Goal: Task Accomplishment & Management: Manage account settings

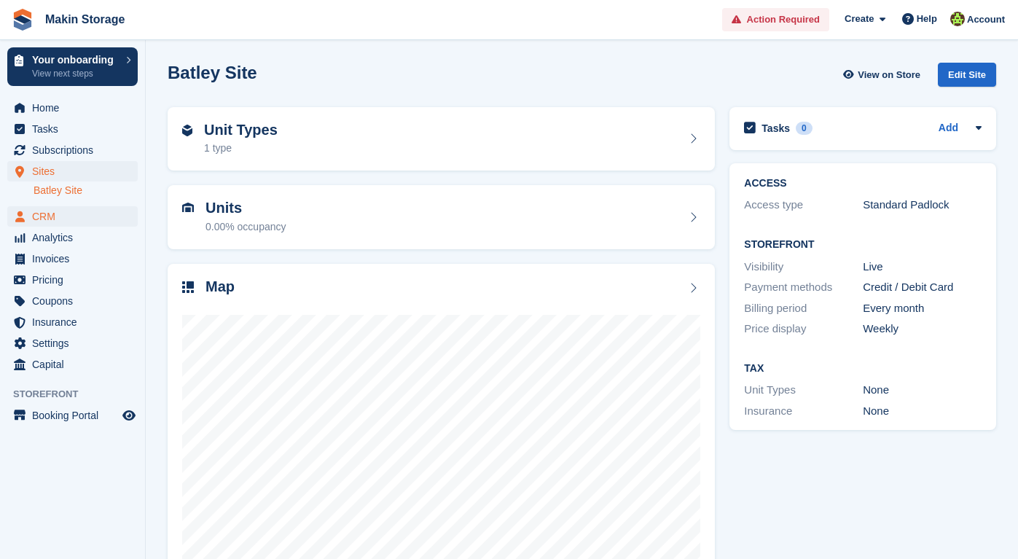
click at [52, 221] on span "CRM" at bounding box center [75, 216] width 87 height 20
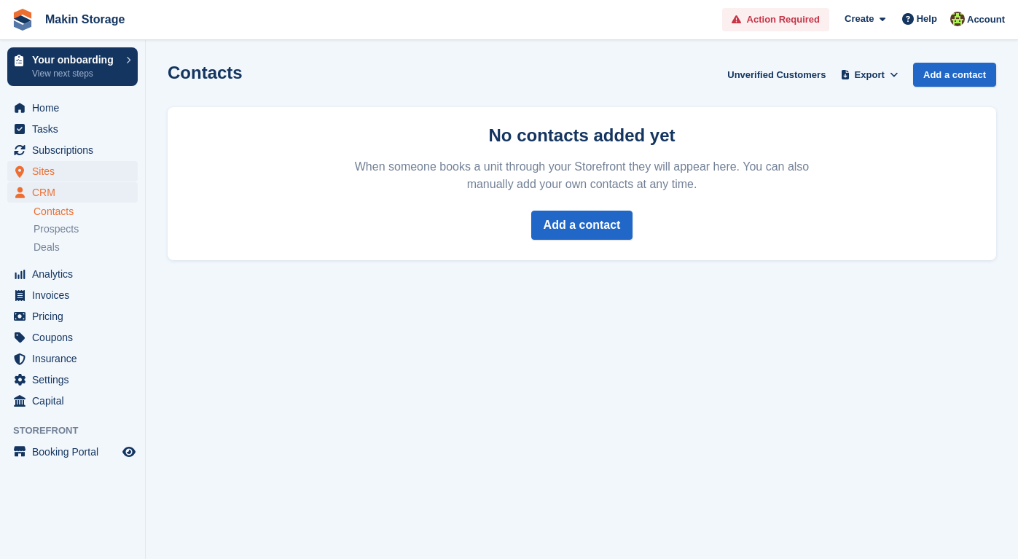
click at [55, 173] on span "Sites" at bounding box center [75, 171] width 87 height 20
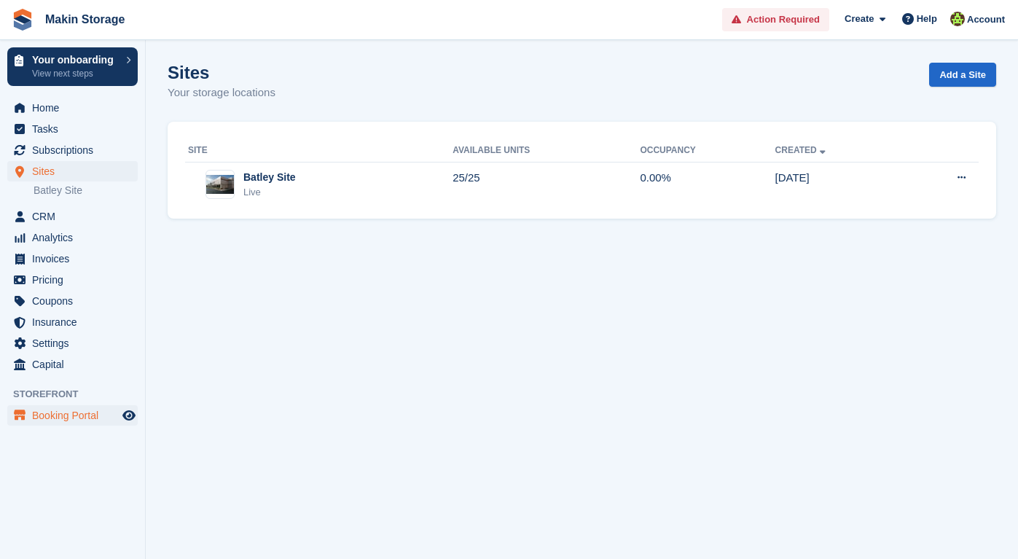
click at [82, 415] on span "Booking Portal" at bounding box center [75, 415] width 87 height 20
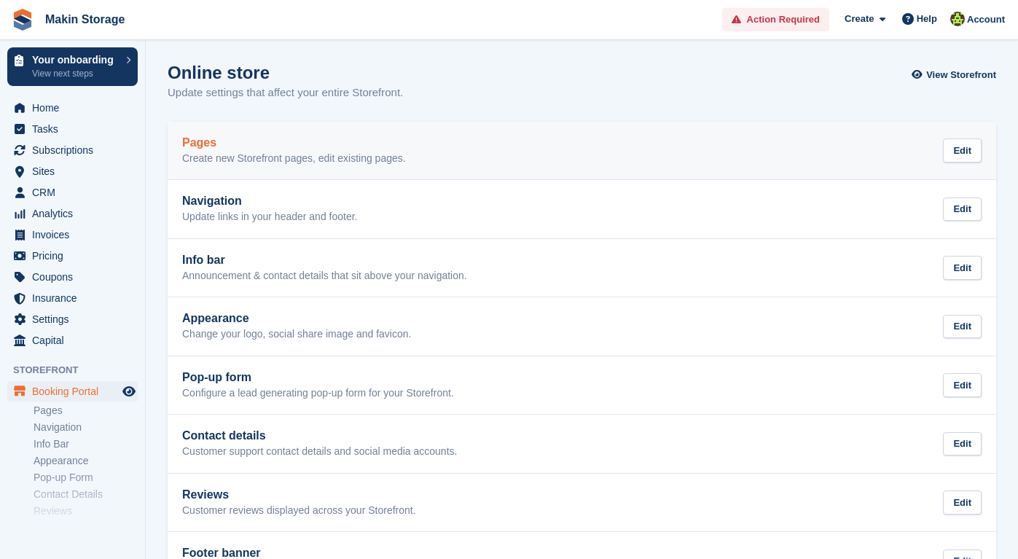
click at [245, 162] on p "Create new Storefront pages, edit existing pages." at bounding box center [294, 158] width 224 height 13
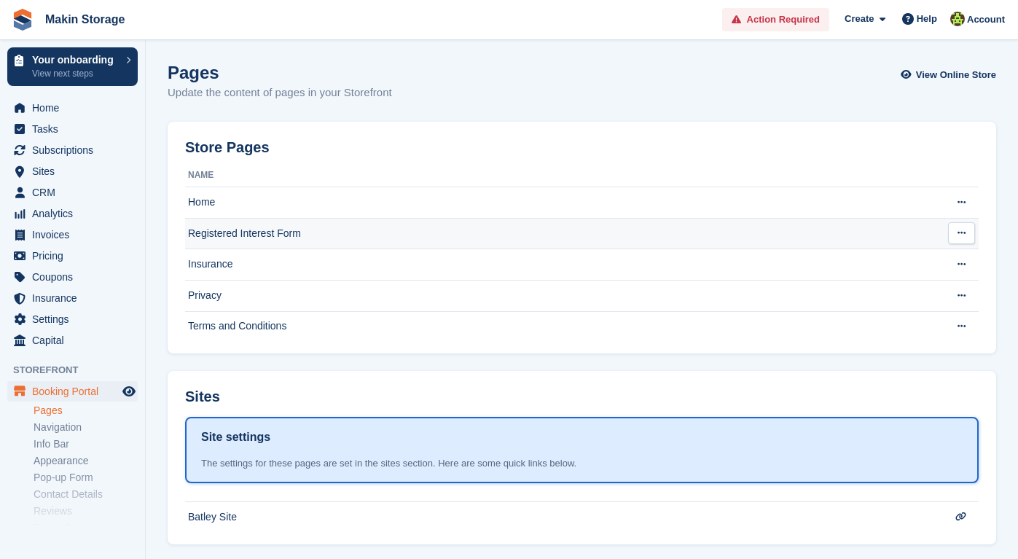
click at [364, 237] on td "Registered Interest Form" at bounding box center [562, 233] width 754 height 31
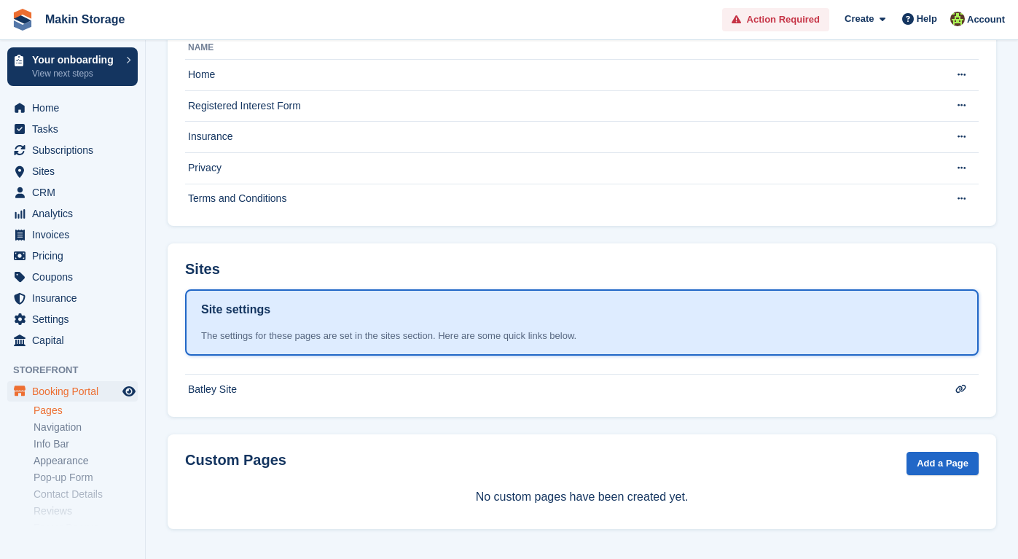
scroll to position [127, 0]
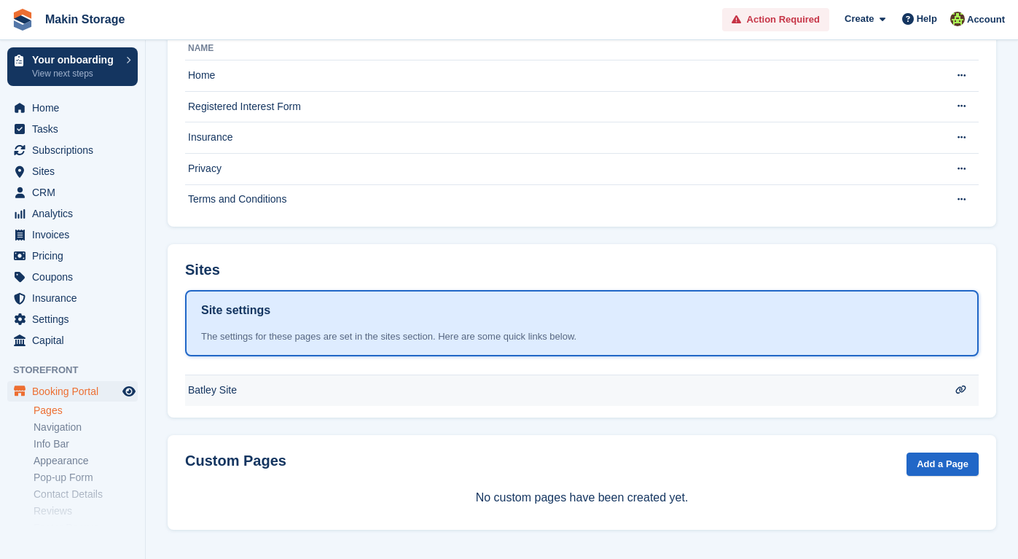
click at [706, 92] on td "Batley Site" at bounding box center [562, 75] width 754 height 31
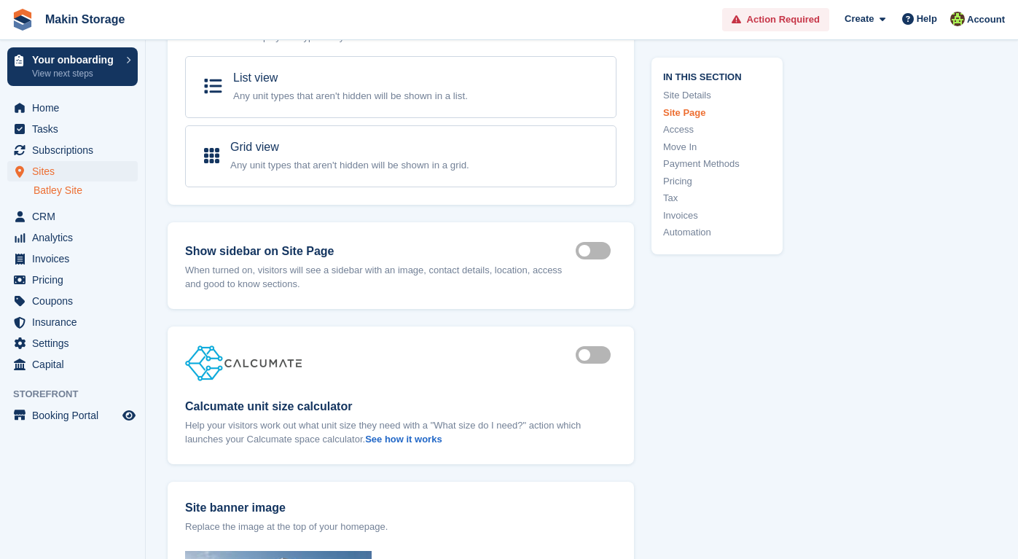
scroll to position [1206, 0]
click at [597, 252] on label "Storefront show sidebar on site page" at bounding box center [596, 251] width 41 height 2
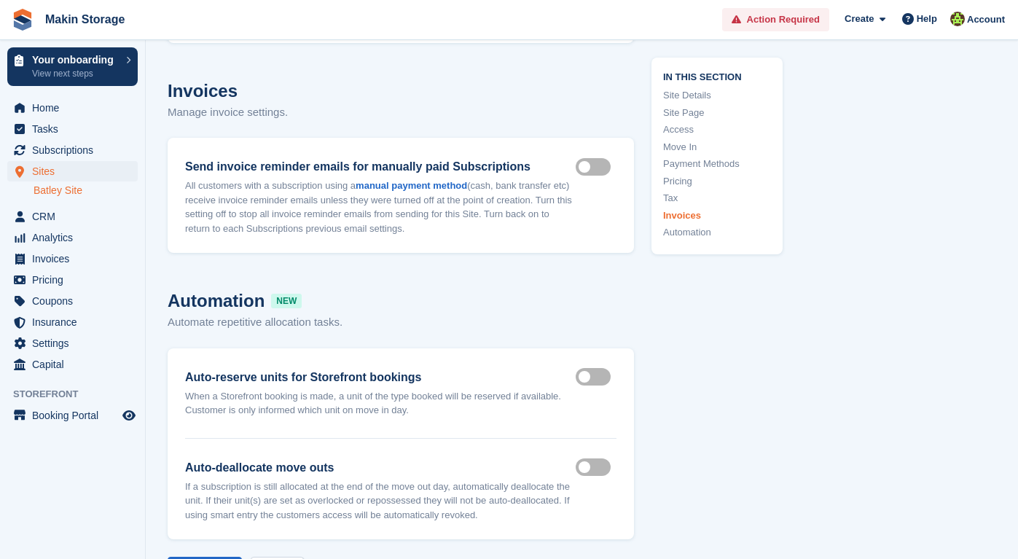
scroll to position [6554, 0]
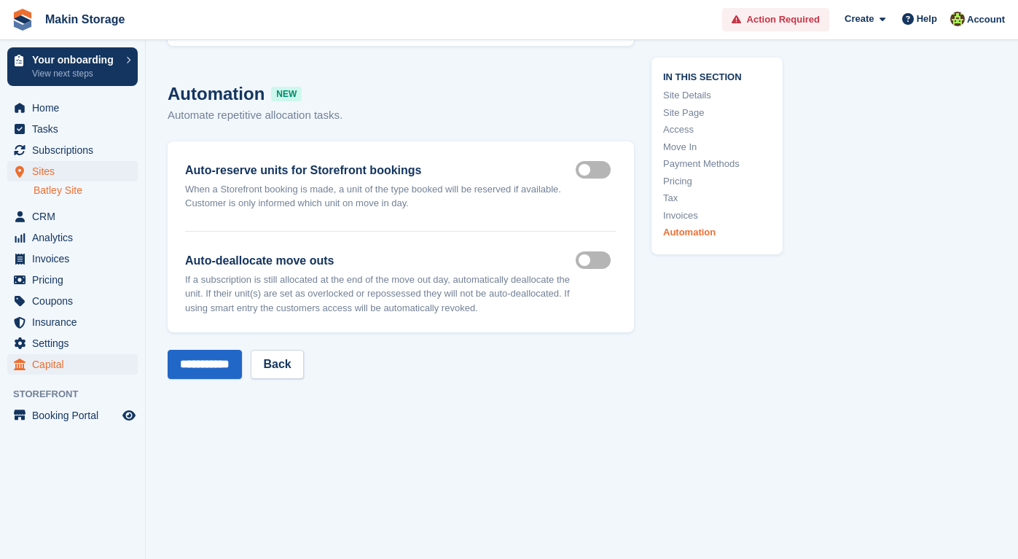
click at [47, 360] on span "Capital" at bounding box center [75, 364] width 87 height 20
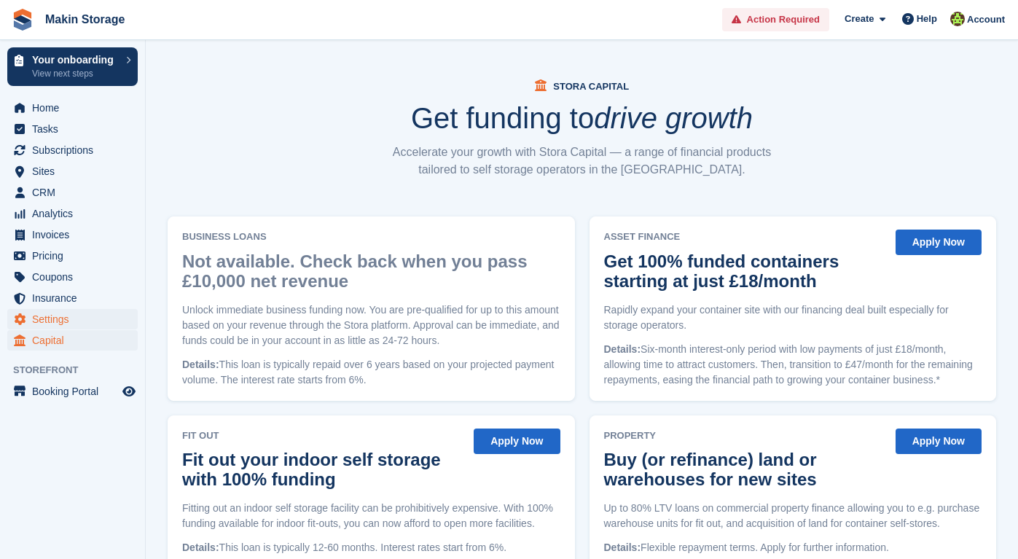
click at [50, 315] on span "Settings" at bounding box center [75, 319] width 87 height 20
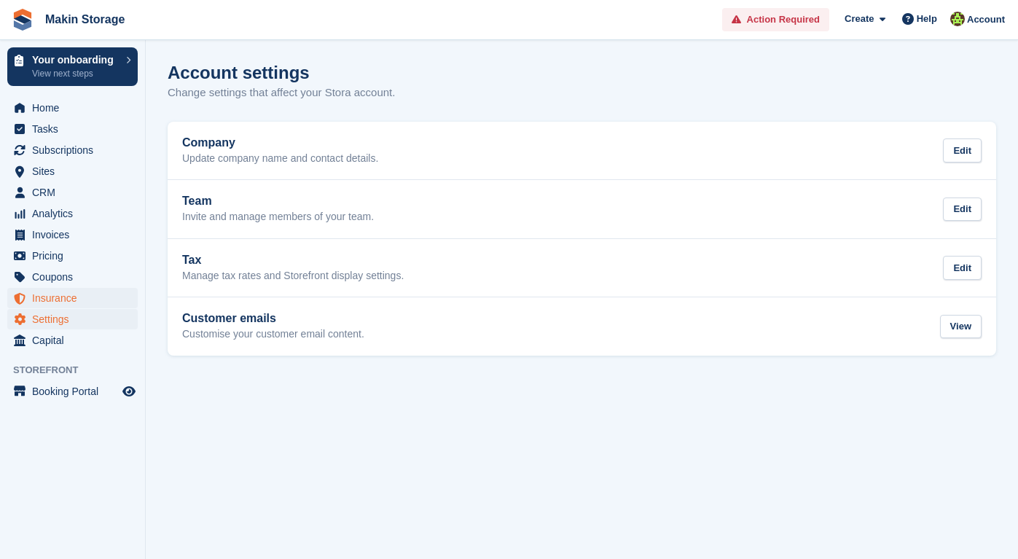
click at [50, 299] on span "Insurance" at bounding box center [75, 298] width 87 height 20
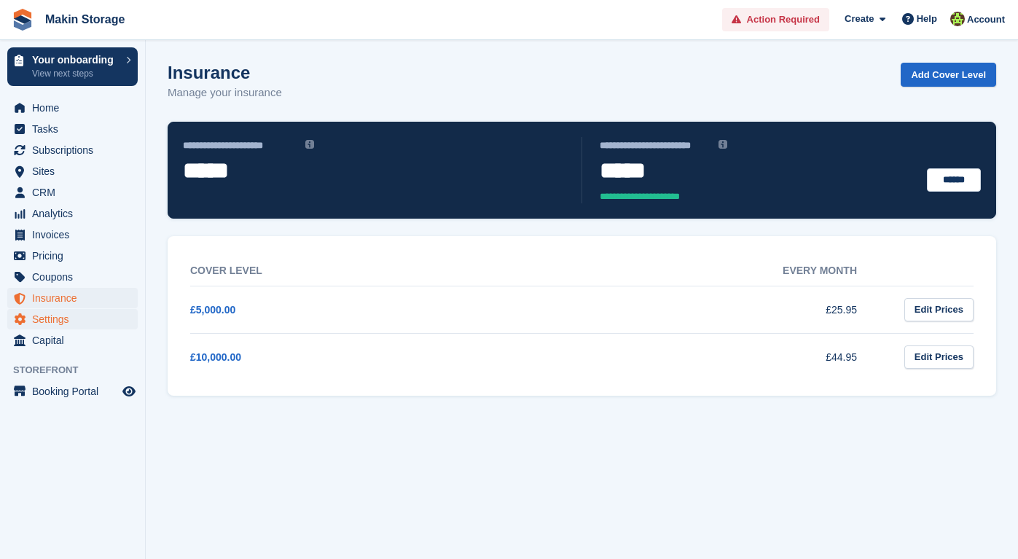
click at [54, 323] on span "Settings" at bounding box center [75, 319] width 87 height 20
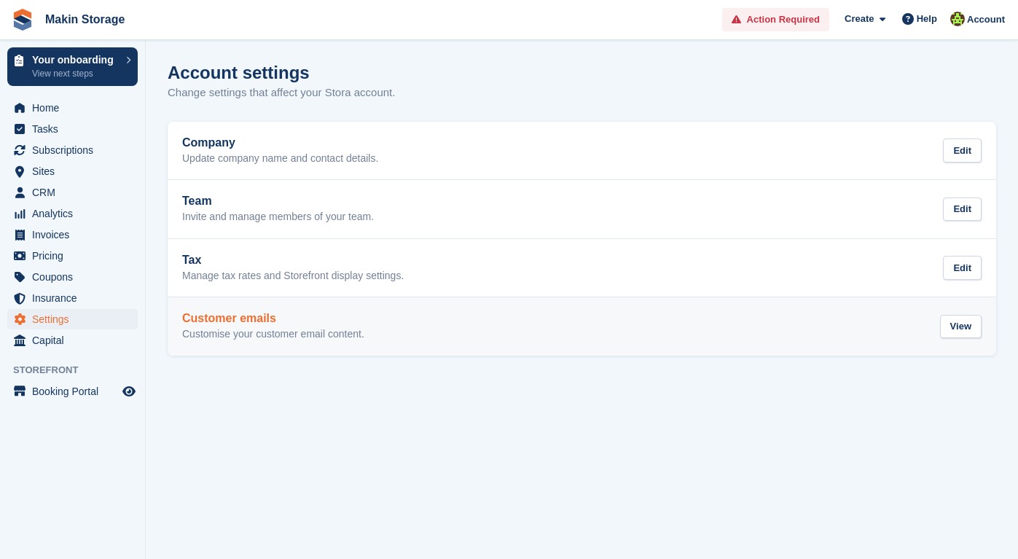
click at [209, 321] on h2 "Customer emails" at bounding box center [273, 318] width 182 height 13
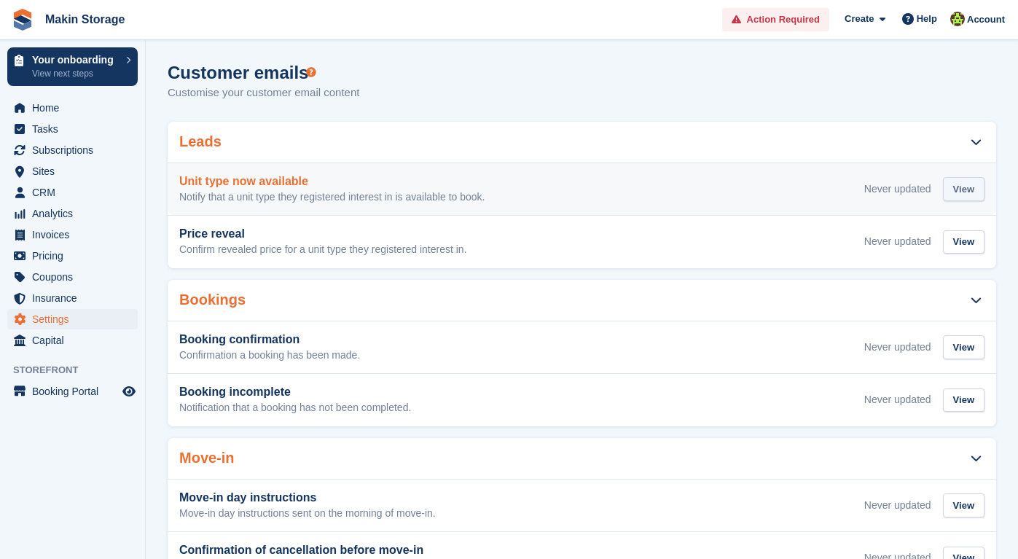
click at [968, 195] on div "View" at bounding box center [964, 189] width 42 height 24
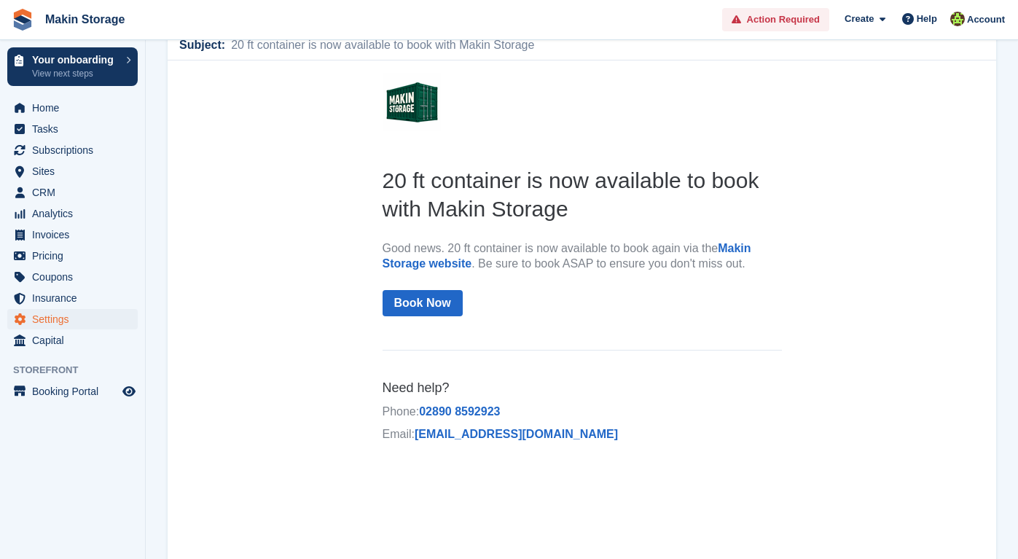
scroll to position [85, 0]
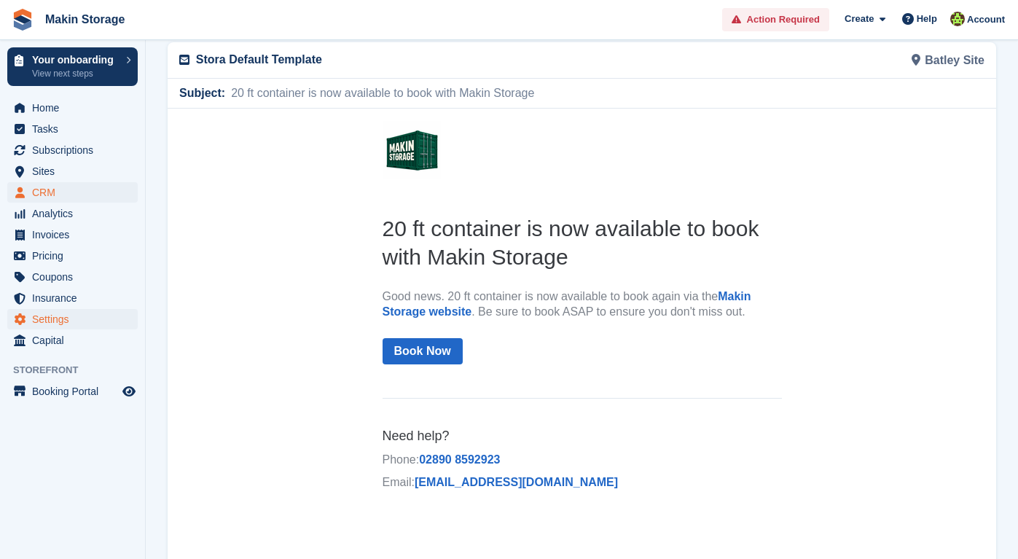
click at [72, 189] on span "CRM" at bounding box center [75, 192] width 87 height 20
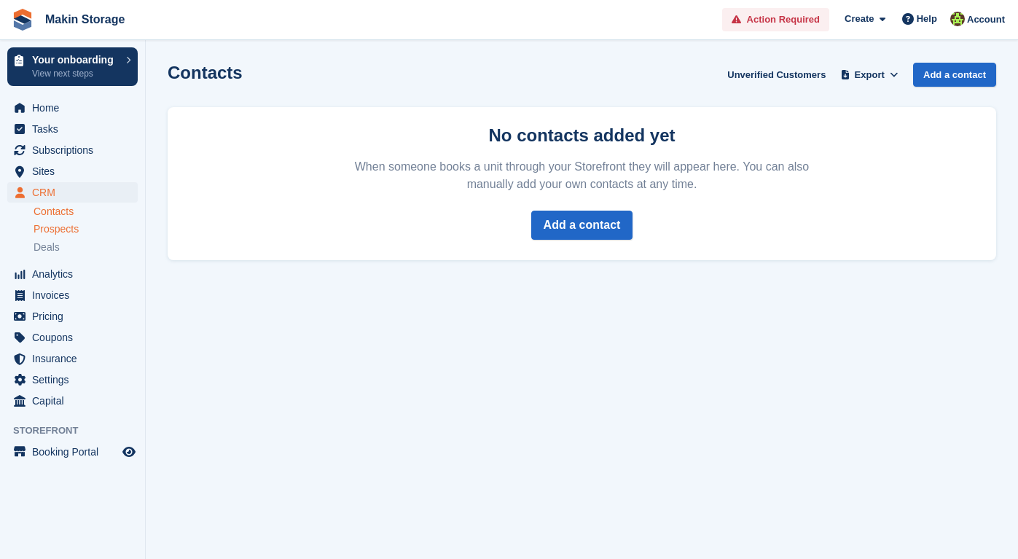
click at [77, 226] on span "Prospects" at bounding box center [56, 229] width 45 height 14
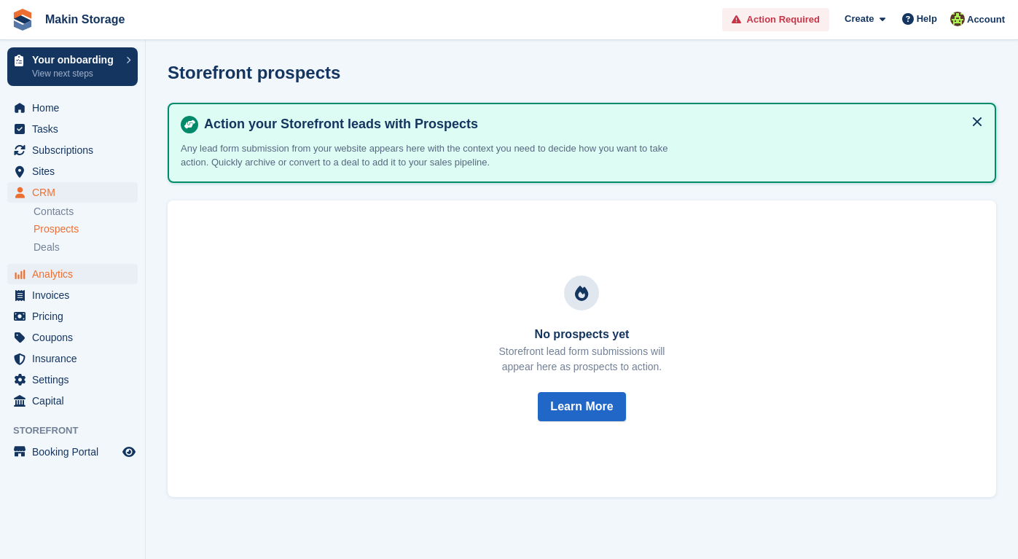
click at [71, 275] on span "Analytics" at bounding box center [75, 274] width 87 height 20
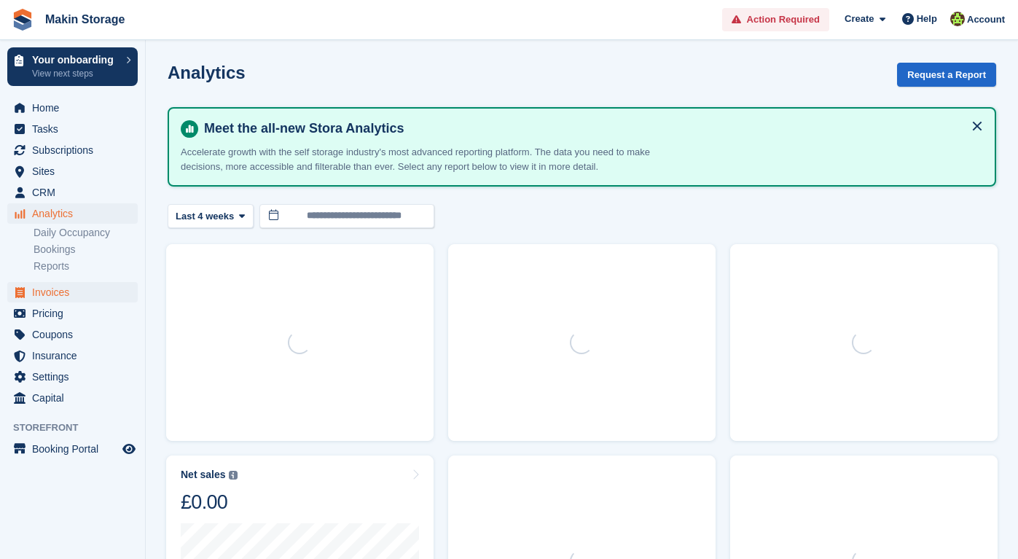
click at [73, 291] on span "Invoices" at bounding box center [75, 292] width 87 height 20
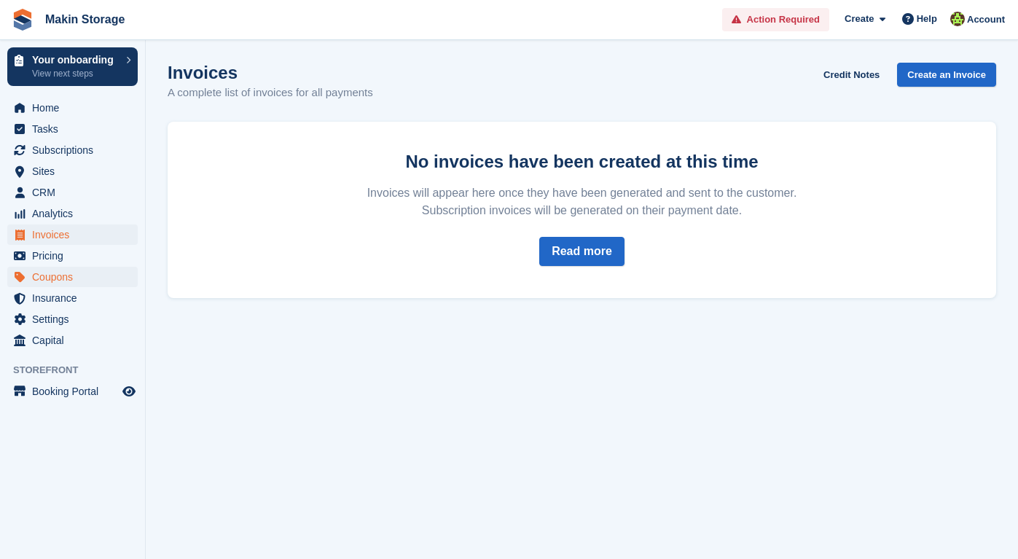
click at [68, 275] on span "Coupons" at bounding box center [75, 277] width 87 height 20
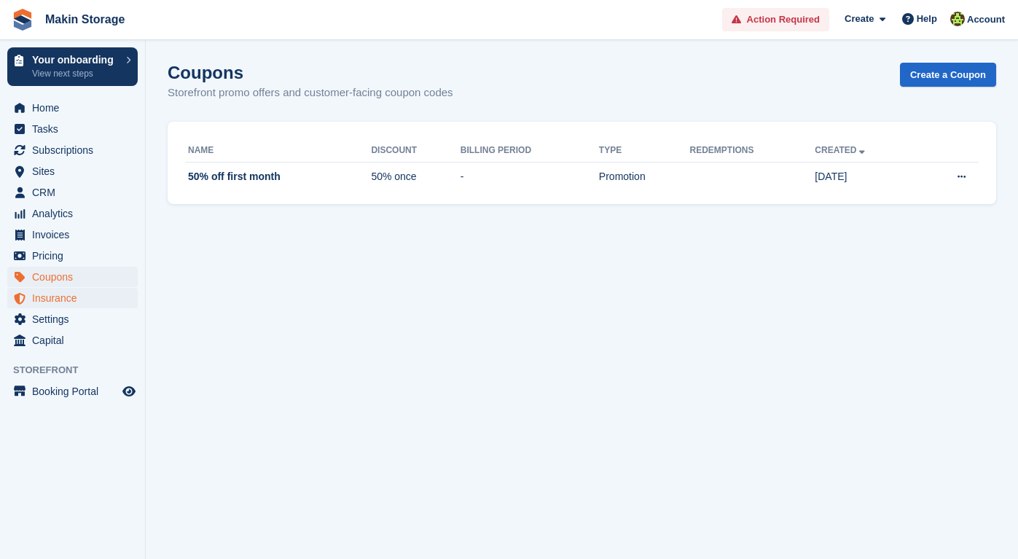
click at [71, 293] on span "Insurance" at bounding box center [75, 298] width 87 height 20
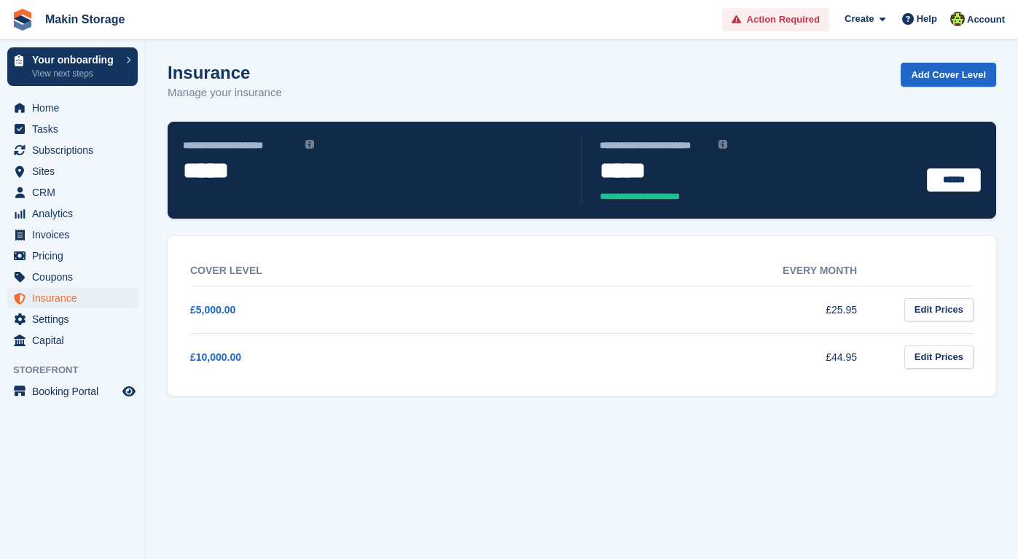
click at [71, 317] on span "Settings" at bounding box center [75, 319] width 87 height 20
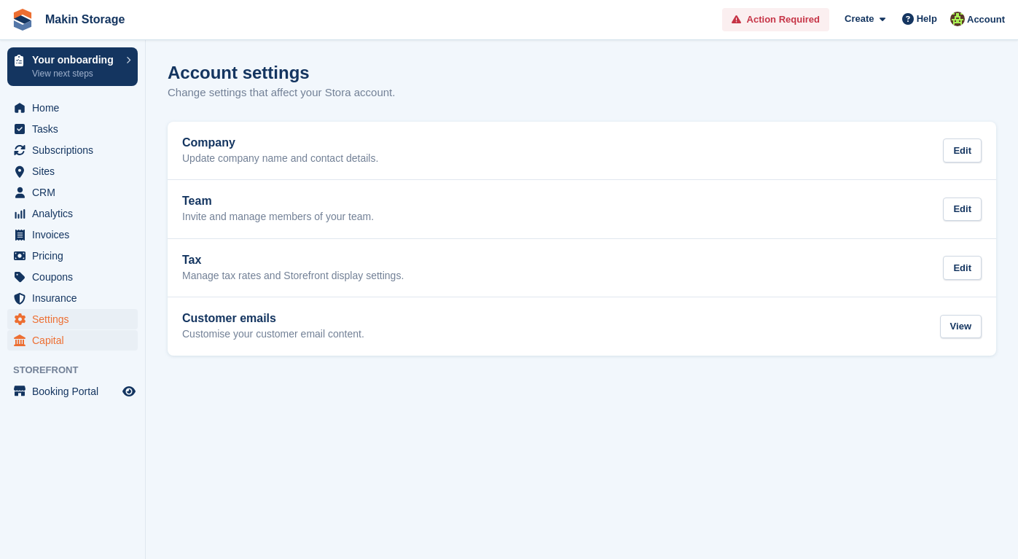
click at [71, 341] on span "Capital" at bounding box center [75, 340] width 87 height 20
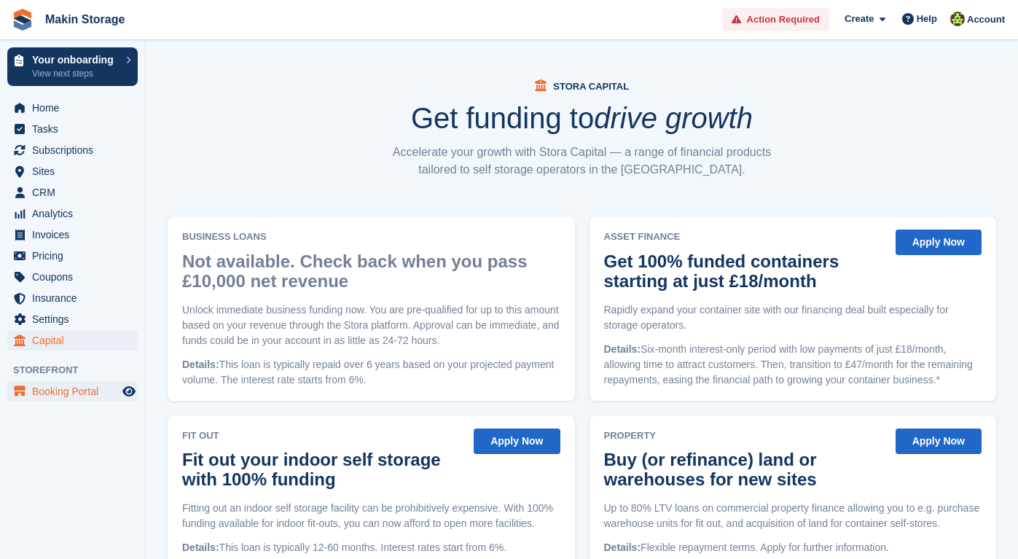
click at [69, 385] on span "Booking Portal" at bounding box center [75, 391] width 87 height 20
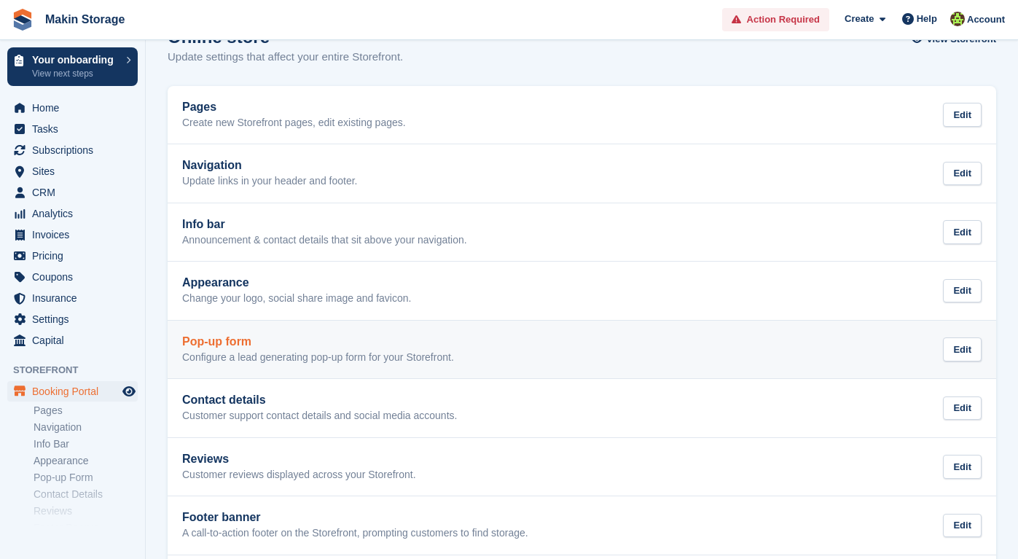
scroll to position [42, 0]
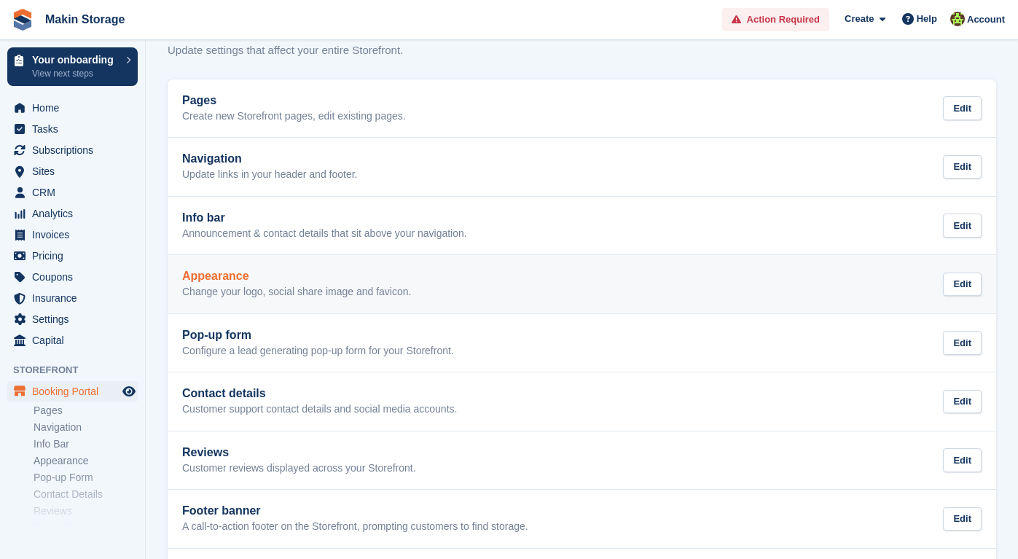
click at [227, 301] on link "Appearance Change your logo, social share image and favicon. Edit" at bounding box center [582, 284] width 828 height 58
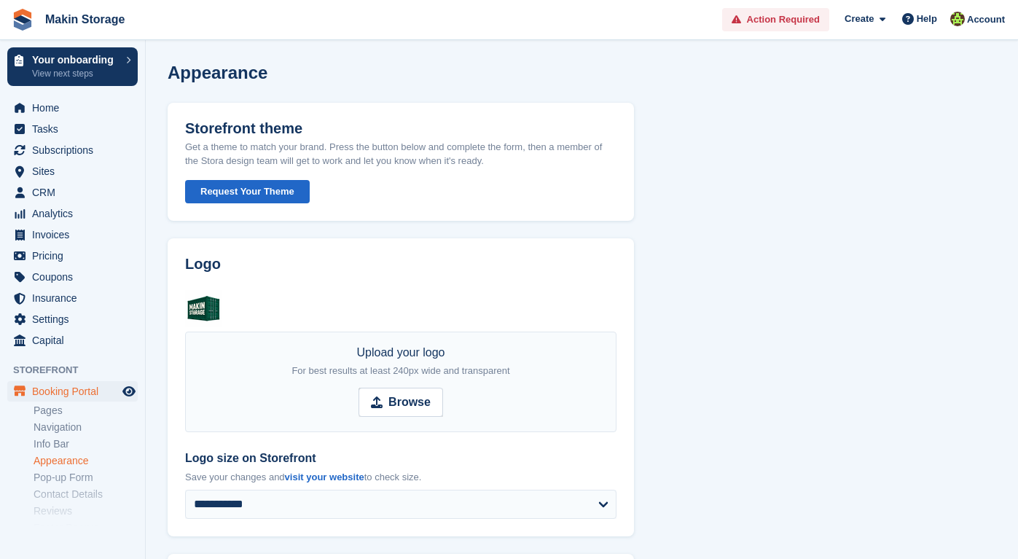
scroll to position [20, 0]
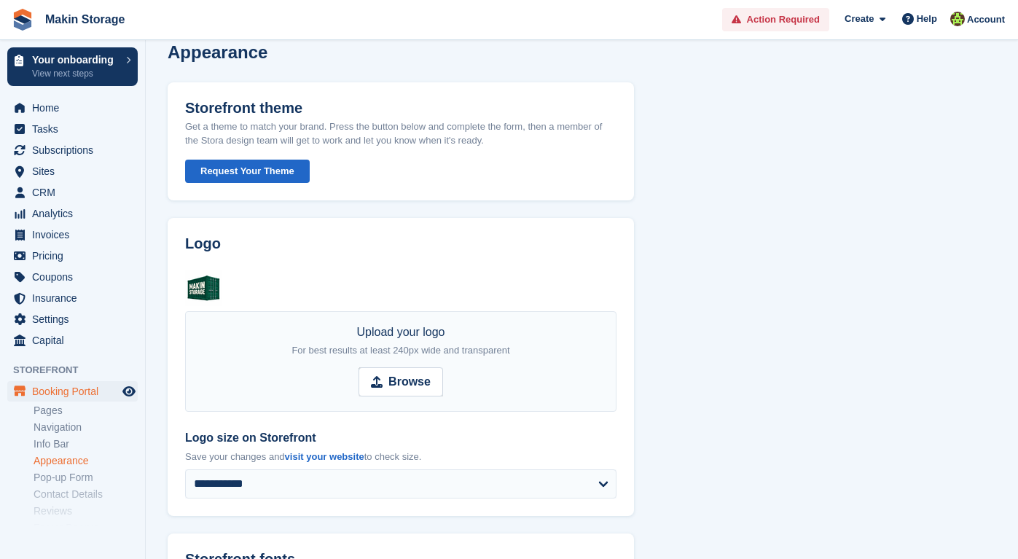
click at [257, 178] on button "Request Your Theme" at bounding box center [247, 172] width 125 height 24
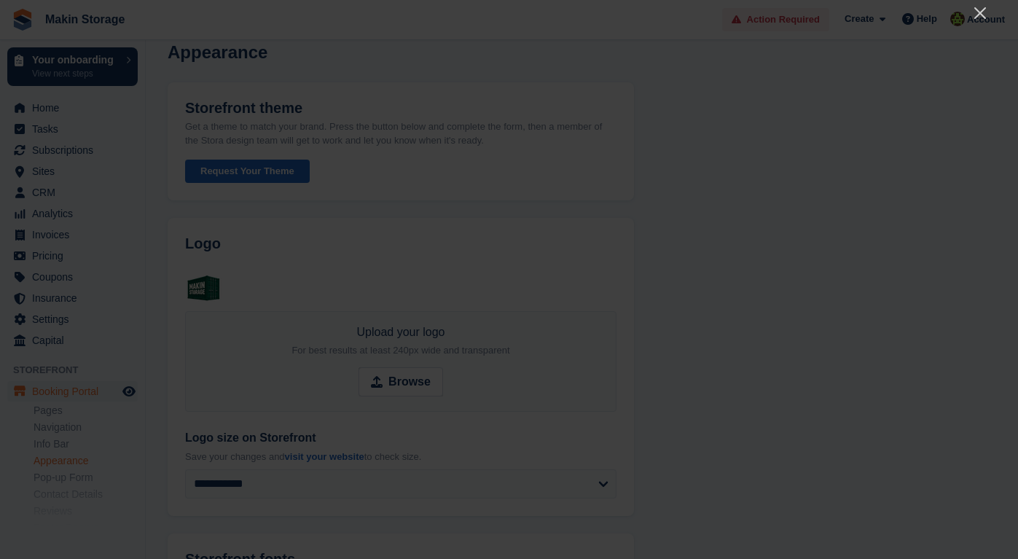
click at [970, 15] on div at bounding box center [509, 279] width 1018 height 559
click at [976, 13] on icon "Close" at bounding box center [979, 12] width 17 height 17
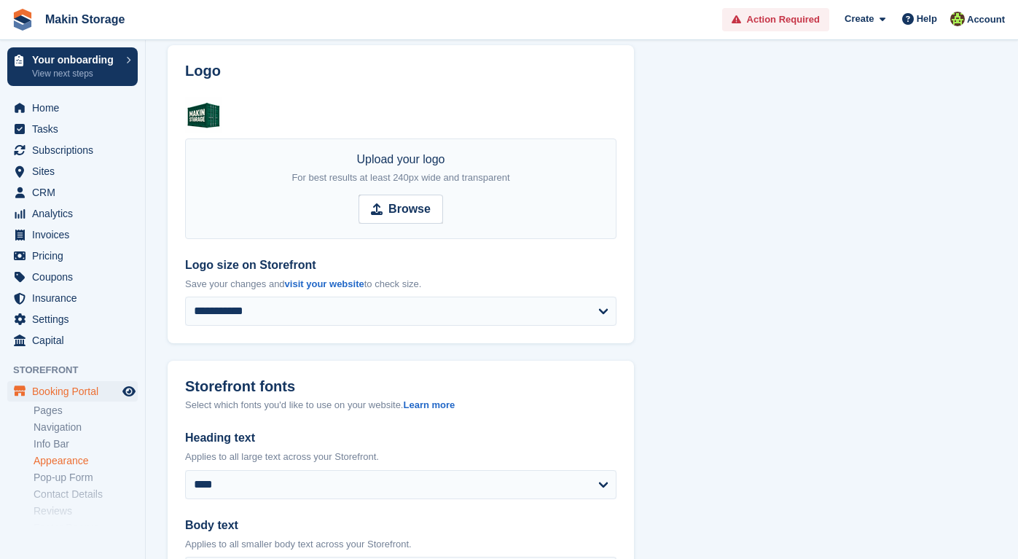
scroll to position [190, 0]
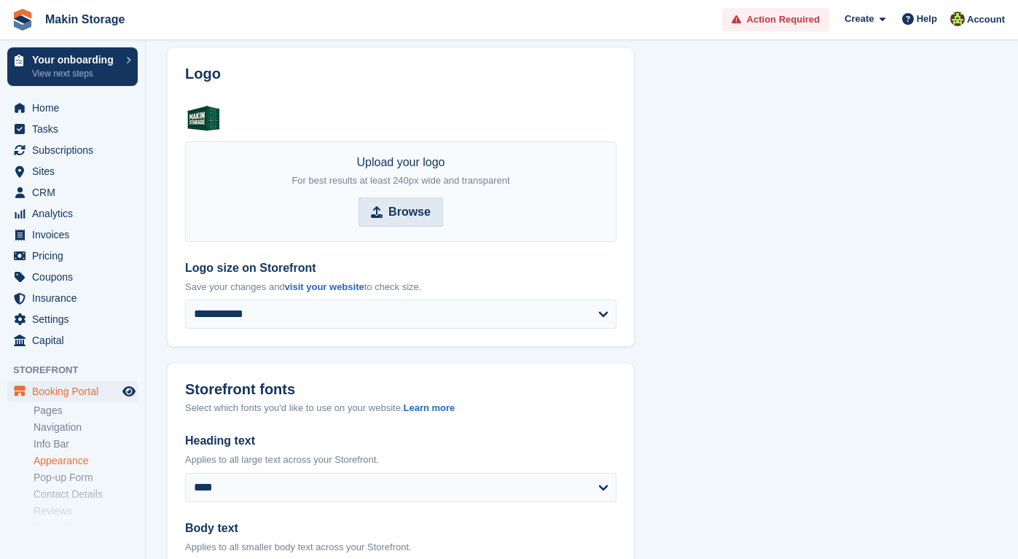
click at [396, 203] on strong "Browse" at bounding box center [409, 211] width 42 height 17
click at [396, 203] on input "Browse" at bounding box center [400, 211] width 85 height 29
type input "**********"
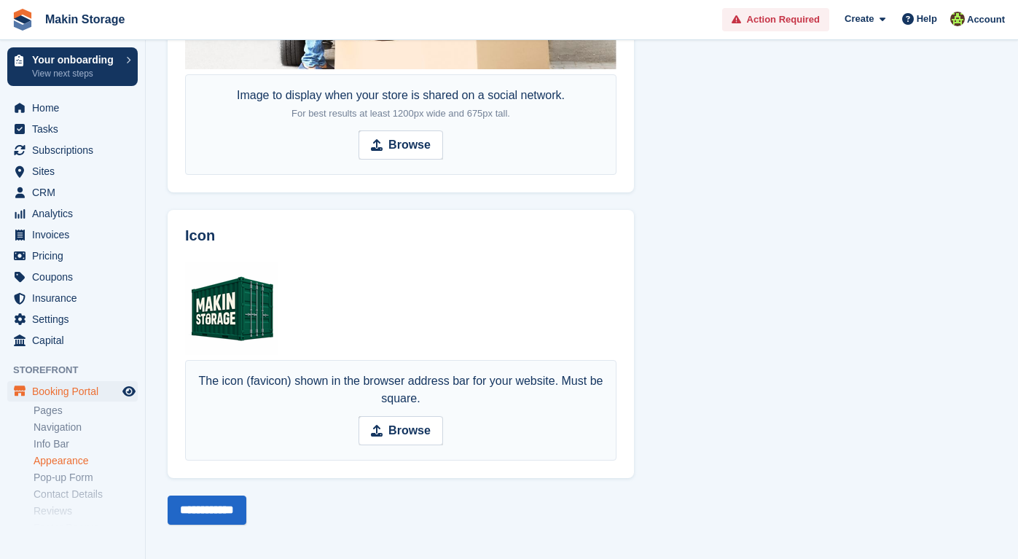
scroll to position [1059, 0]
click at [376, 417] on span "Browse" at bounding box center [400, 431] width 85 height 29
click at [376, 417] on input "Browse" at bounding box center [400, 431] width 85 height 29
type input "**********"
click at [246, 507] on input "**********" at bounding box center [207, 510] width 79 height 29
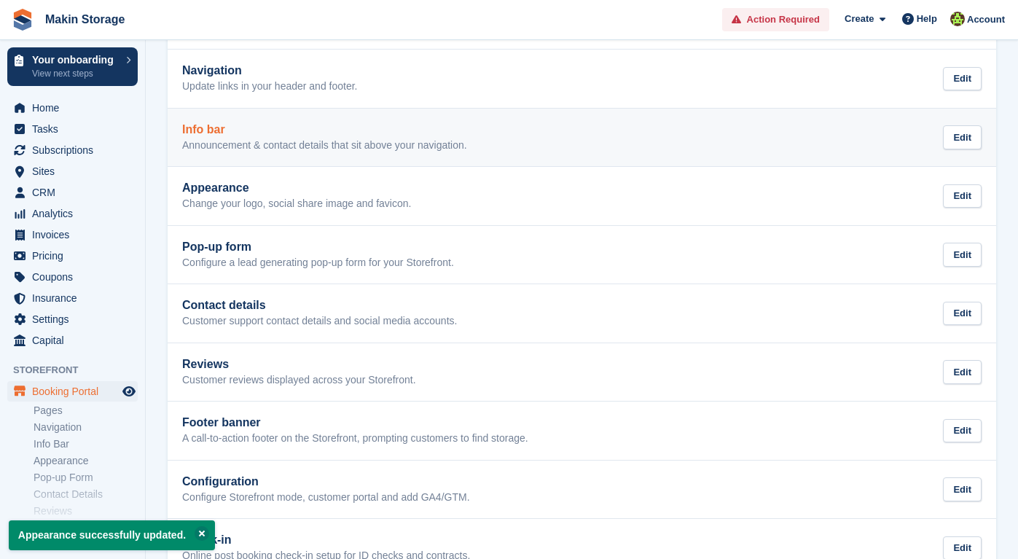
scroll to position [160, 0]
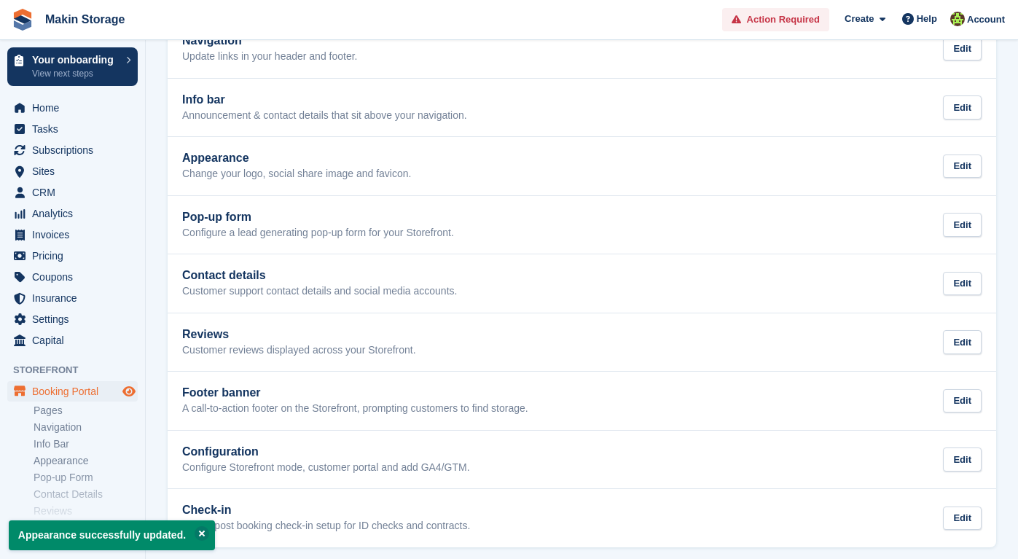
click at [131, 390] on icon "Preview store" at bounding box center [128, 391] width 13 height 12
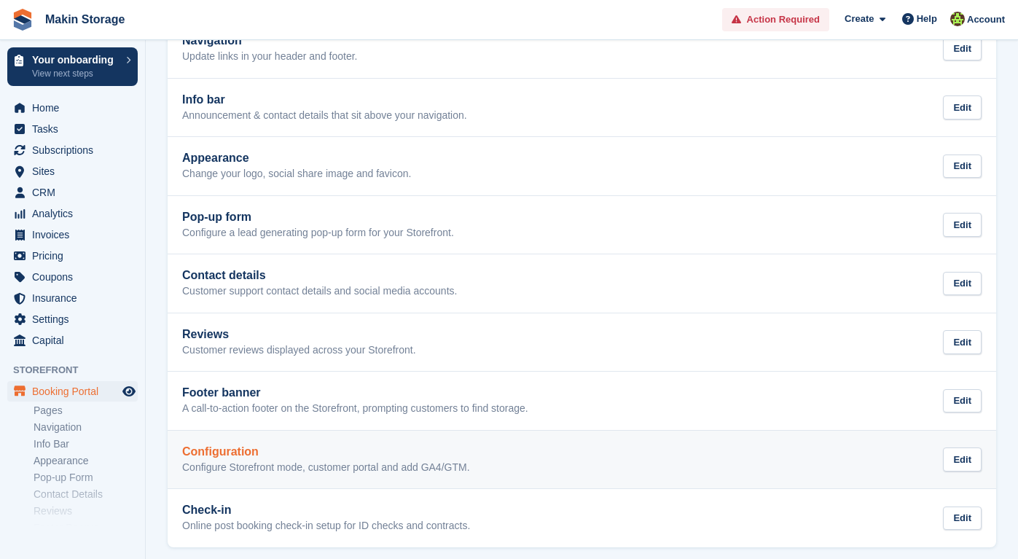
click at [391, 467] on p "Configure Storefront mode, customer portal and add GA4/GTM." at bounding box center [326, 467] width 288 height 13
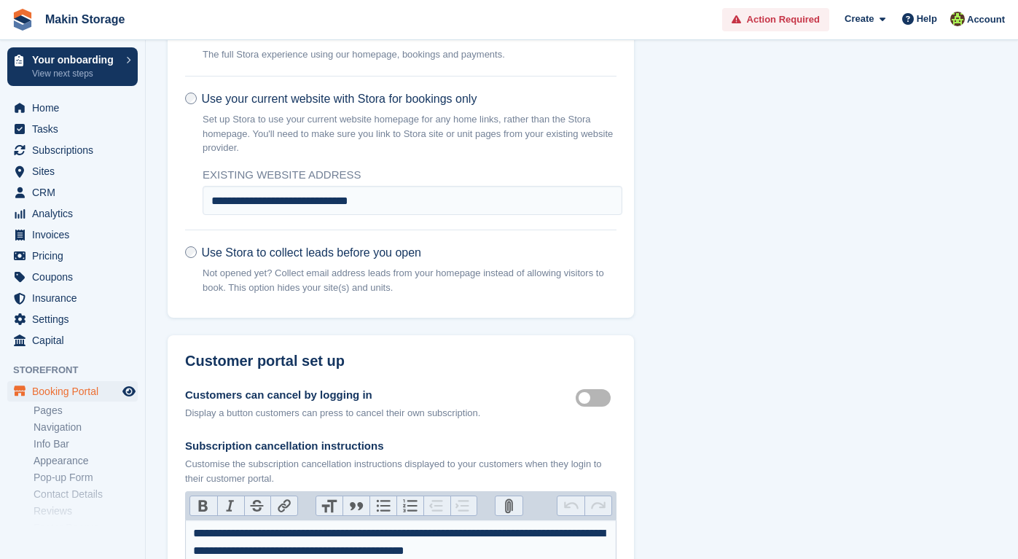
scroll to position [344, 0]
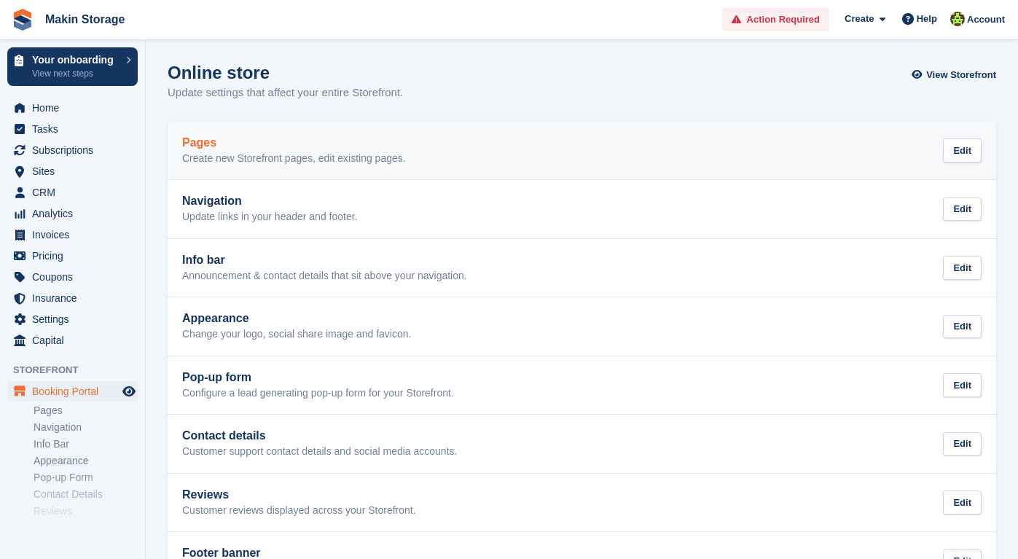
click at [336, 171] on link "Pages Create new Storefront pages, edit existing pages. Edit" at bounding box center [582, 151] width 828 height 58
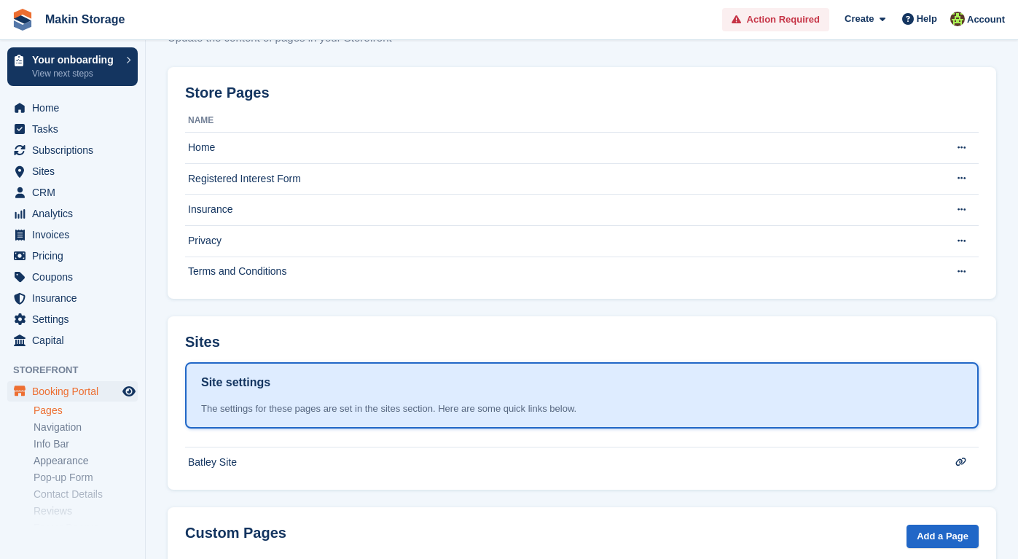
scroll to position [28, 0]
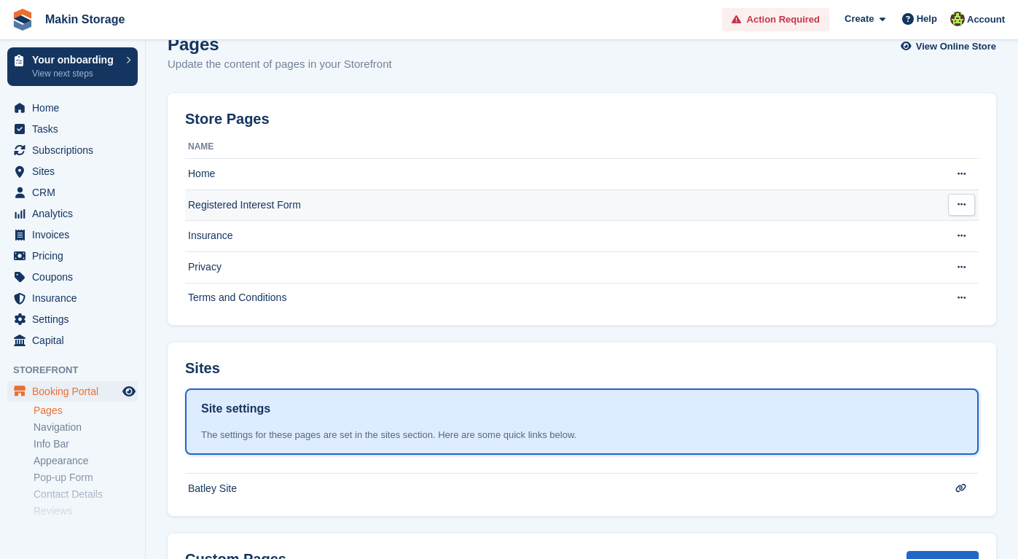
click at [313, 208] on td "Registered Interest Form" at bounding box center [562, 204] width 754 height 31
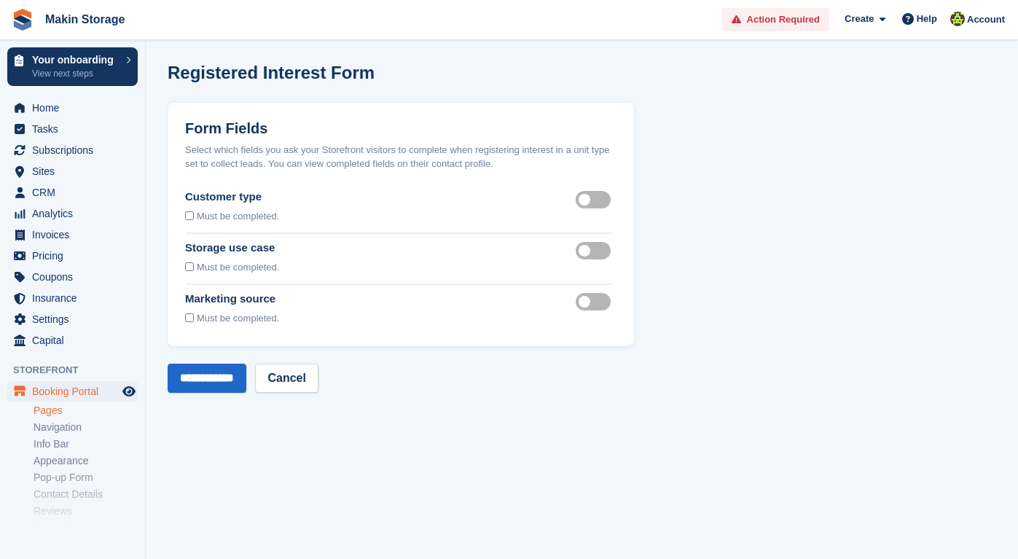
click at [582, 249] on label "Storage use case visible" at bounding box center [596, 250] width 41 height 2
click at [243, 219] on div "Must be completed." at bounding box center [238, 216] width 82 height 16
click at [200, 220] on div "Must be completed." at bounding box center [238, 216] width 82 height 16
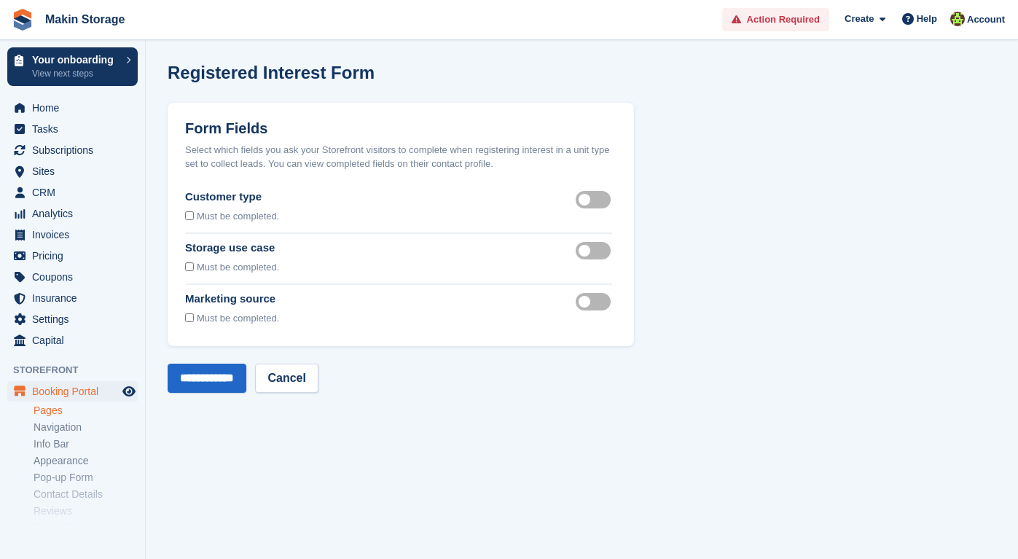
click at [593, 249] on label "Storage use case visible" at bounding box center [596, 250] width 41 height 2
click at [197, 386] on input "**********" at bounding box center [207, 378] width 79 height 29
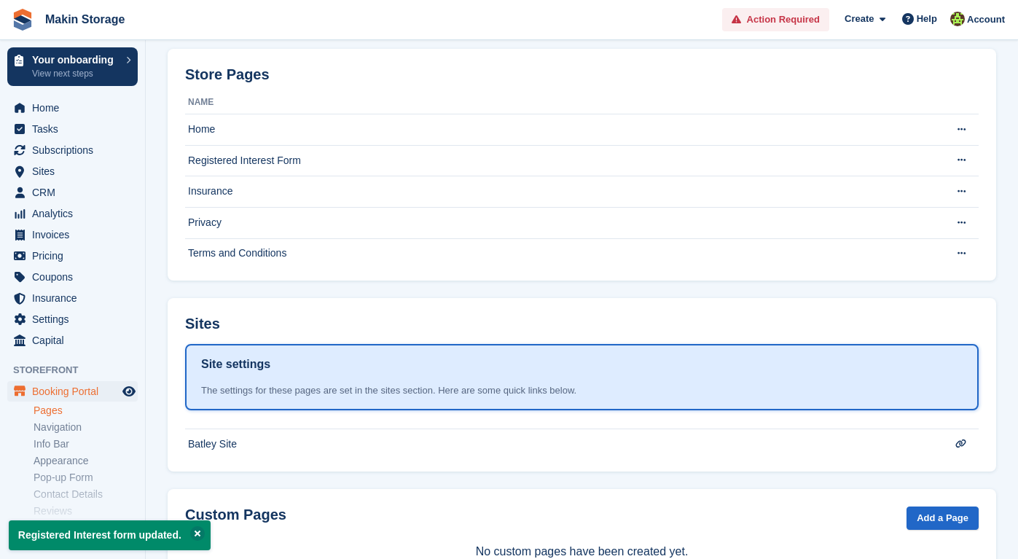
scroll to position [74, 0]
click at [130, 388] on icon "Preview store" at bounding box center [128, 391] width 13 height 12
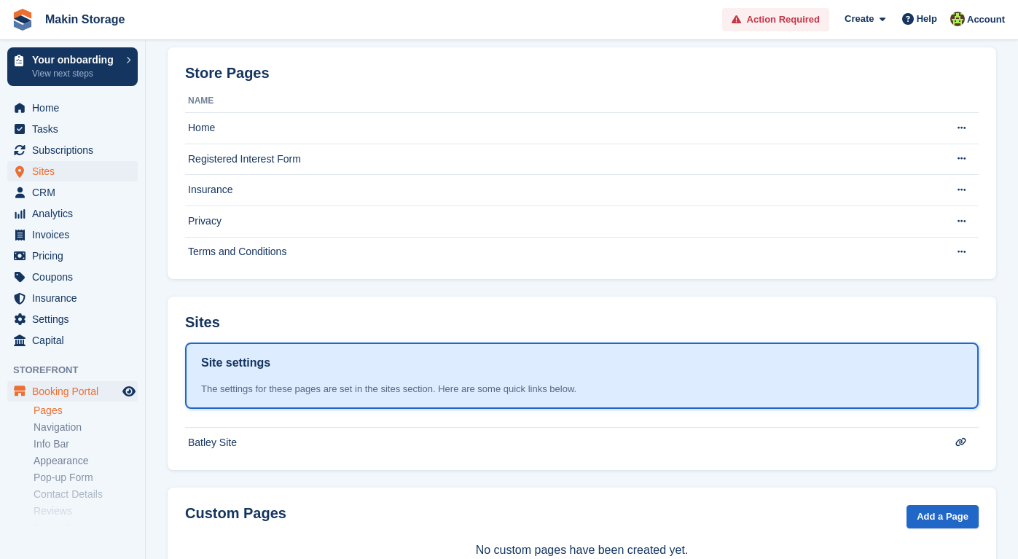
click at [101, 165] on span "Sites" at bounding box center [75, 171] width 87 height 20
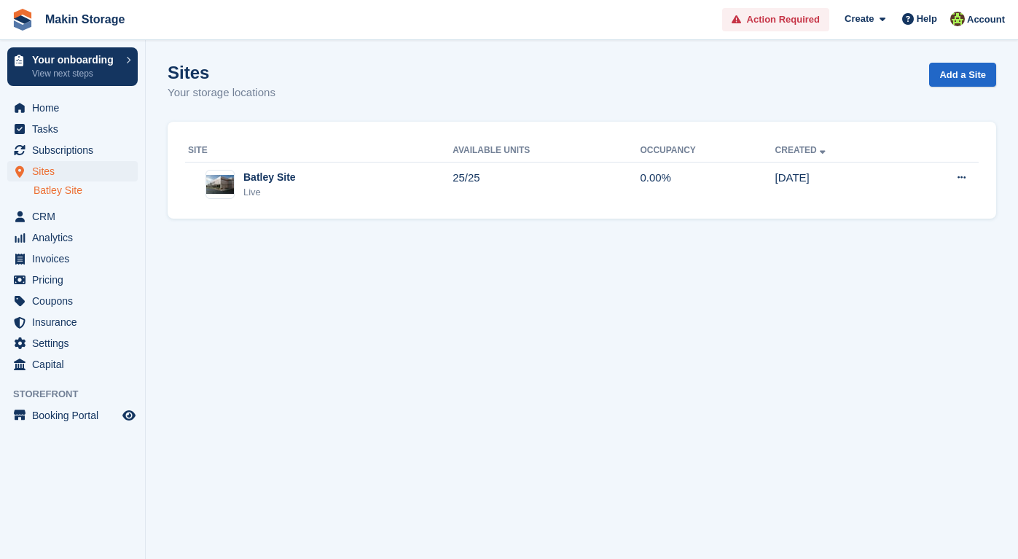
click at [68, 196] on link "Batley Site" at bounding box center [86, 191] width 104 height 14
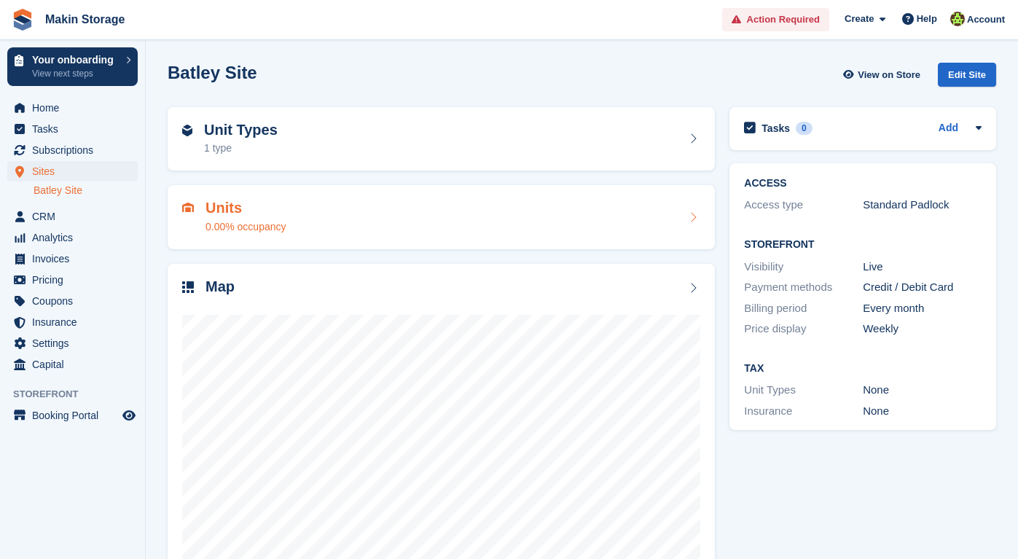
click at [238, 212] on h2 "Units" at bounding box center [245, 208] width 81 height 17
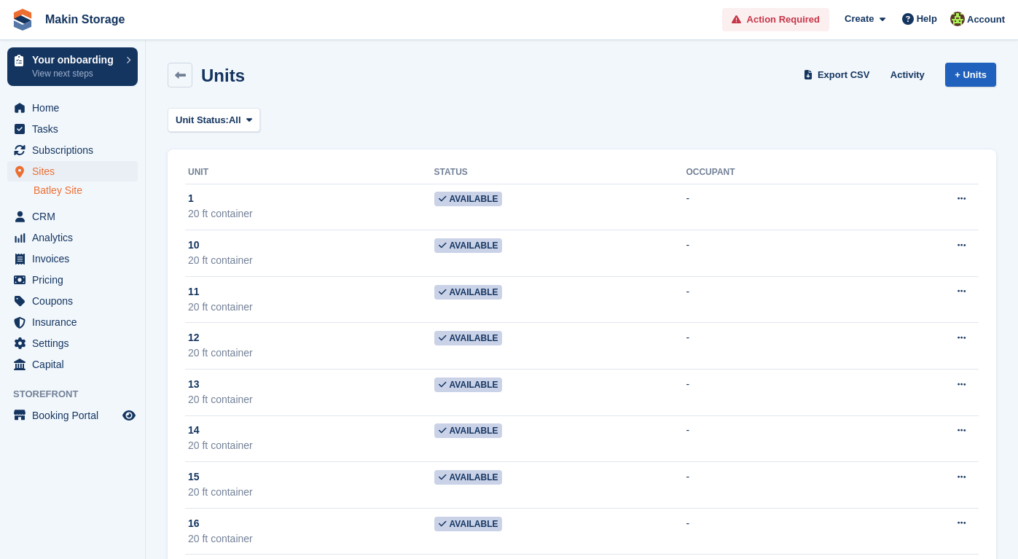
click at [948, 75] on link "+ Units" at bounding box center [970, 75] width 51 height 24
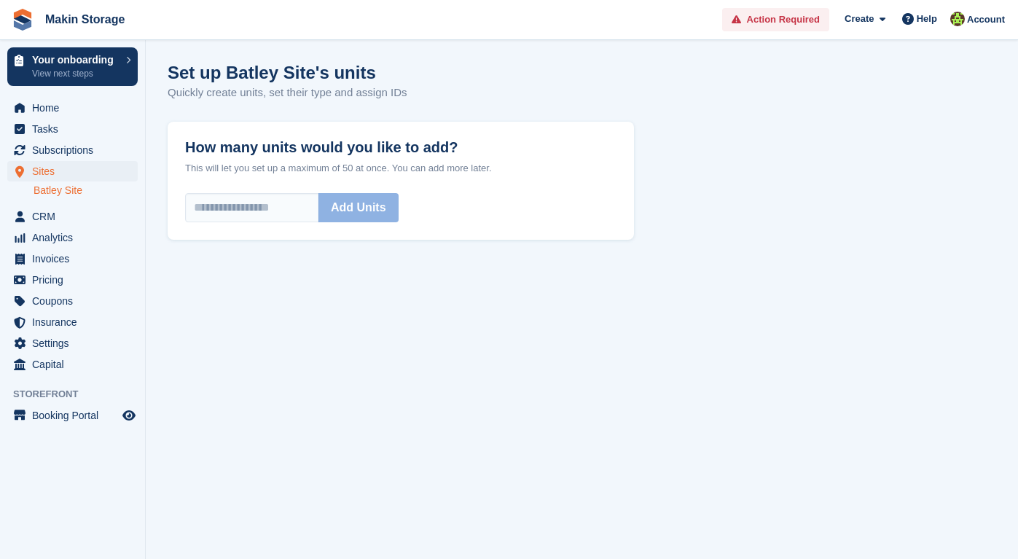
click at [66, 188] on link "Batley Site" at bounding box center [86, 191] width 104 height 14
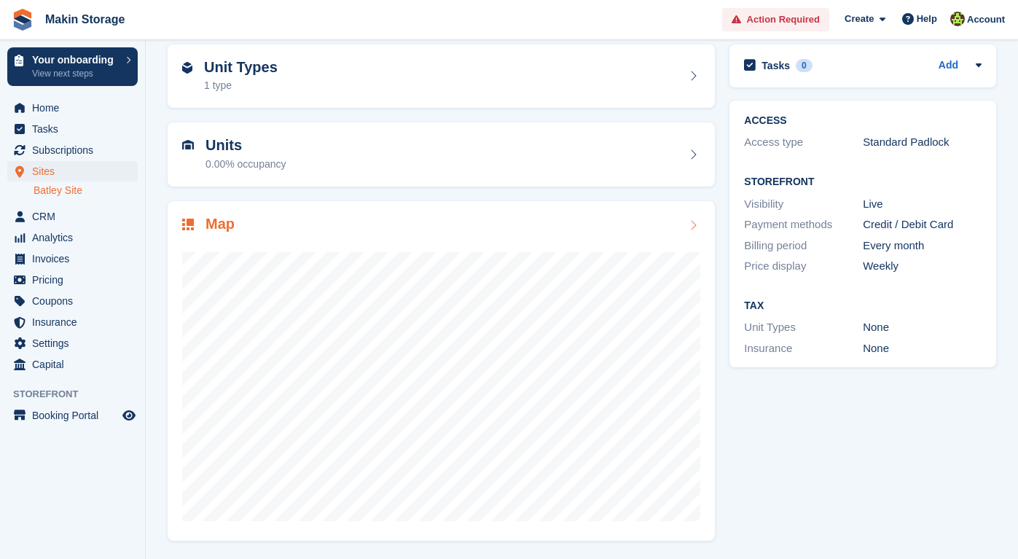
scroll to position [62, 0]
click at [251, 85] on div "1 type" at bounding box center [241, 86] width 74 height 15
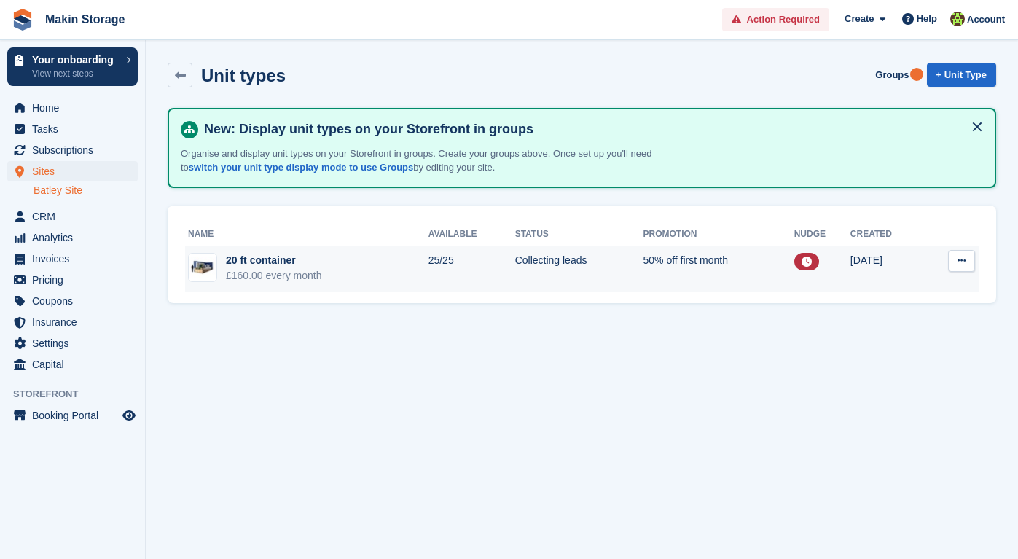
click at [801, 256] on icon at bounding box center [806, 261] width 10 height 10
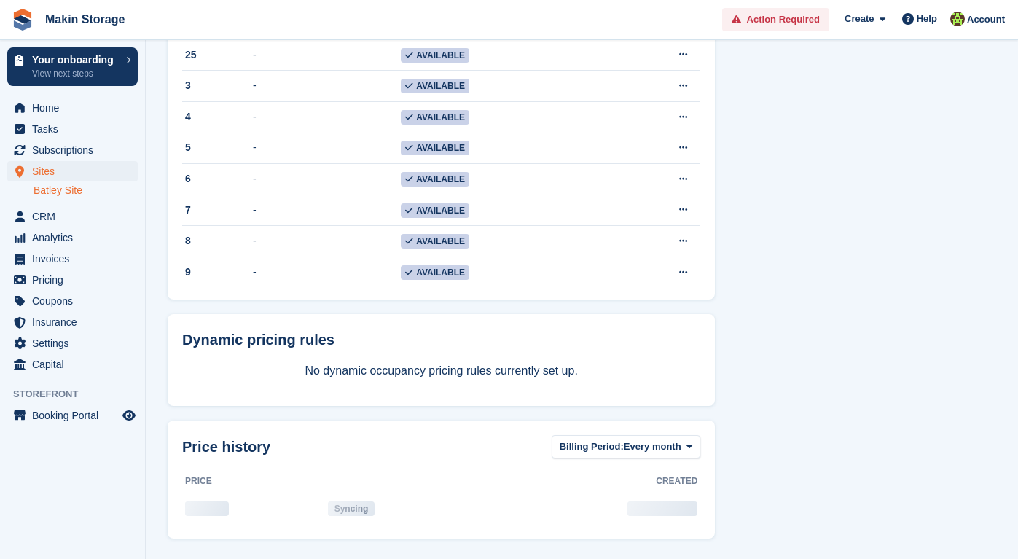
scroll to position [796, 0]
click at [93, 417] on span "Booking Portal" at bounding box center [75, 415] width 87 height 20
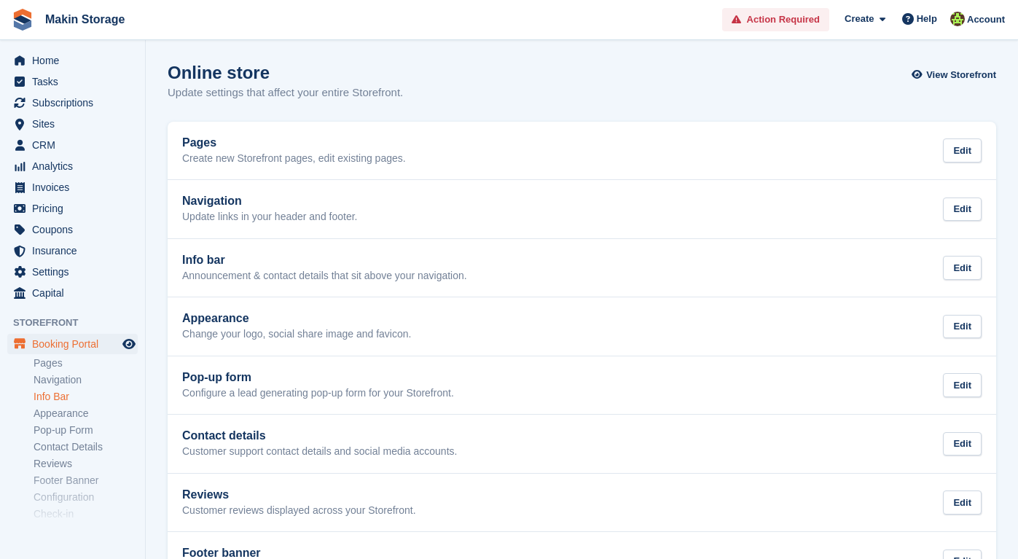
scroll to position [67, 0]
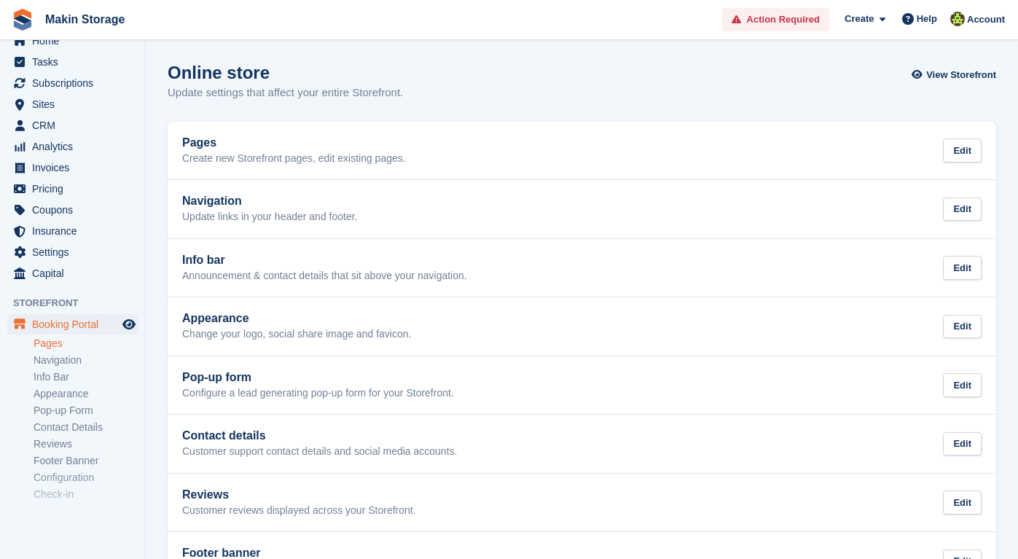
click at [50, 347] on link "Pages" at bounding box center [86, 344] width 104 height 14
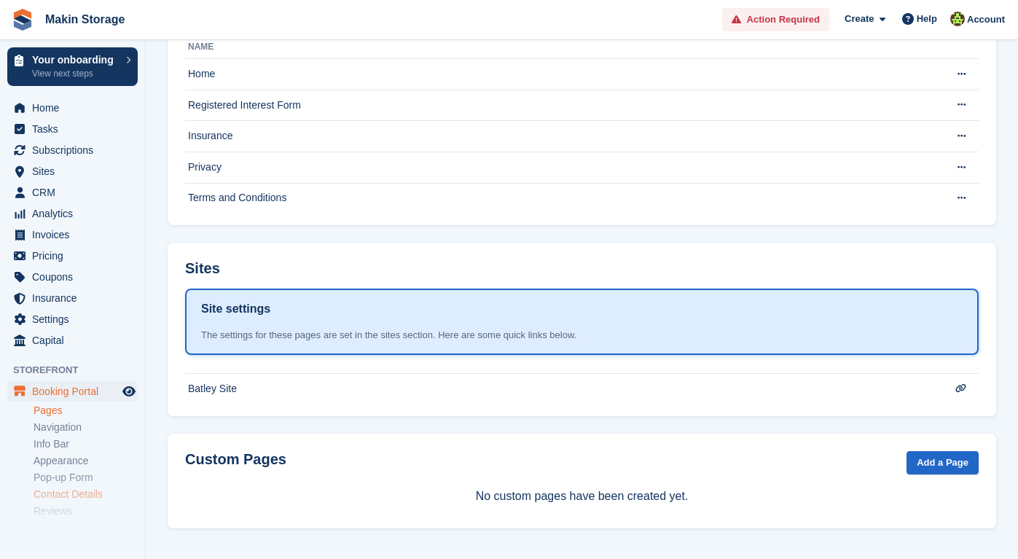
scroll to position [127, 0]
click at [52, 426] on link "Navigation" at bounding box center [86, 427] width 104 height 14
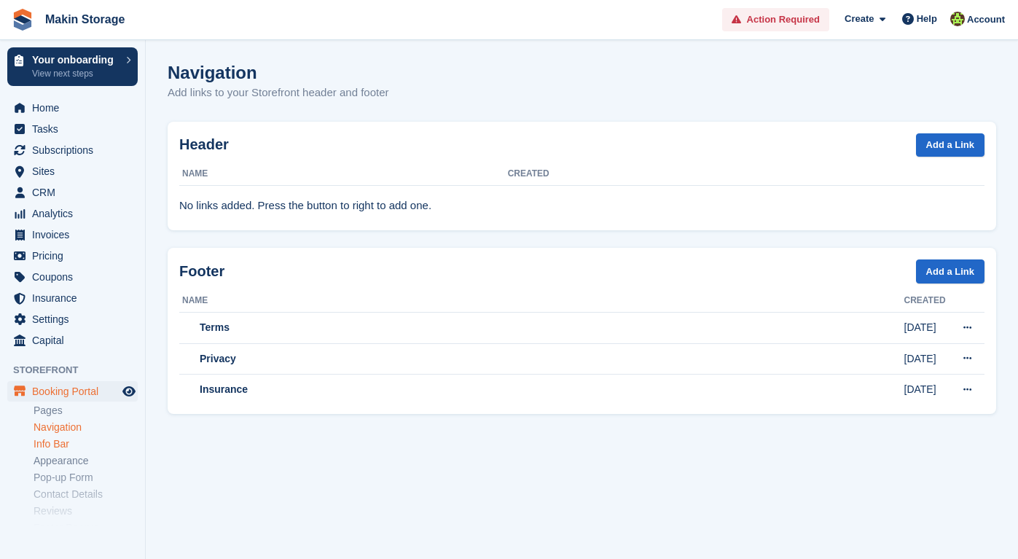
click at [54, 443] on link "Info Bar" at bounding box center [86, 444] width 104 height 14
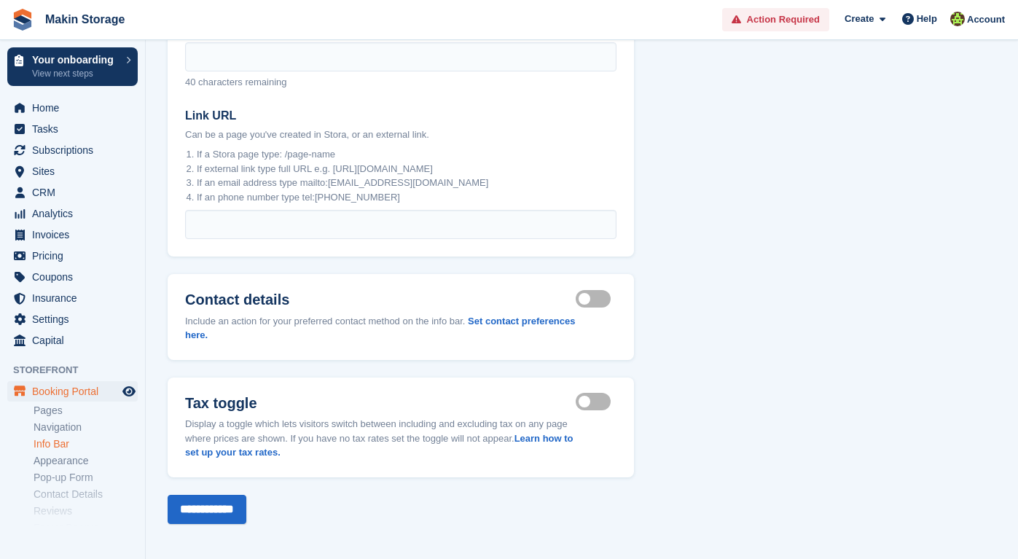
scroll to position [190, 0]
click at [58, 460] on link "Appearance" at bounding box center [86, 461] width 104 height 14
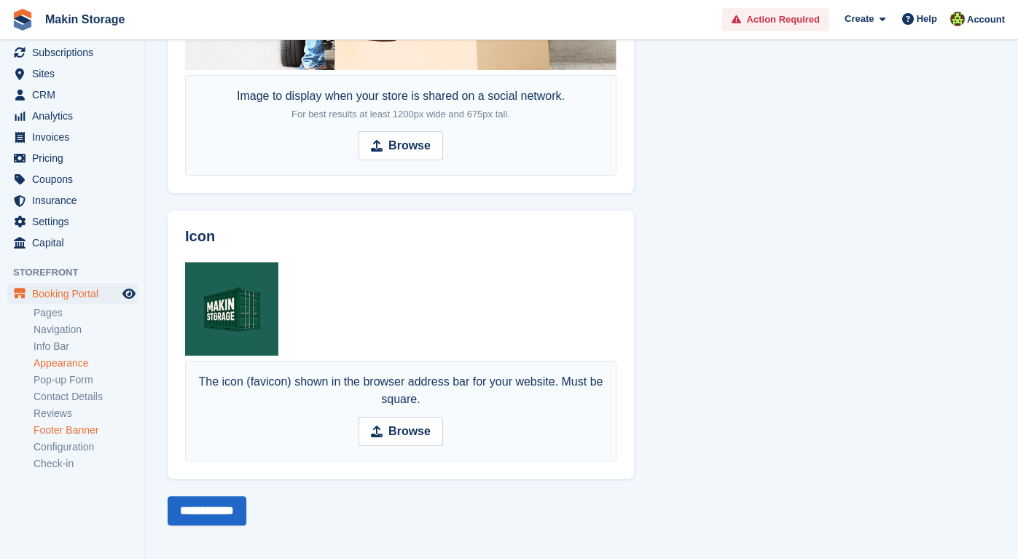
scroll to position [97, 0]
click at [60, 429] on link "Footer Banner" at bounding box center [86, 431] width 104 height 14
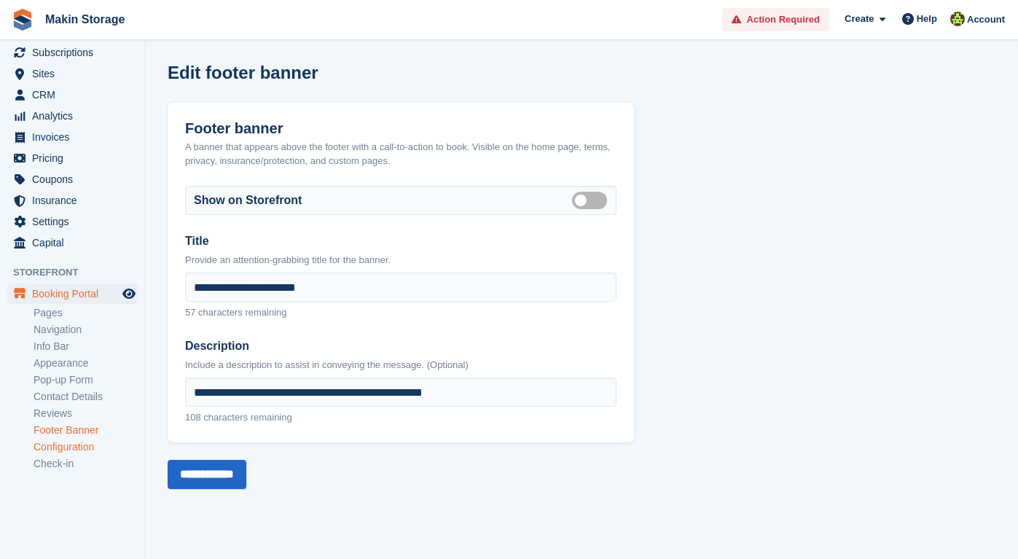
scroll to position [97, 0]
click at [60, 441] on link "Configuration" at bounding box center [86, 448] width 104 height 14
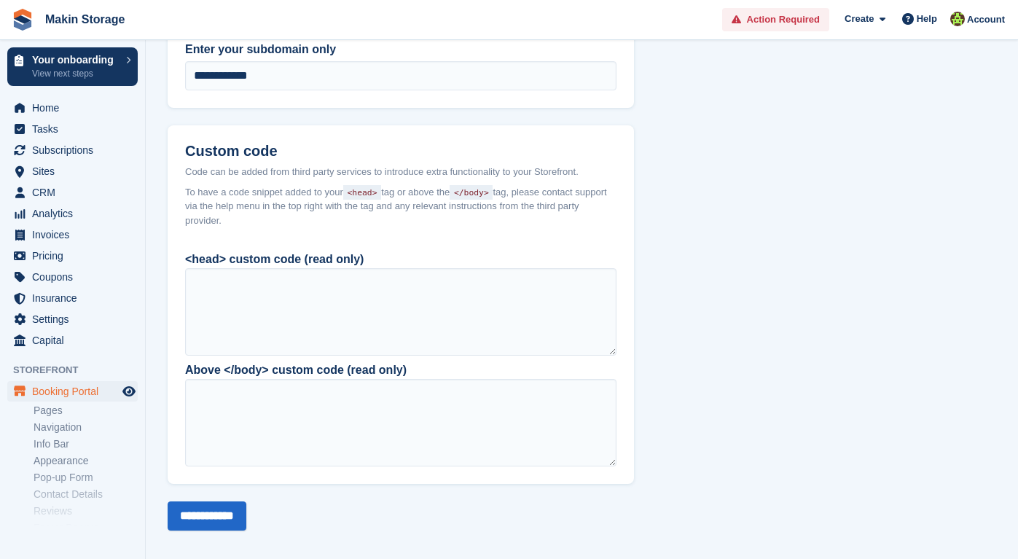
scroll to position [1229, 0]
click at [73, 186] on span "CRM" at bounding box center [75, 192] width 87 height 20
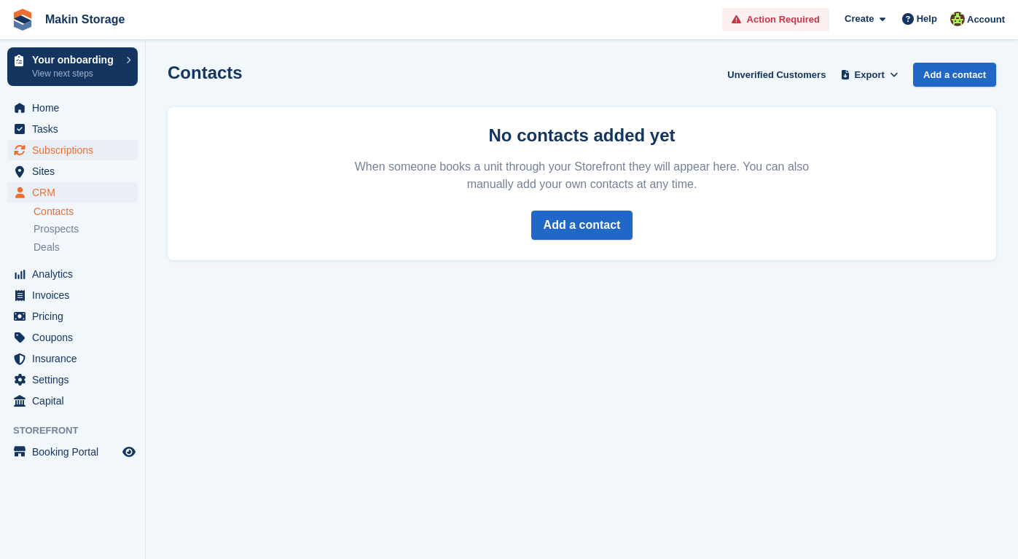
click at [79, 153] on span "Subscriptions" at bounding box center [75, 150] width 87 height 20
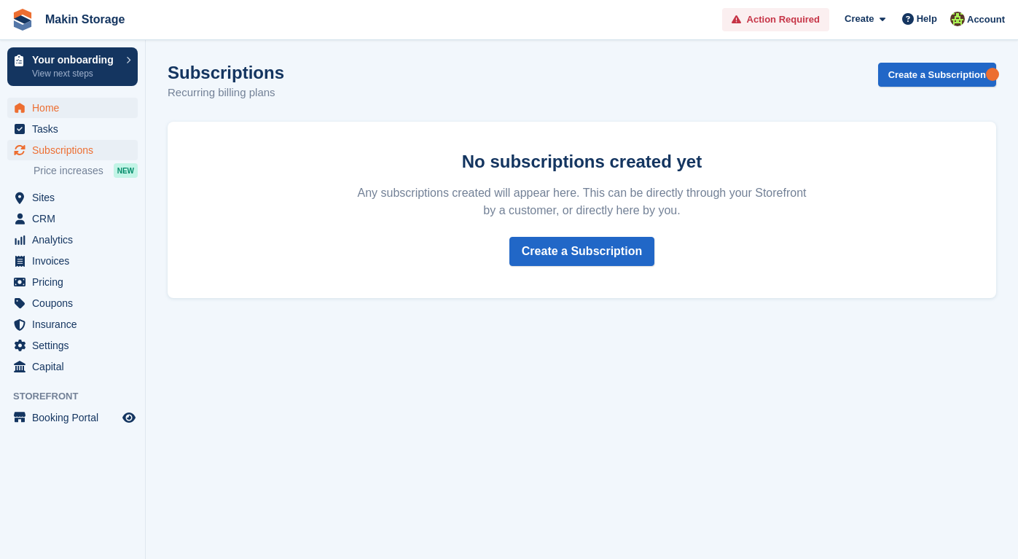
click at [81, 106] on span "Home" at bounding box center [75, 108] width 87 height 20
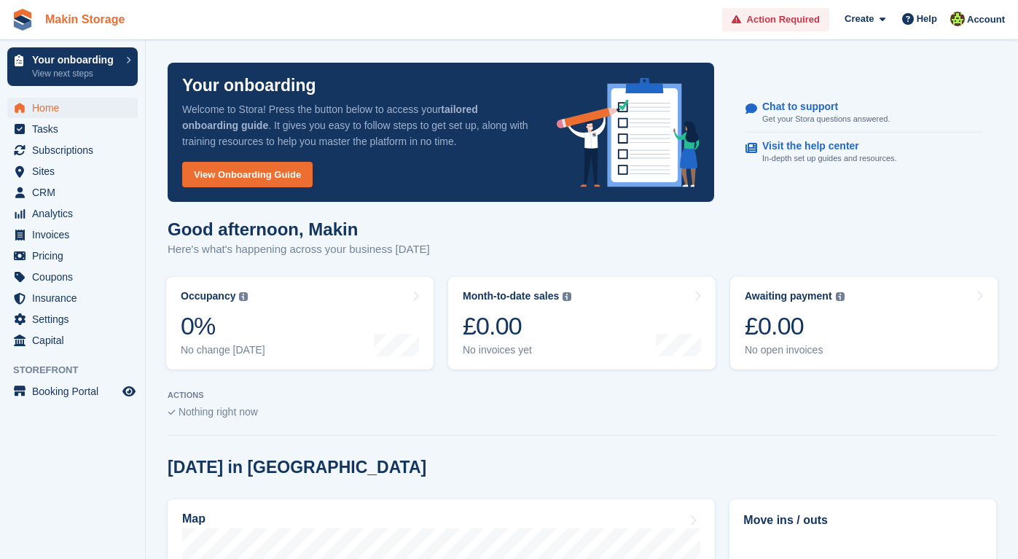
click at [79, 20] on link "Makin Storage" at bounding box center [84, 19] width 91 height 24
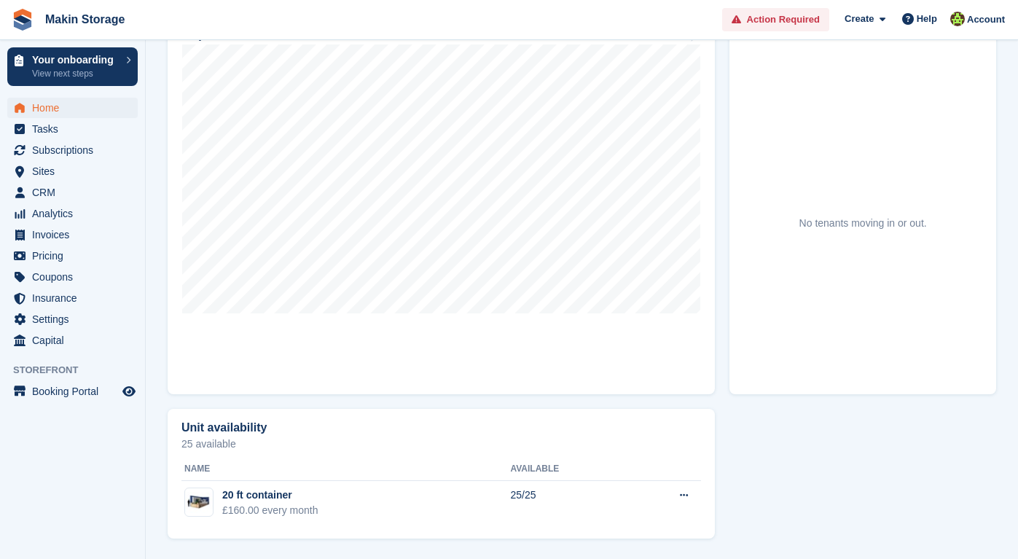
scroll to position [484, 0]
click at [61, 388] on span "Booking Portal" at bounding box center [75, 391] width 87 height 20
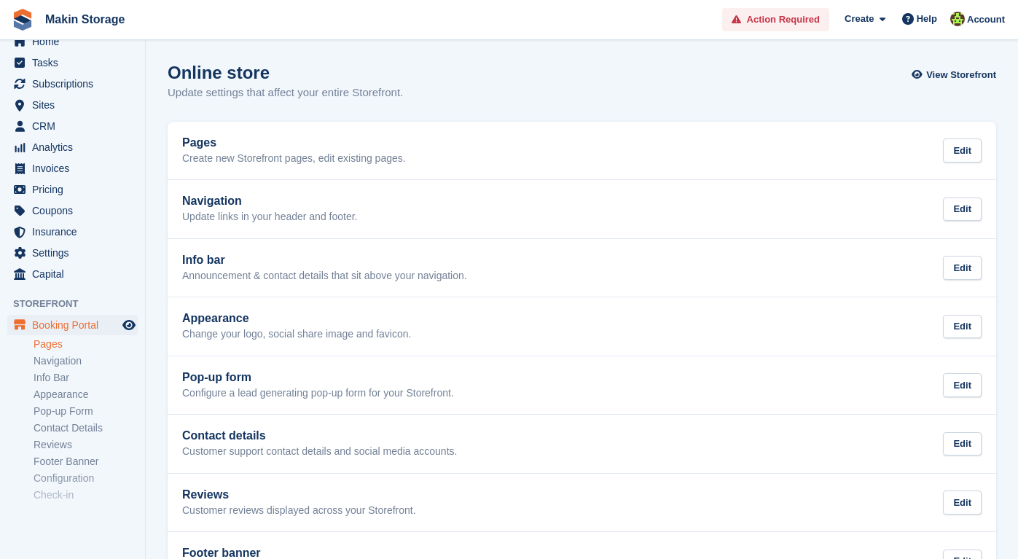
scroll to position [70, 0]
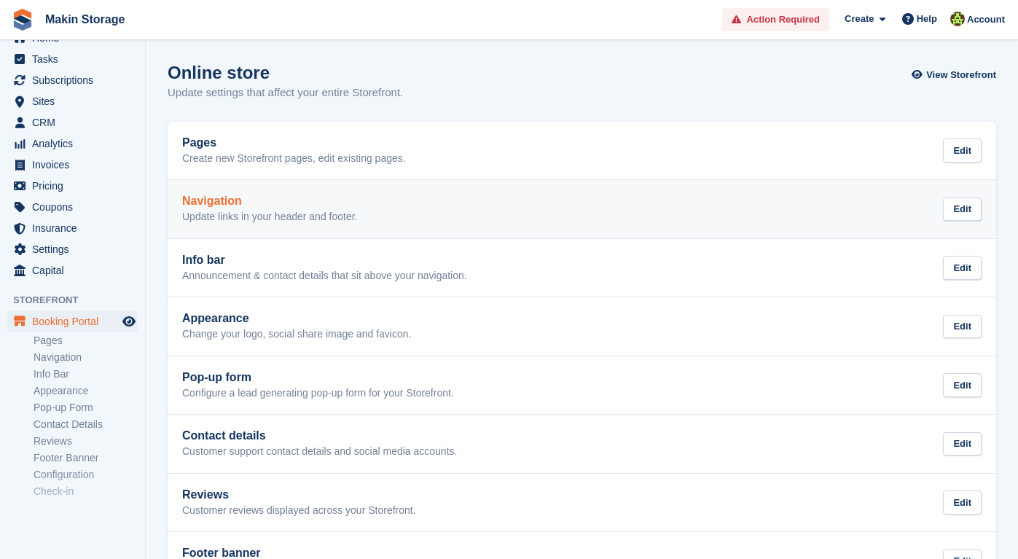
click at [403, 221] on div "Navigation Update links in your header and footer. Edit" at bounding box center [581, 209] width 799 height 29
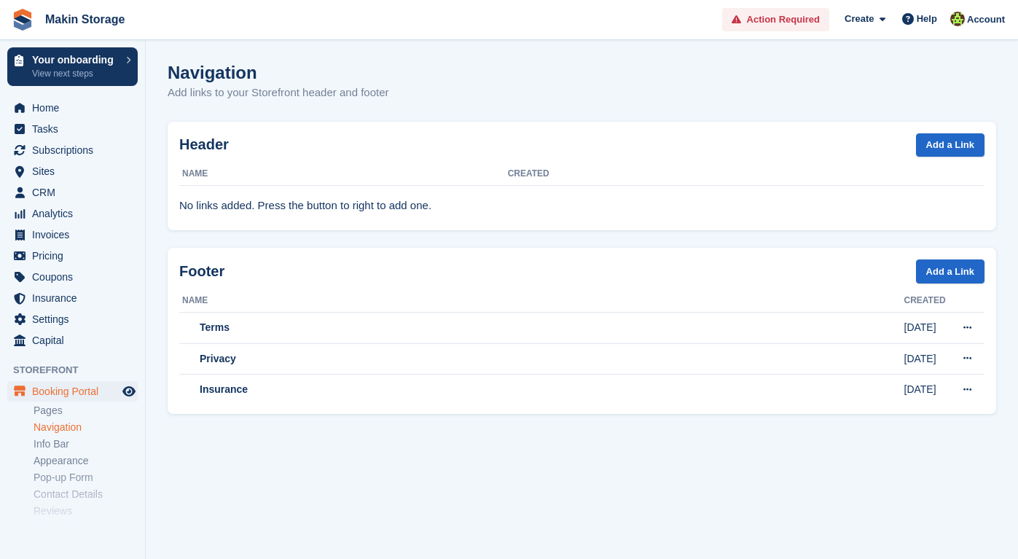
click at [68, 431] on link "Navigation" at bounding box center [86, 427] width 104 height 14
click at [65, 448] on link "Info Bar" at bounding box center [86, 444] width 104 height 14
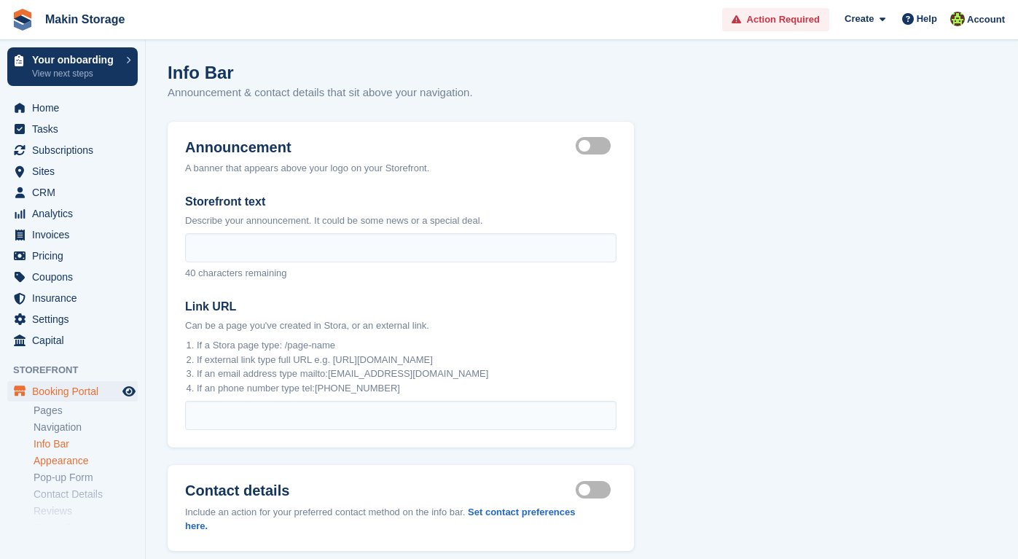
click at [62, 465] on link "Appearance" at bounding box center [86, 461] width 104 height 14
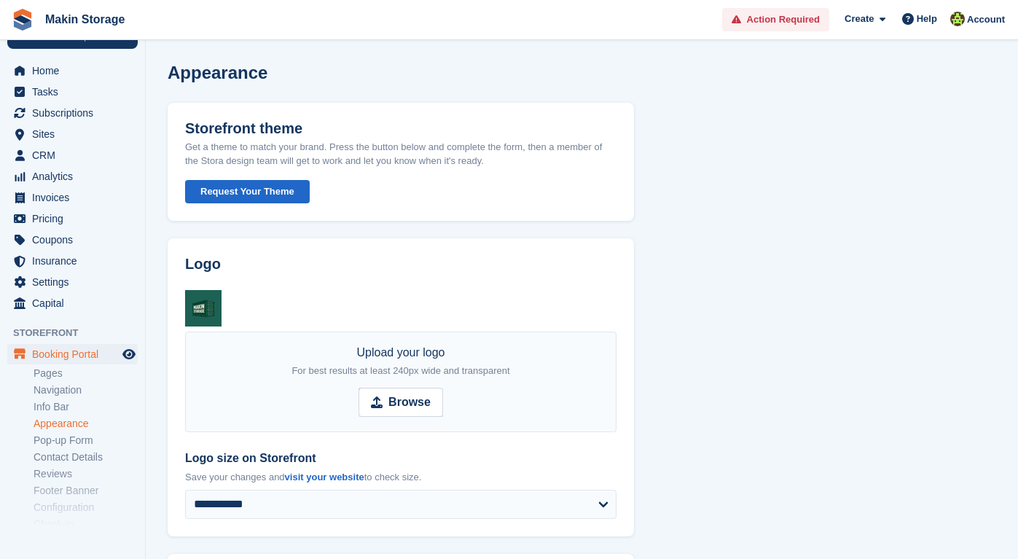
scroll to position [39, 0]
click at [236, 184] on button "Request Your Theme" at bounding box center [247, 192] width 125 height 24
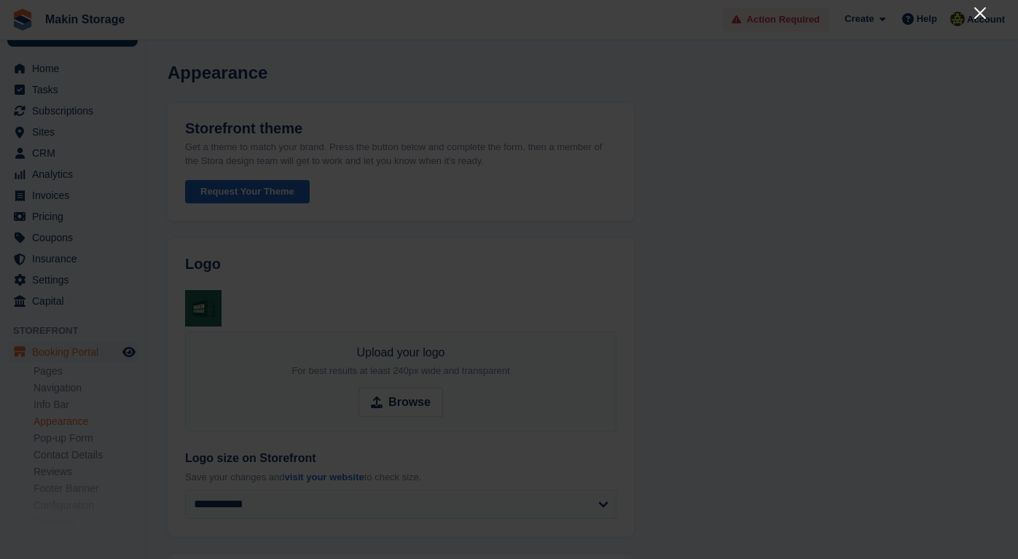
click at [980, 10] on icon "Close" at bounding box center [979, 12] width 17 height 17
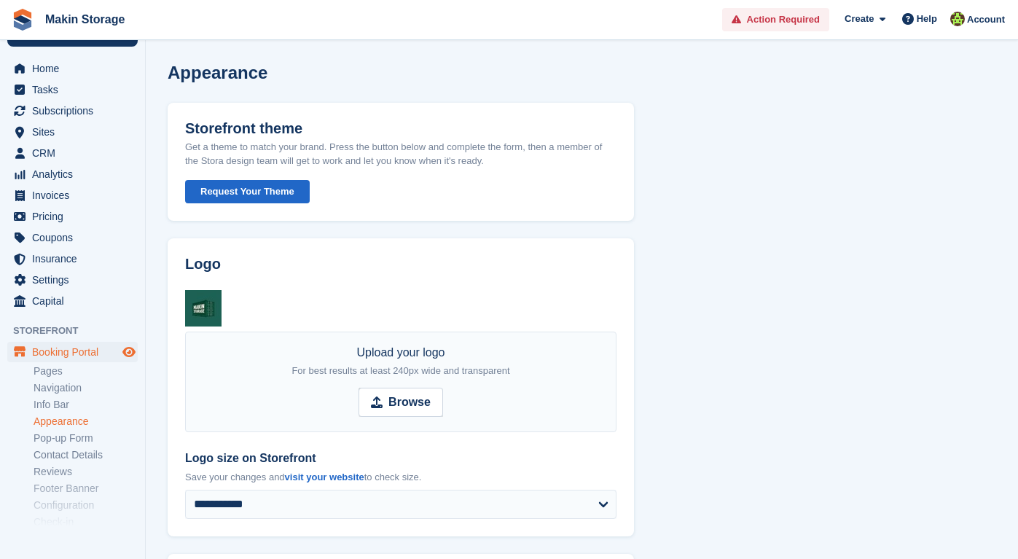
click at [126, 350] on icon "Preview store" at bounding box center [128, 352] width 13 height 12
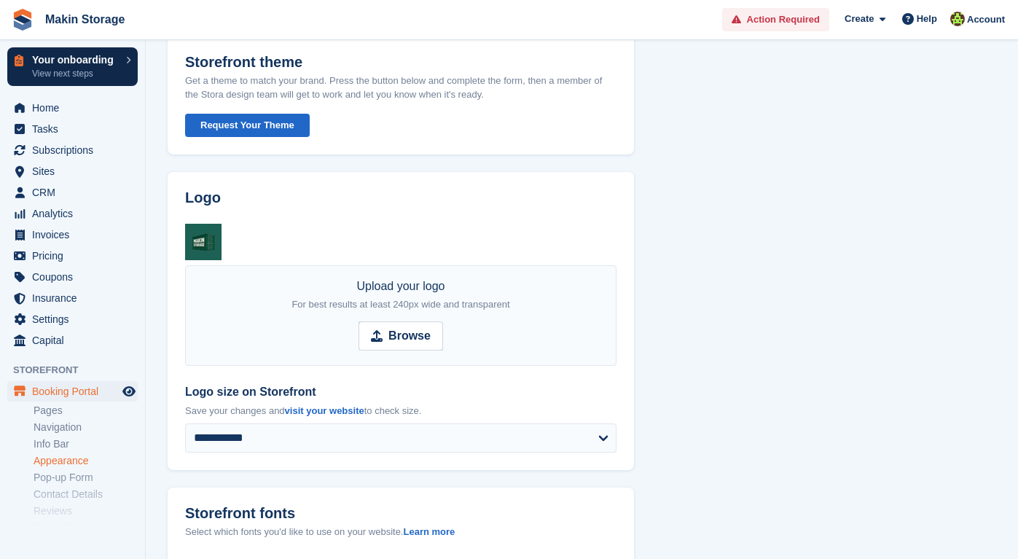
scroll to position [0, 0]
click at [52, 109] on span "Home" at bounding box center [75, 108] width 87 height 20
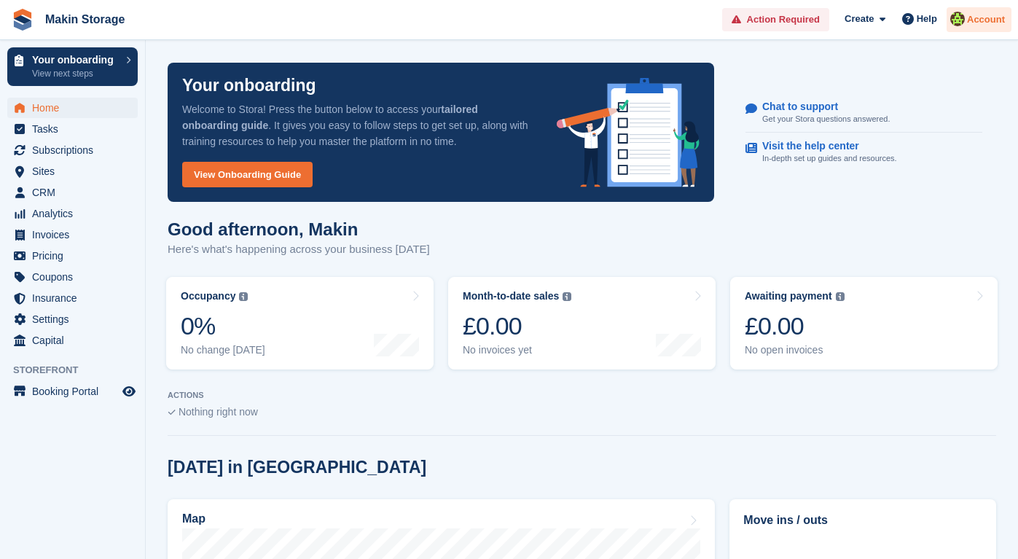
click at [977, 26] on span "Account" at bounding box center [986, 19] width 38 height 15
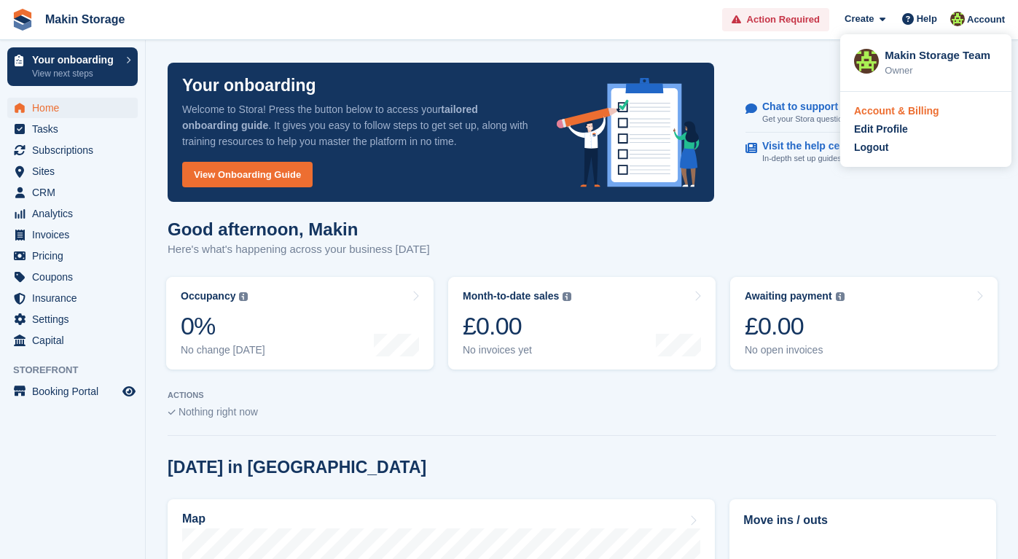
click at [879, 114] on div "Account & Billing" at bounding box center [896, 110] width 85 height 15
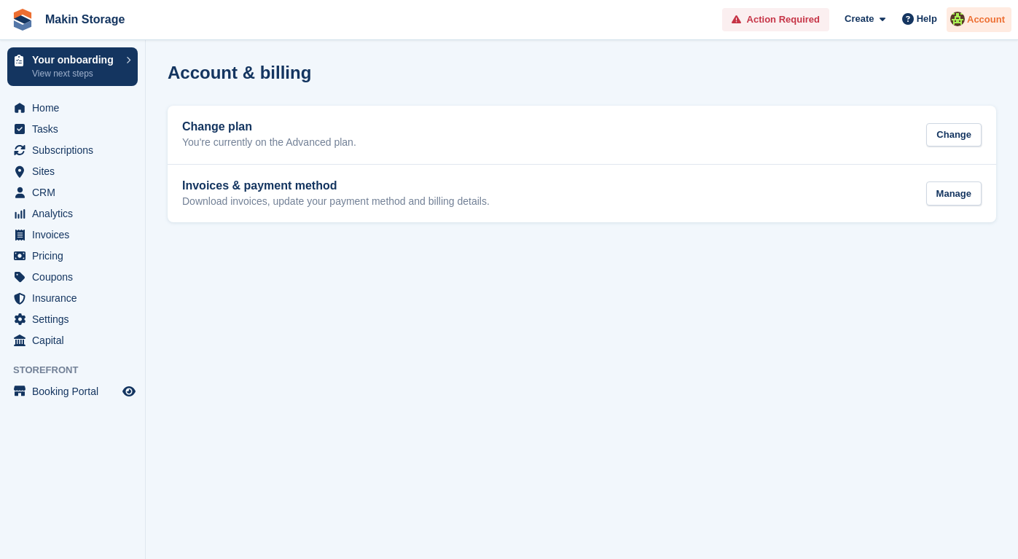
click at [967, 17] on span "Account" at bounding box center [986, 19] width 38 height 15
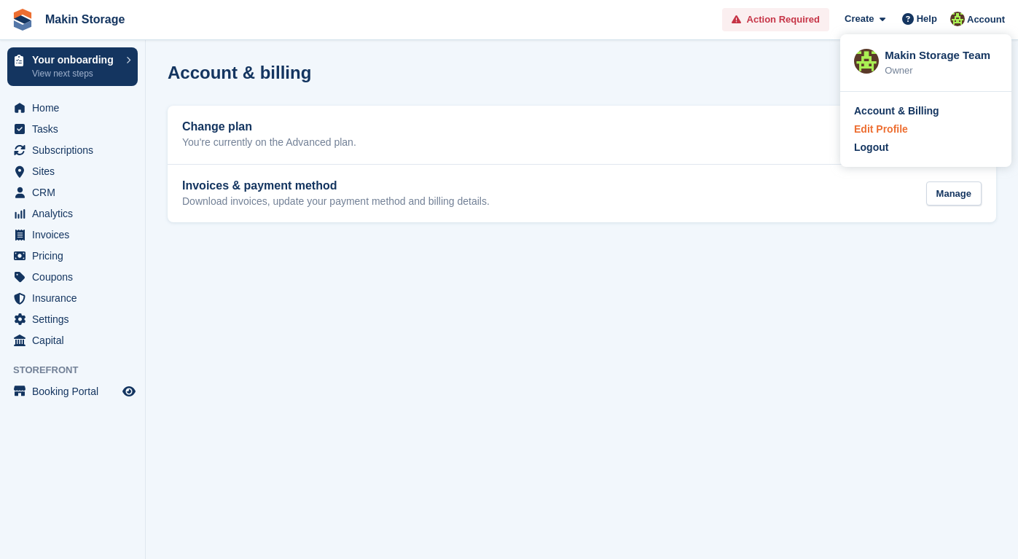
click at [877, 128] on div "Edit Profile" at bounding box center [881, 129] width 54 height 15
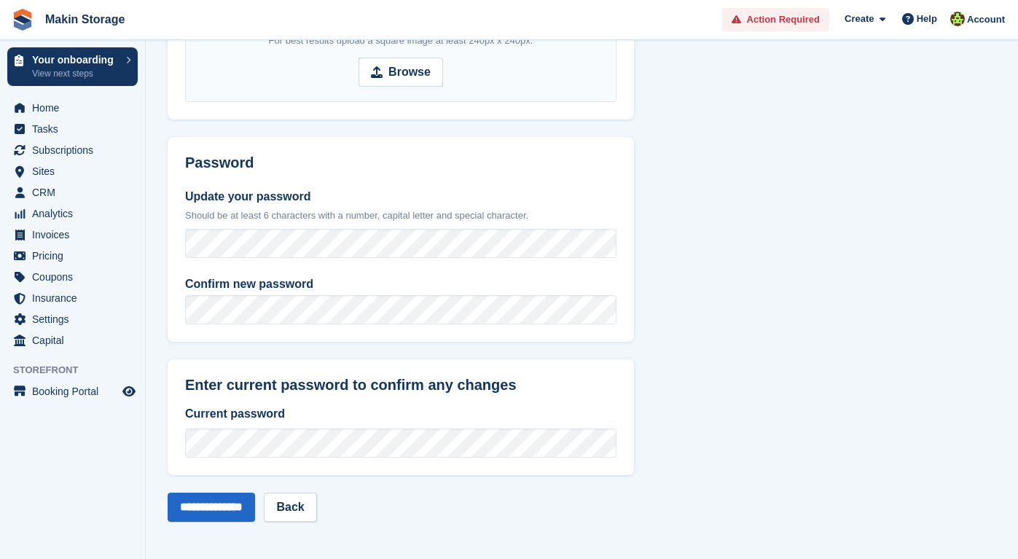
scroll to position [533, 0]
click at [50, 114] on span "Home" at bounding box center [75, 108] width 87 height 20
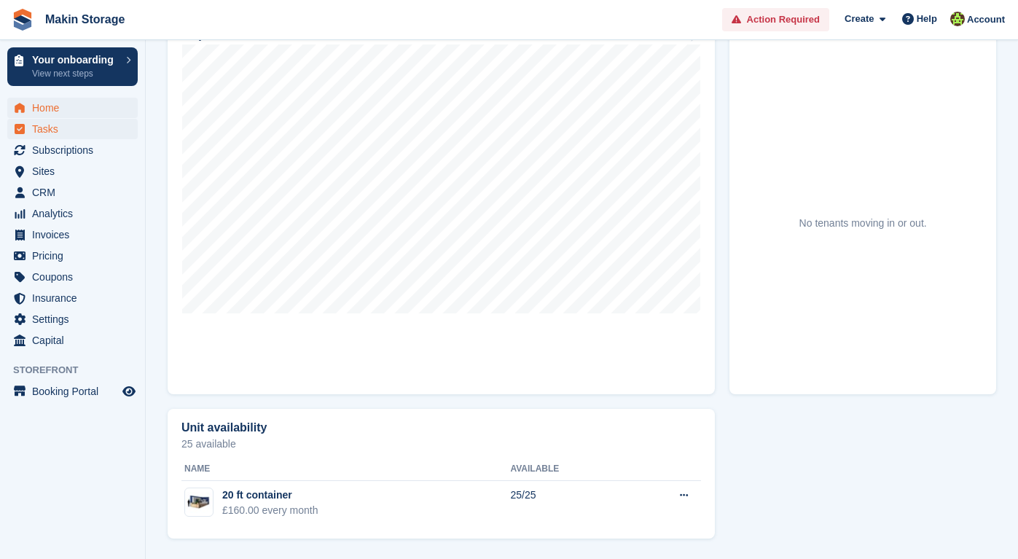
scroll to position [484, 0]
click at [35, 125] on span "Tasks" at bounding box center [75, 129] width 87 height 20
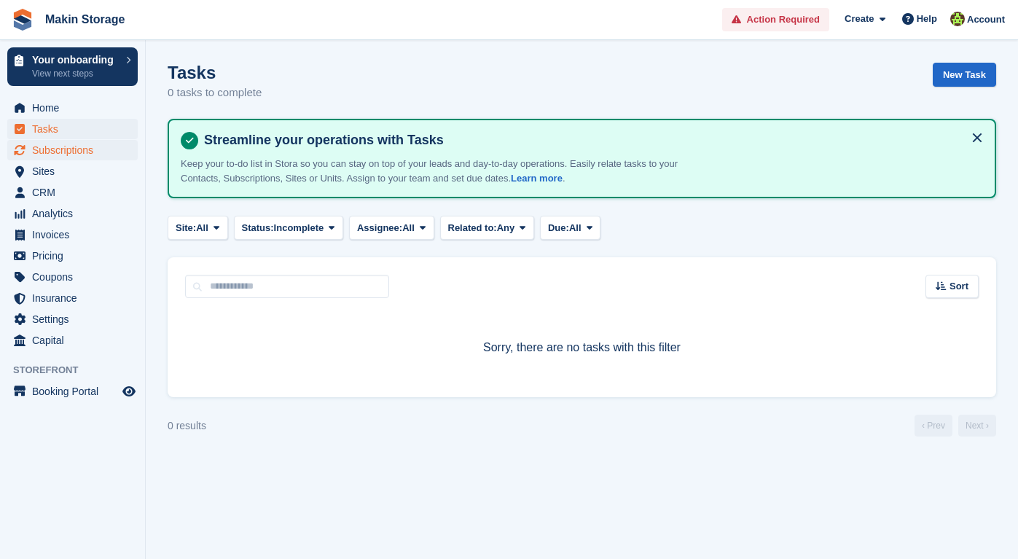
click at [55, 146] on span "Subscriptions" at bounding box center [75, 150] width 87 height 20
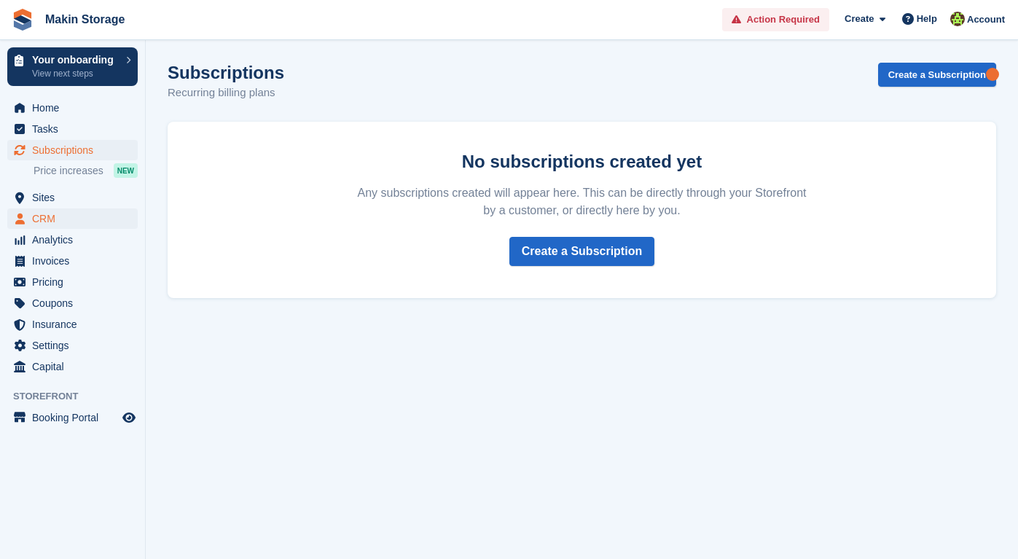
click at [47, 209] on span "CRM" at bounding box center [75, 218] width 87 height 20
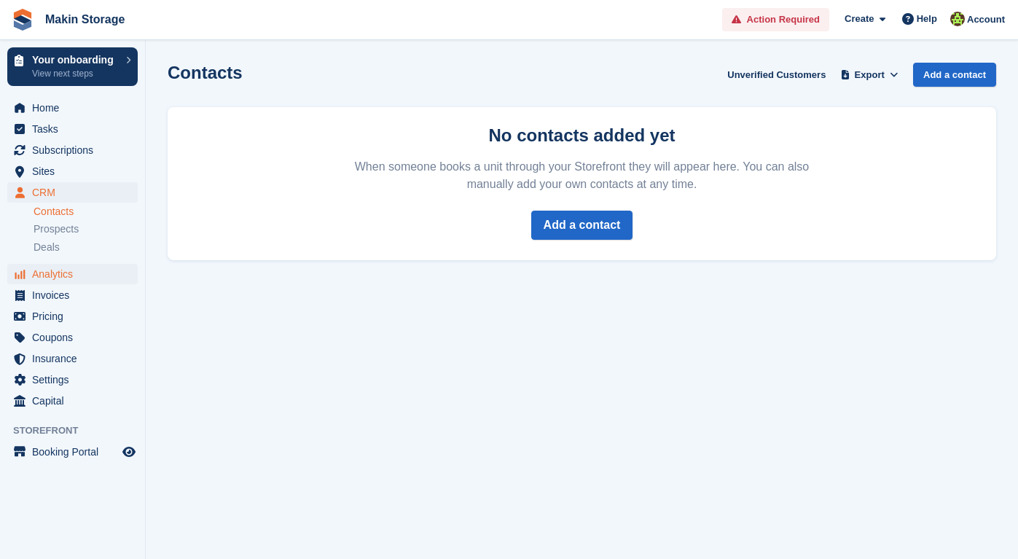
click at [49, 279] on span "Analytics" at bounding box center [75, 274] width 87 height 20
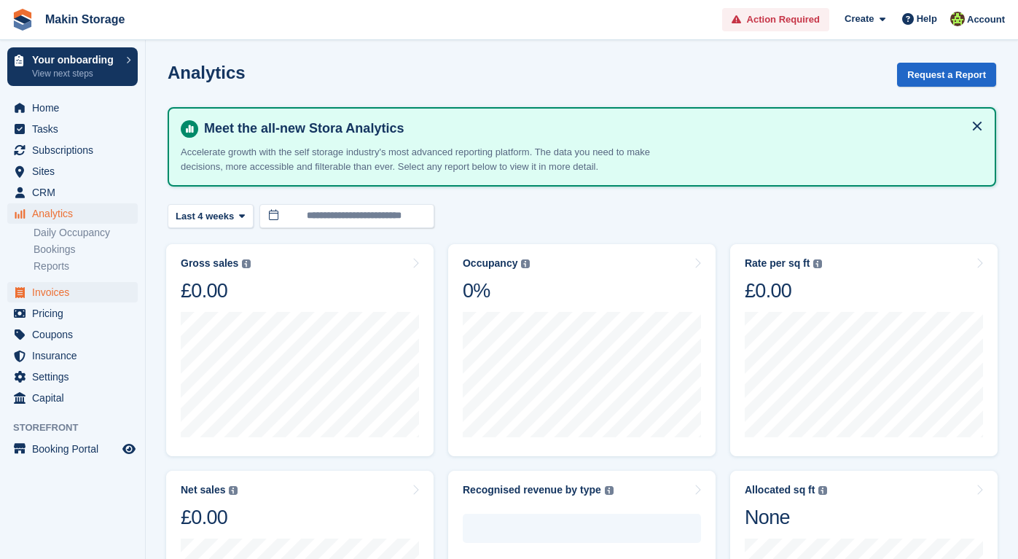
click at [65, 293] on span "Invoices" at bounding box center [75, 292] width 87 height 20
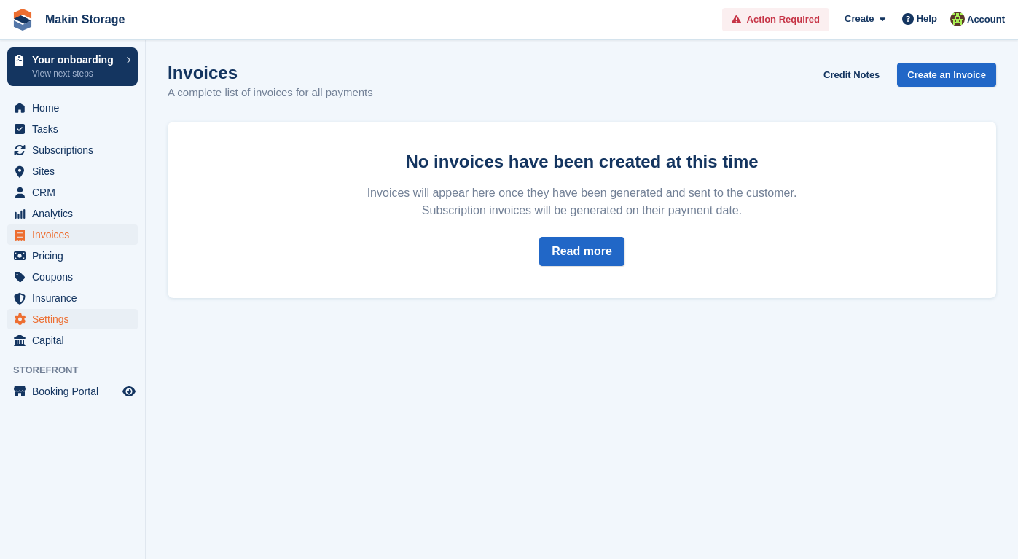
click at [56, 315] on span "Settings" at bounding box center [75, 319] width 87 height 20
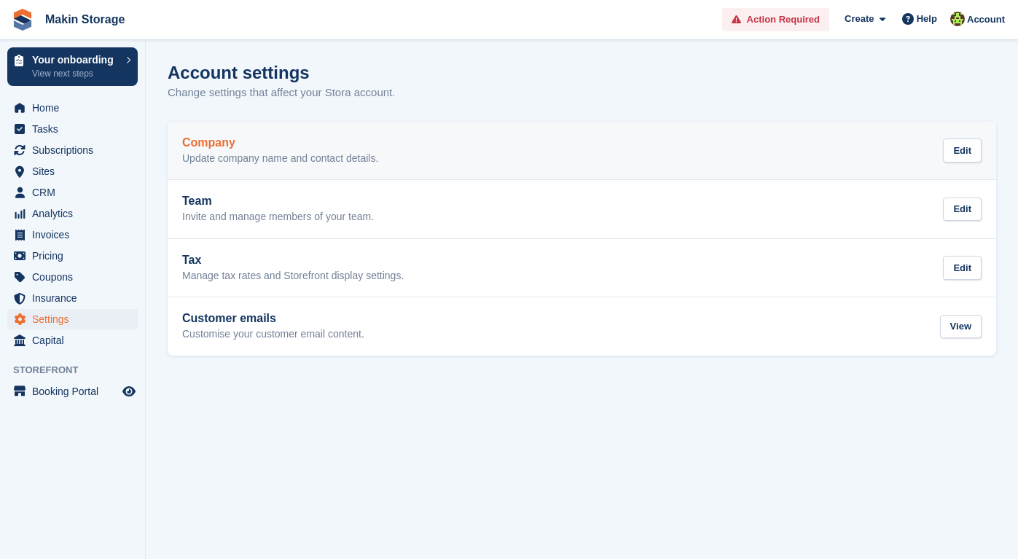
click at [245, 173] on link "Company Update company name and contact details. Edit" at bounding box center [582, 151] width 828 height 58
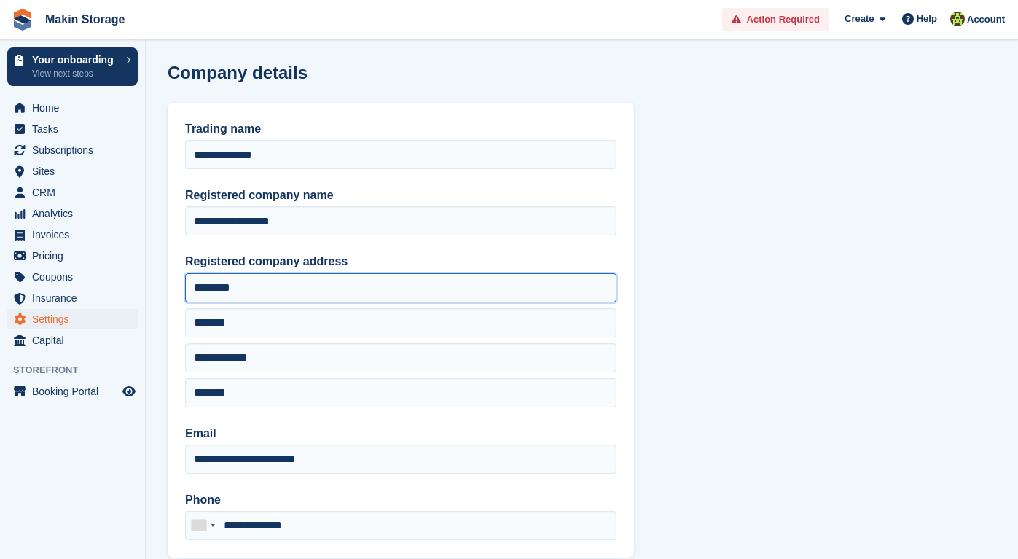
click at [302, 291] on input "********" at bounding box center [400, 287] width 431 height 29
type input "*"
type input "**********"
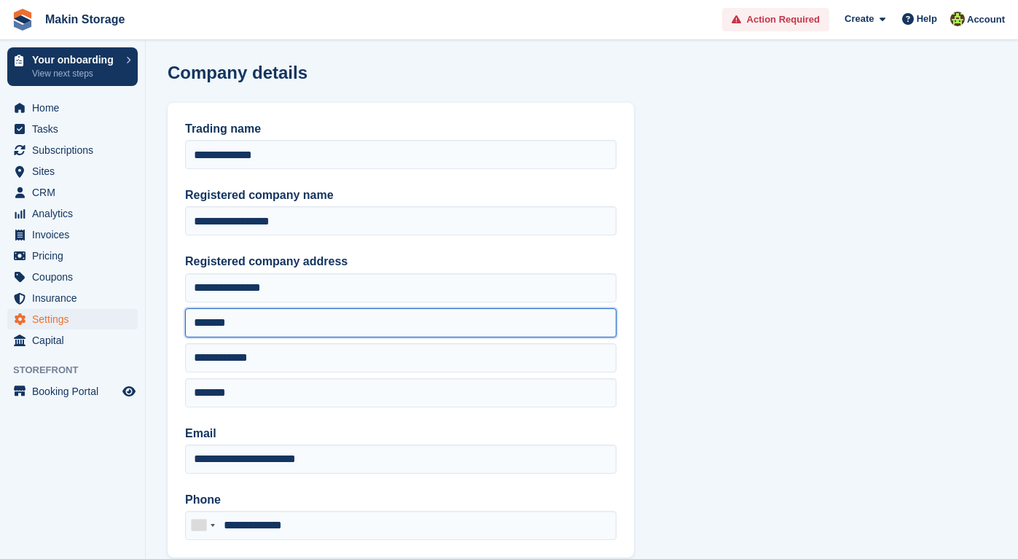
click at [294, 323] on input "*******" at bounding box center [400, 322] width 431 height 29
type input "*********"
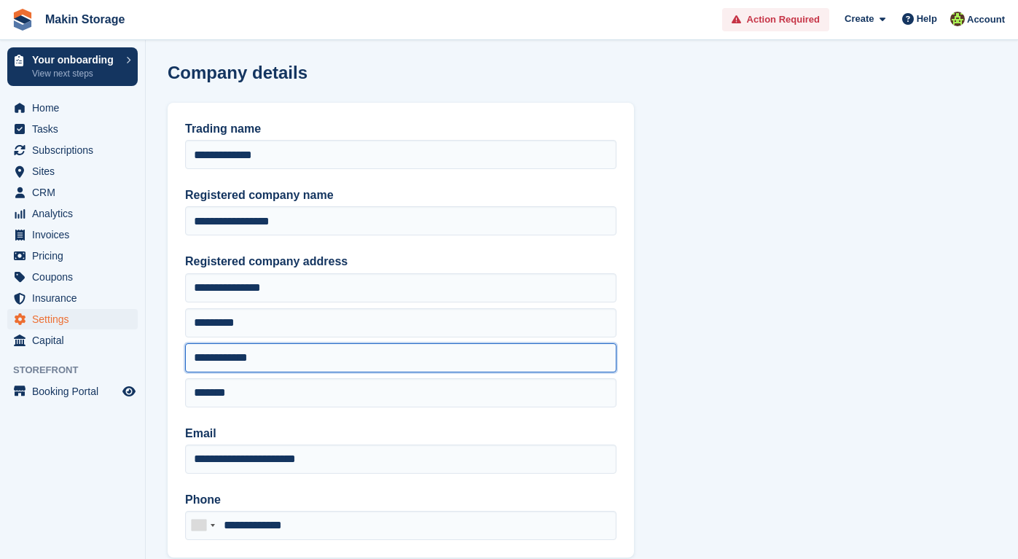
click at [304, 358] on input "**********" at bounding box center [400, 357] width 431 height 29
type input "******"
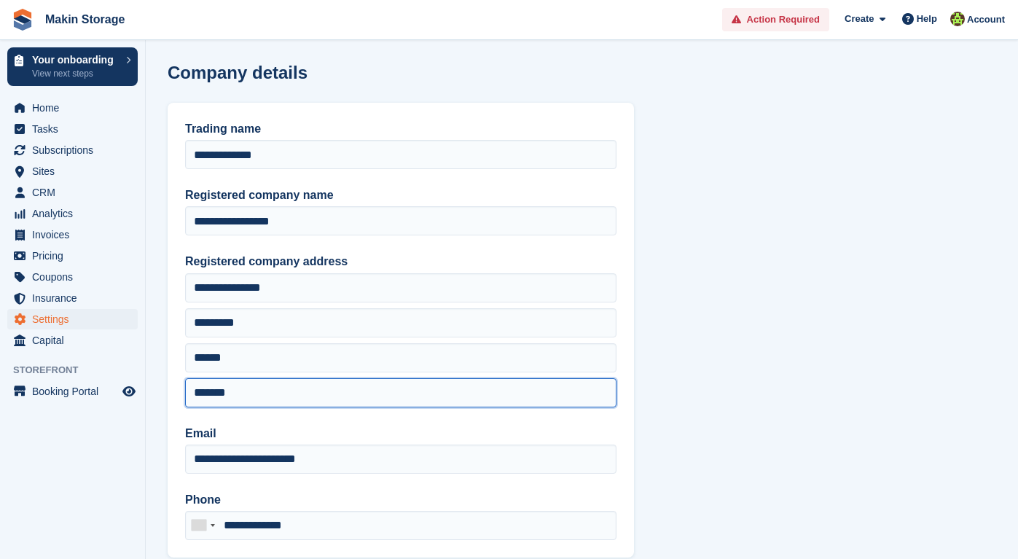
click at [296, 386] on input "*******" at bounding box center [400, 392] width 431 height 29
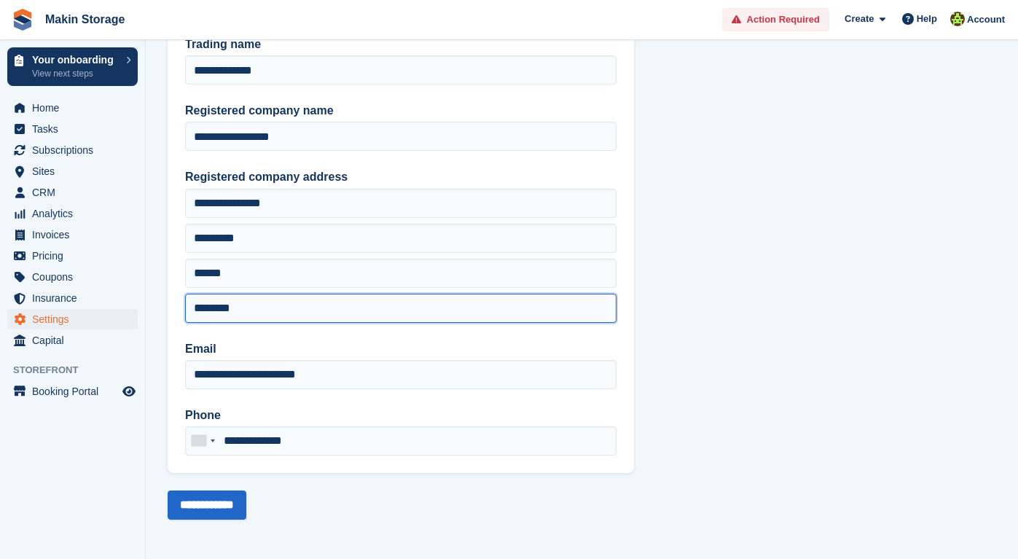
scroll to position [85, 0]
type input "********"
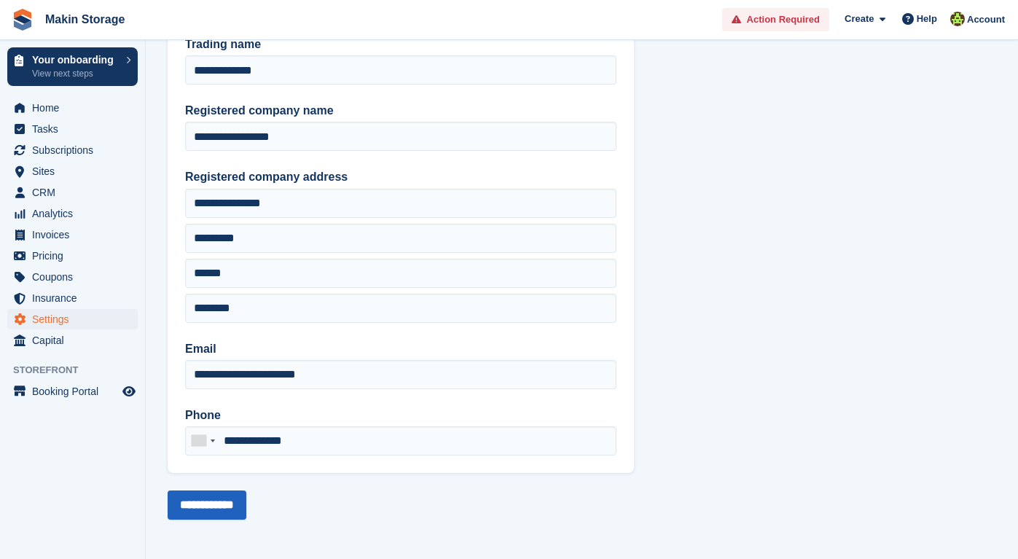
click at [227, 509] on input "**********" at bounding box center [207, 504] width 79 height 29
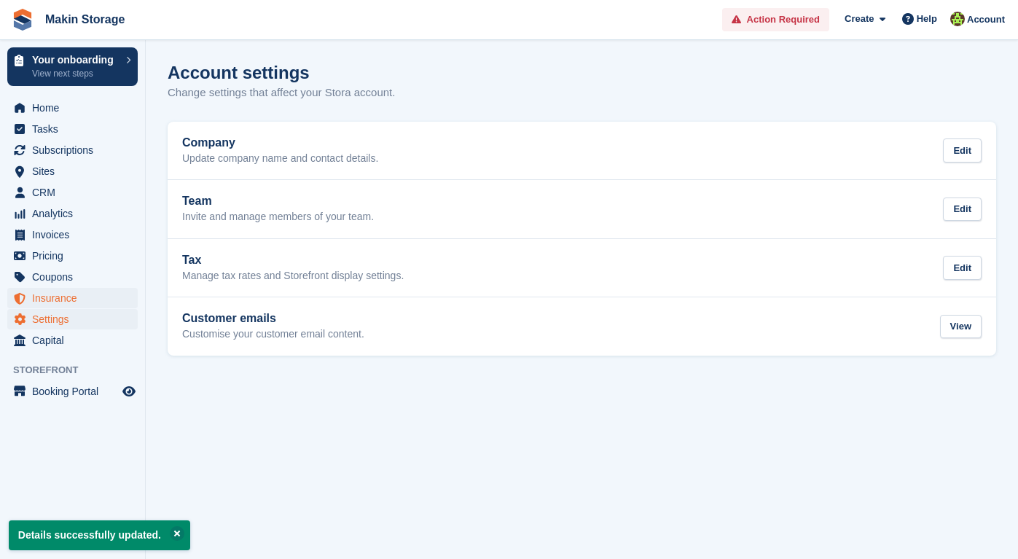
click at [58, 299] on span "Insurance" at bounding box center [75, 298] width 87 height 20
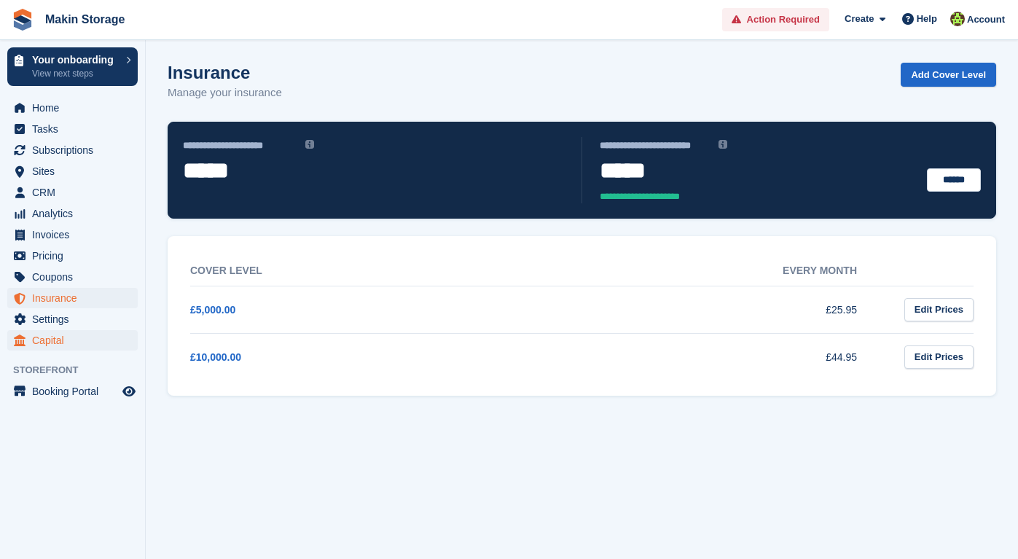
click at [46, 334] on span "Capital" at bounding box center [75, 340] width 87 height 20
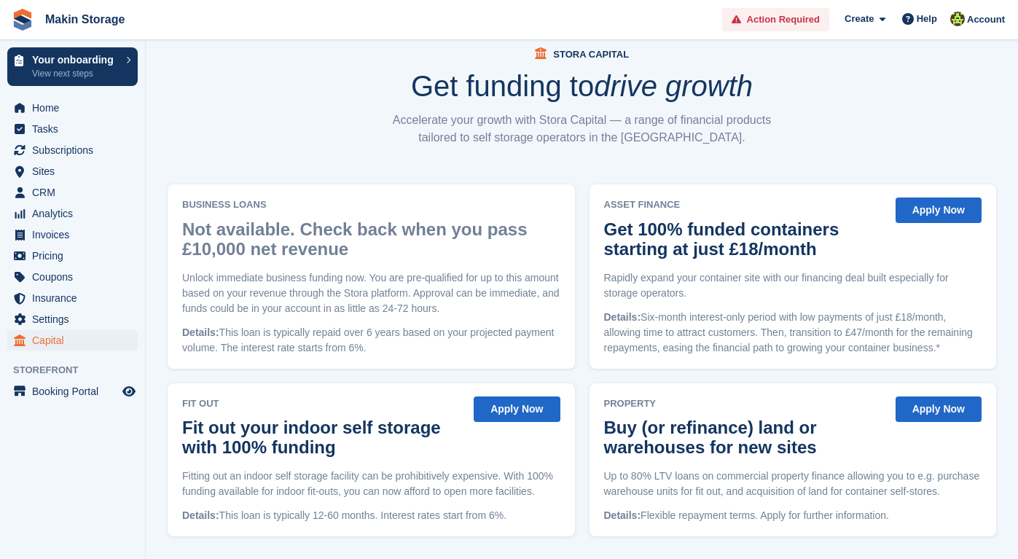
scroll to position [58, 0]
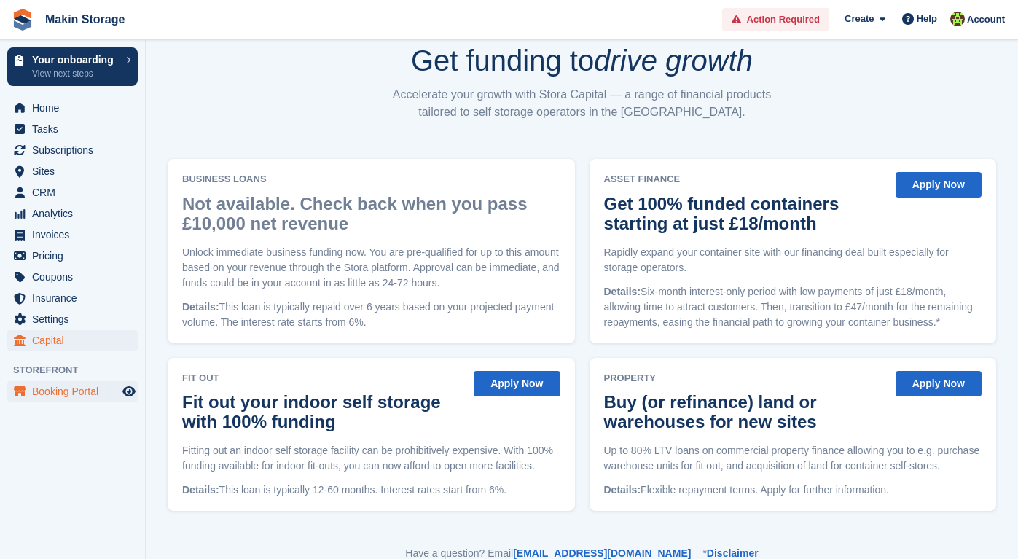
click at [65, 393] on span "Booking Portal" at bounding box center [75, 391] width 87 height 20
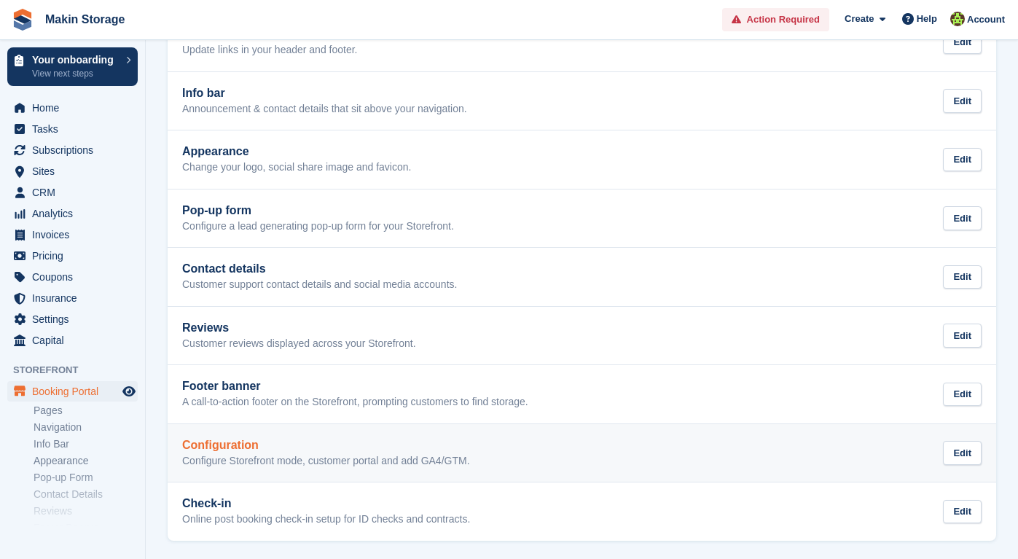
scroll to position [166, 0]
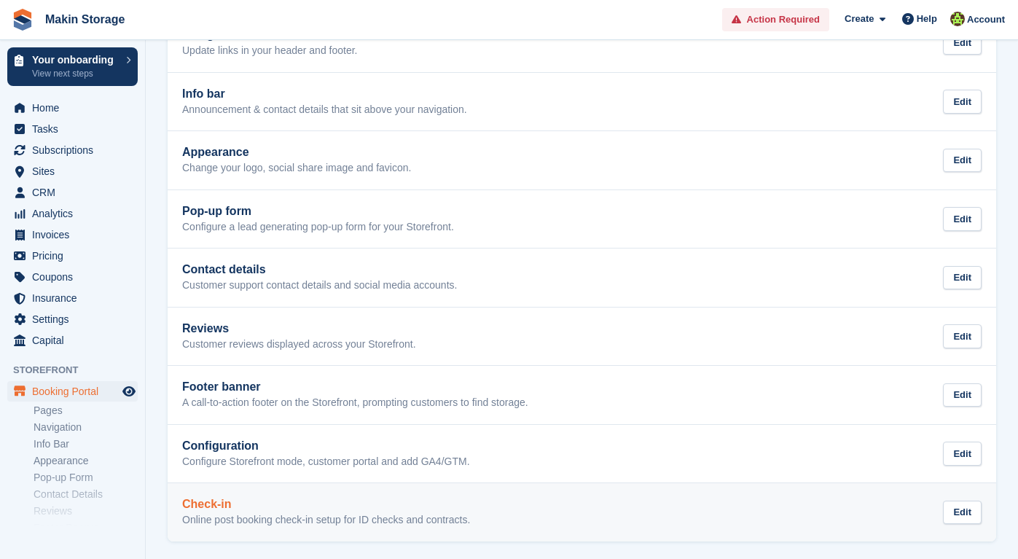
click at [269, 487] on link "Check-in Online post booking check-in setup for ID checks and contracts. Edit" at bounding box center [582, 512] width 828 height 58
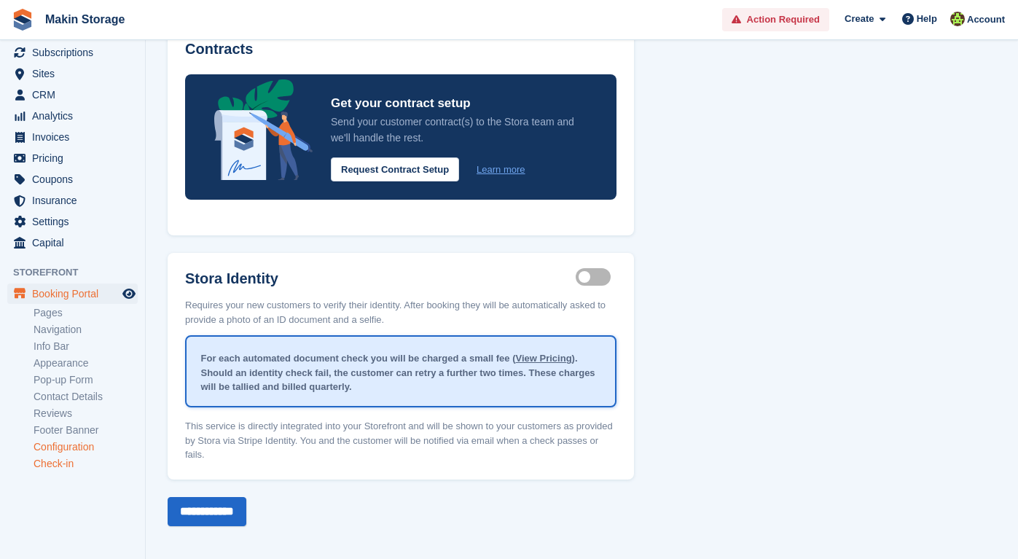
scroll to position [97, 0]
click at [79, 441] on link "Configuration" at bounding box center [86, 448] width 104 height 14
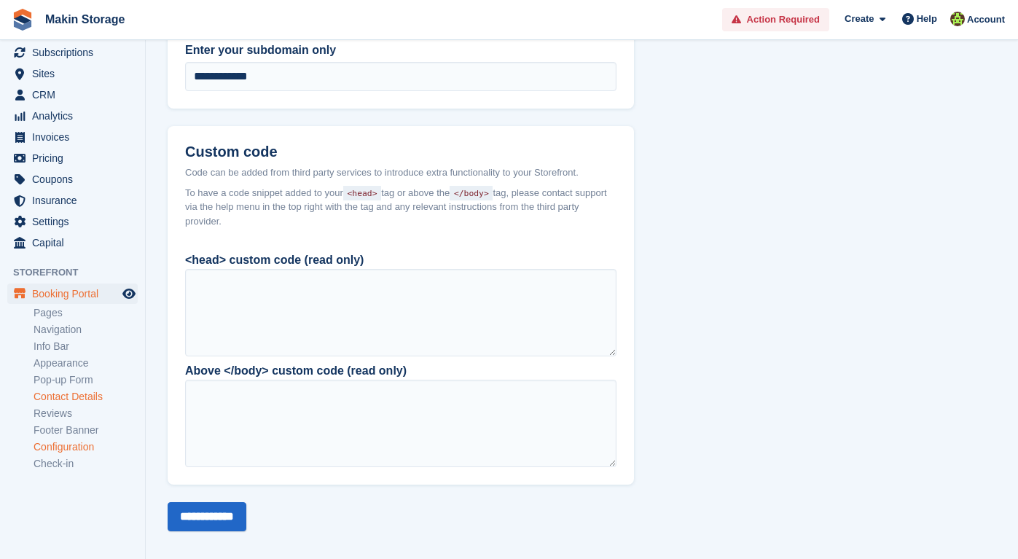
scroll to position [97, 0]
click at [62, 436] on link "Footer Banner" at bounding box center [86, 431] width 104 height 14
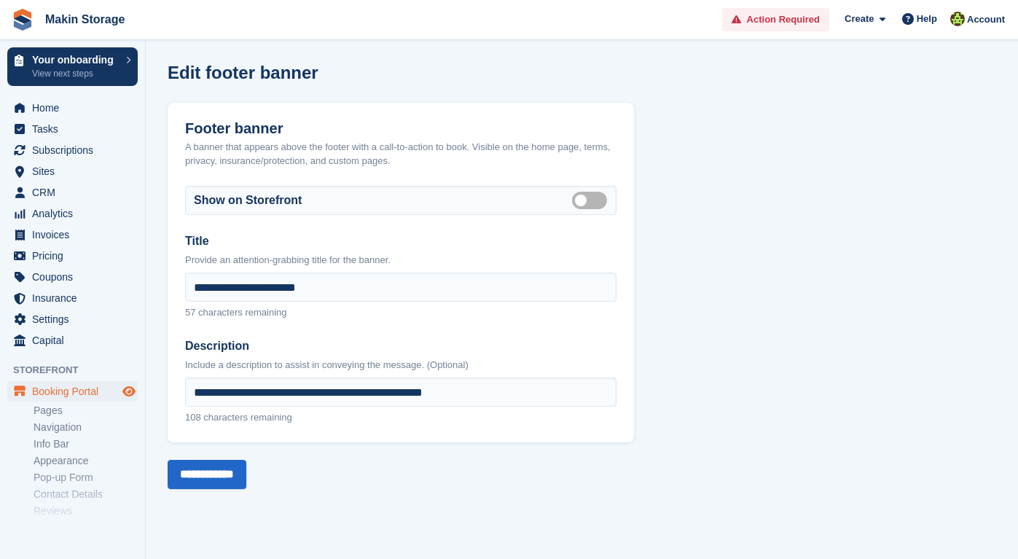
click at [127, 393] on icon "Preview store" at bounding box center [128, 391] width 13 height 12
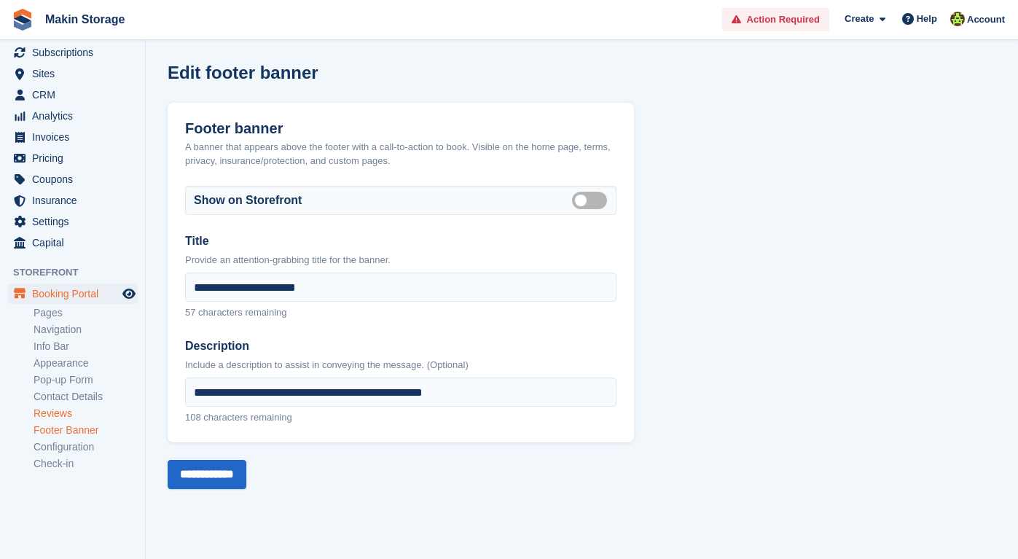
scroll to position [97, 0]
click at [62, 414] on link "Reviews" at bounding box center [86, 414] width 104 height 14
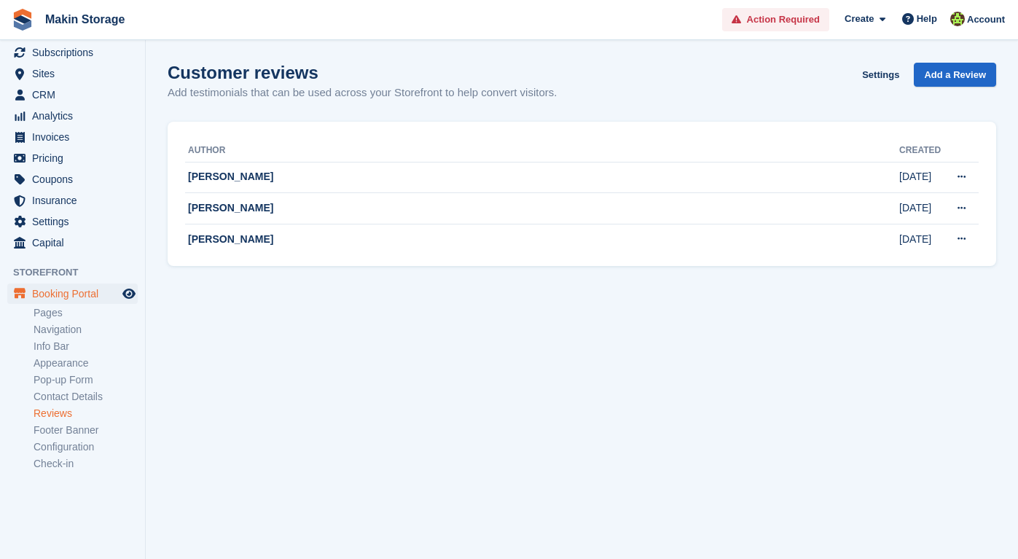
scroll to position [97, 0]
click at [53, 402] on link "Contact Details" at bounding box center [86, 397] width 104 height 14
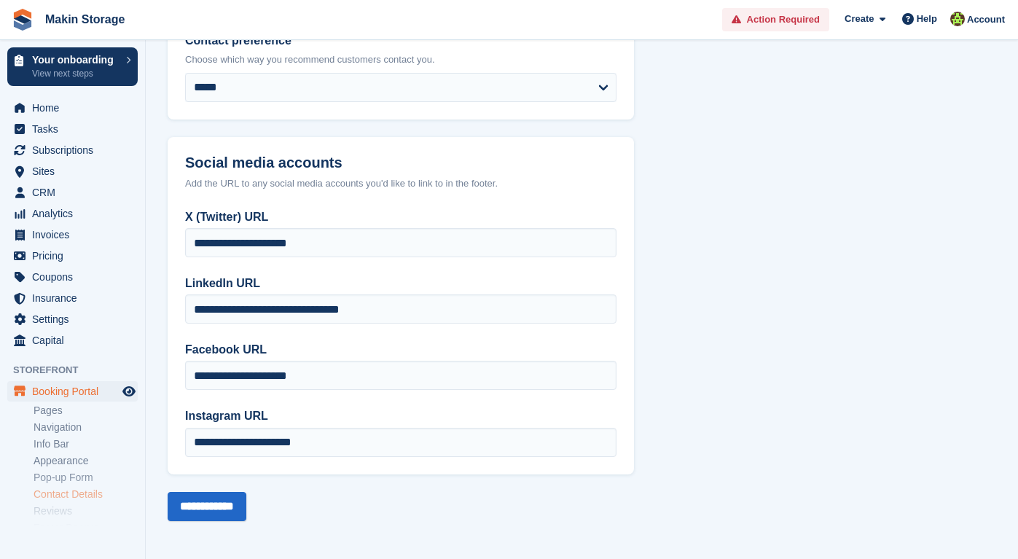
scroll to position [274, 0]
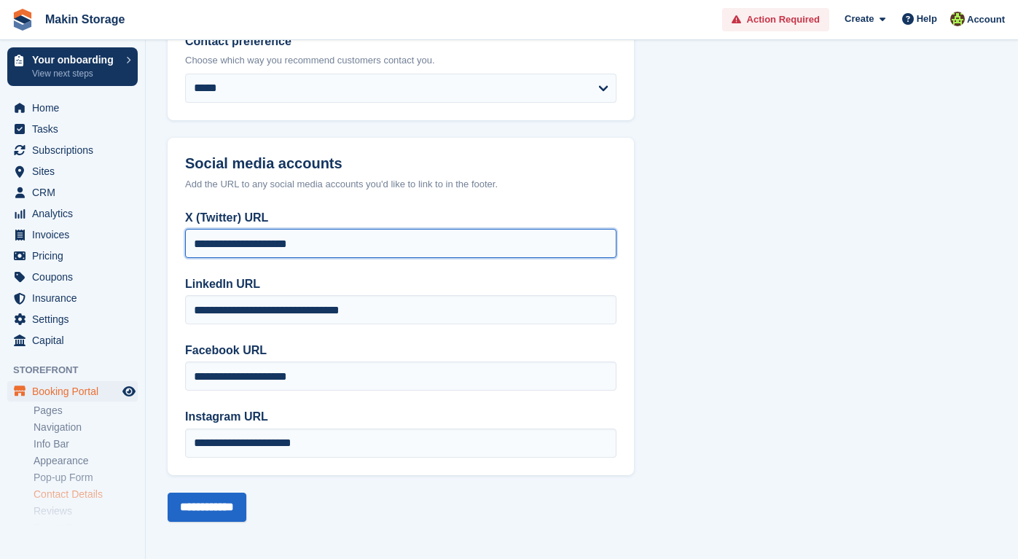
click at [256, 249] on input "**********" at bounding box center [400, 243] width 431 height 29
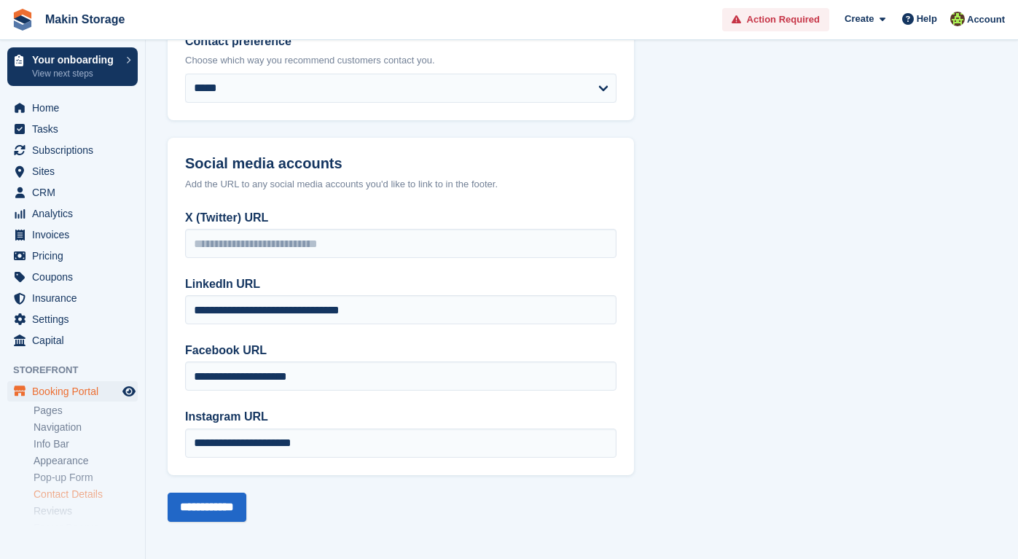
click at [321, 203] on header "Social media accounts Add the URL to any social media accounts you'd like to li…" at bounding box center [401, 173] width 466 height 71
click at [195, 509] on input "**********" at bounding box center [207, 506] width 79 height 29
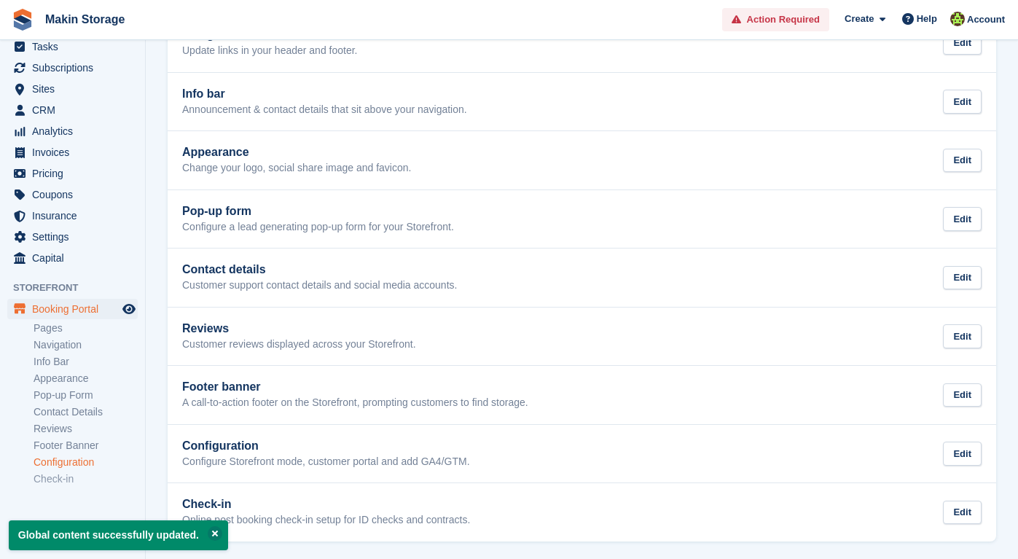
scroll to position [97, 0]
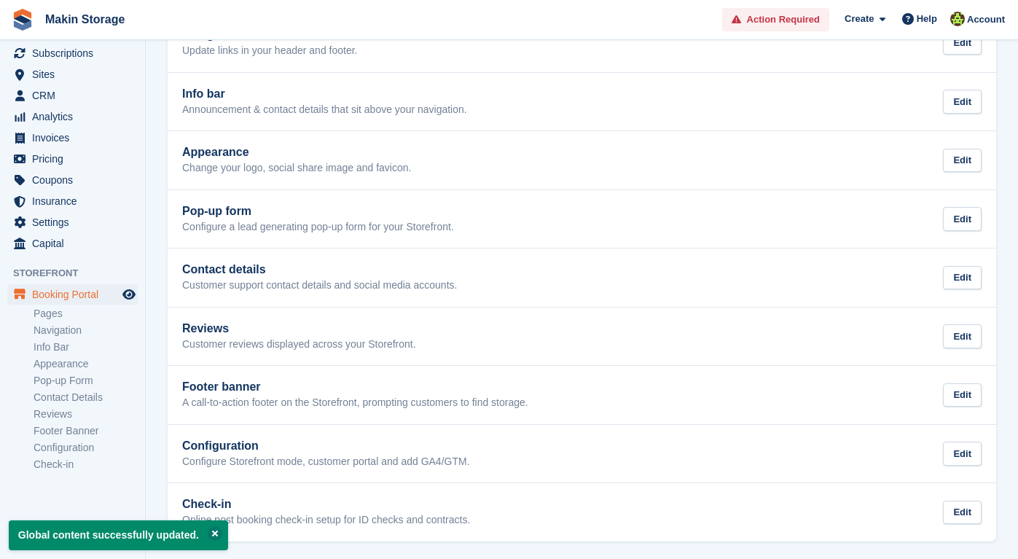
click at [68, 373] on li "Pop-up Form" at bounding box center [89, 380] width 111 height 15
click at [66, 360] on link "Appearance" at bounding box center [86, 364] width 104 height 14
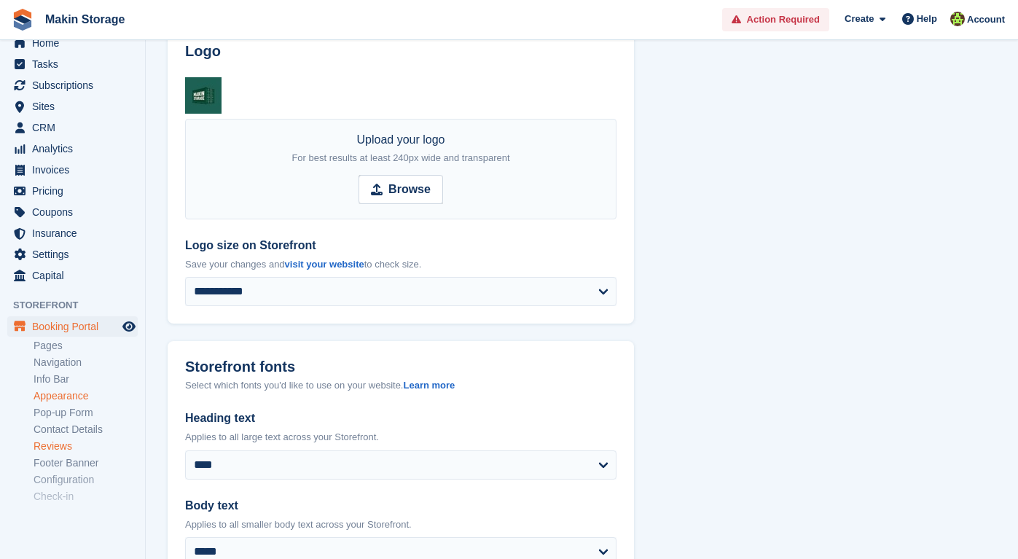
scroll to position [84, 0]
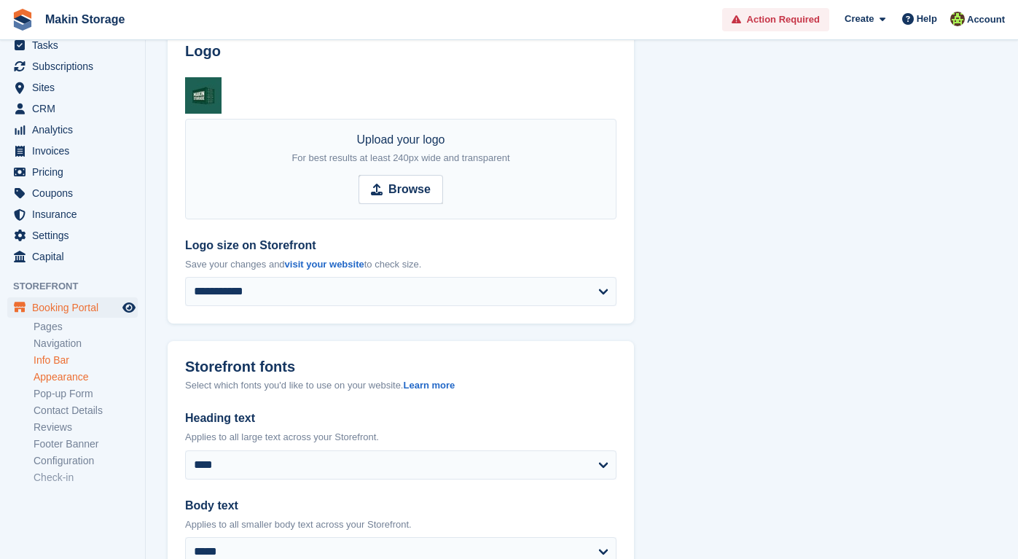
click at [53, 366] on link "Info Bar" at bounding box center [86, 360] width 104 height 14
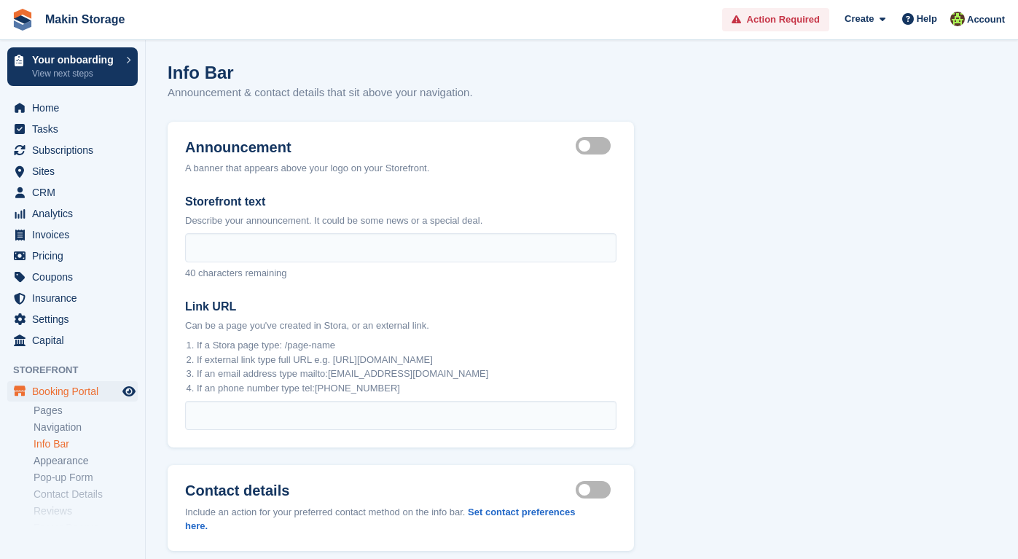
click at [50, 396] on span "Booking Portal" at bounding box center [75, 391] width 87 height 20
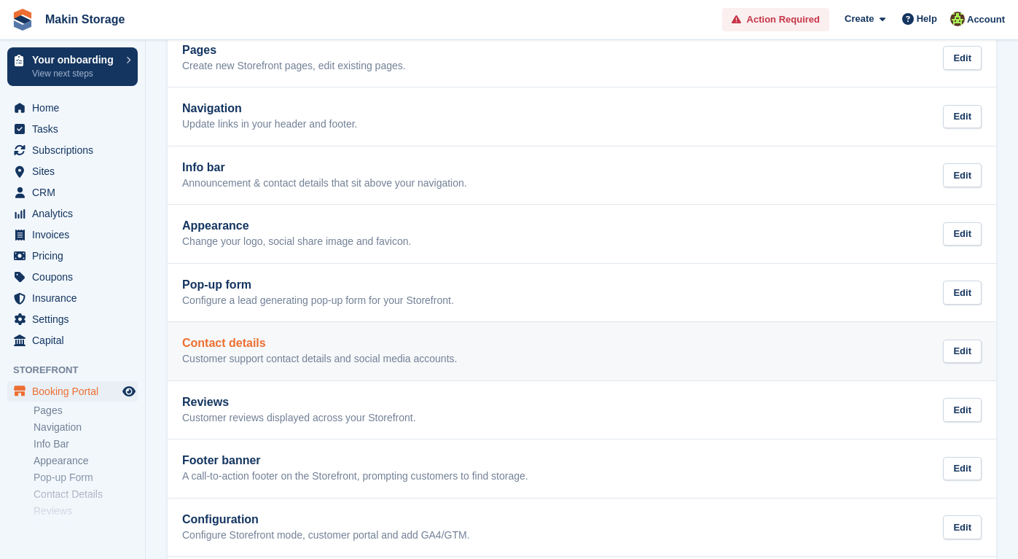
scroll to position [52, 0]
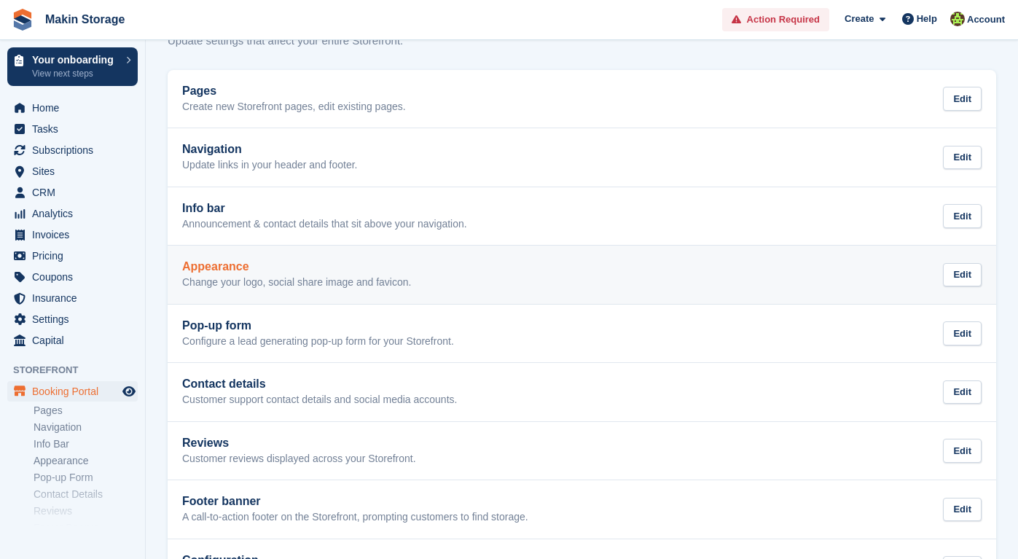
click at [228, 289] on link "Appearance Change your logo, social share image and favicon. Edit" at bounding box center [582, 275] width 828 height 58
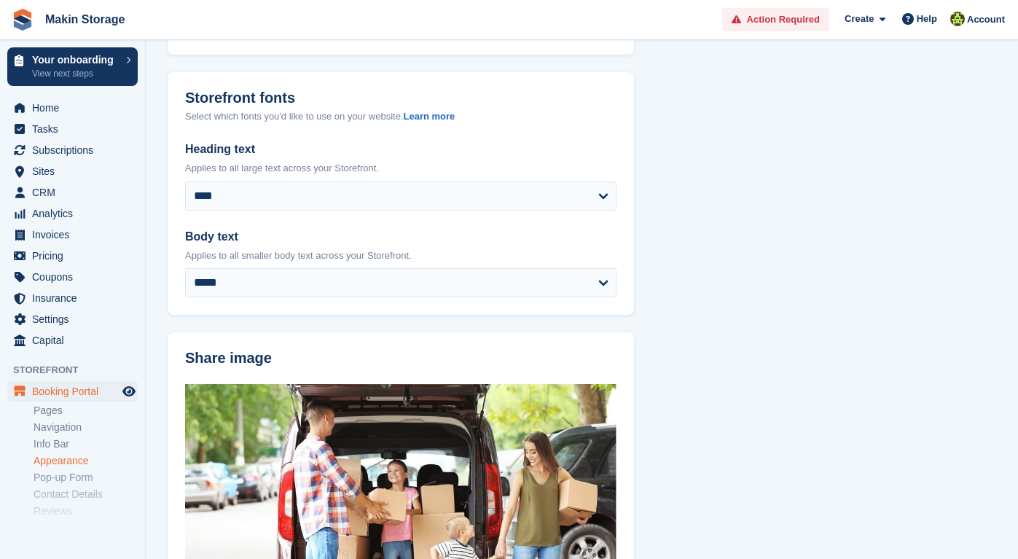
scroll to position [607, 0]
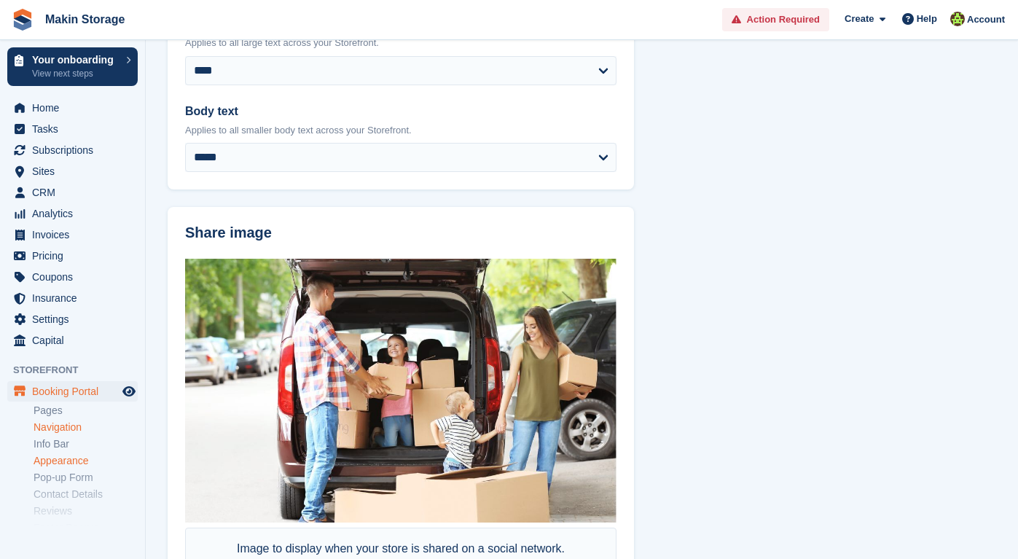
click at [51, 421] on link "Navigation" at bounding box center [86, 427] width 104 height 14
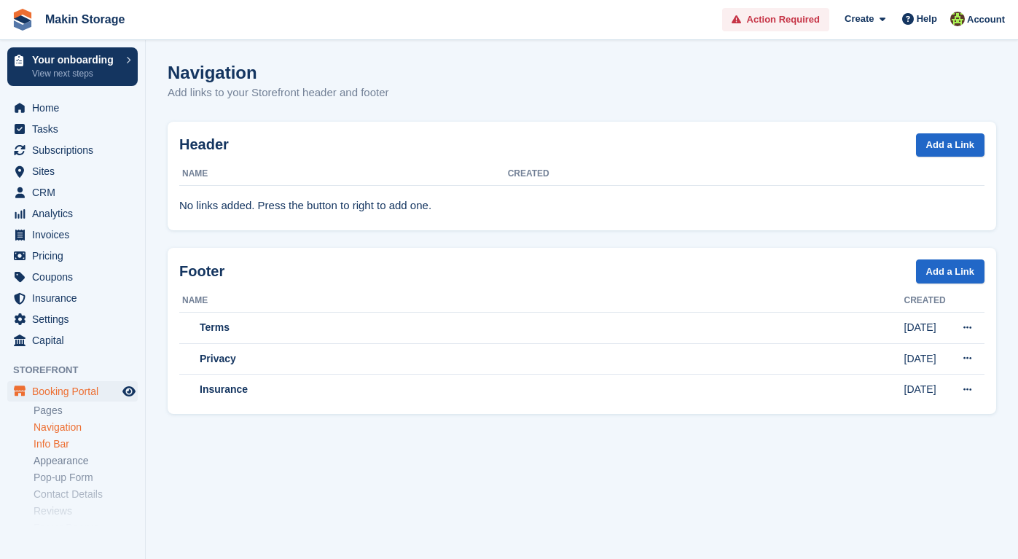
click at [55, 445] on link "Info Bar" at bounding box center [86, 444] width 104 height 14
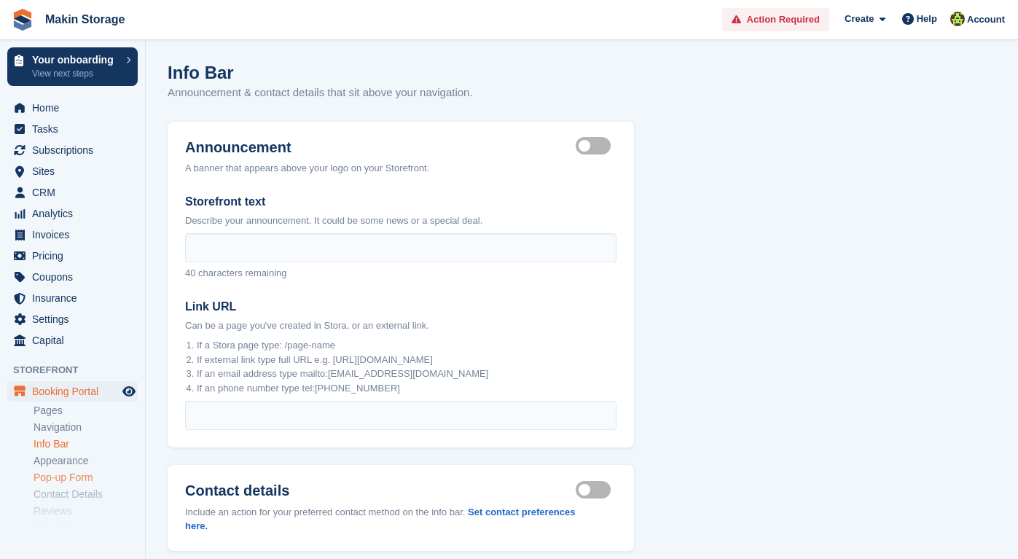
click at [57, 472] on link "Pop-up Form" at bounding box center [86, 478] width 104 height 14
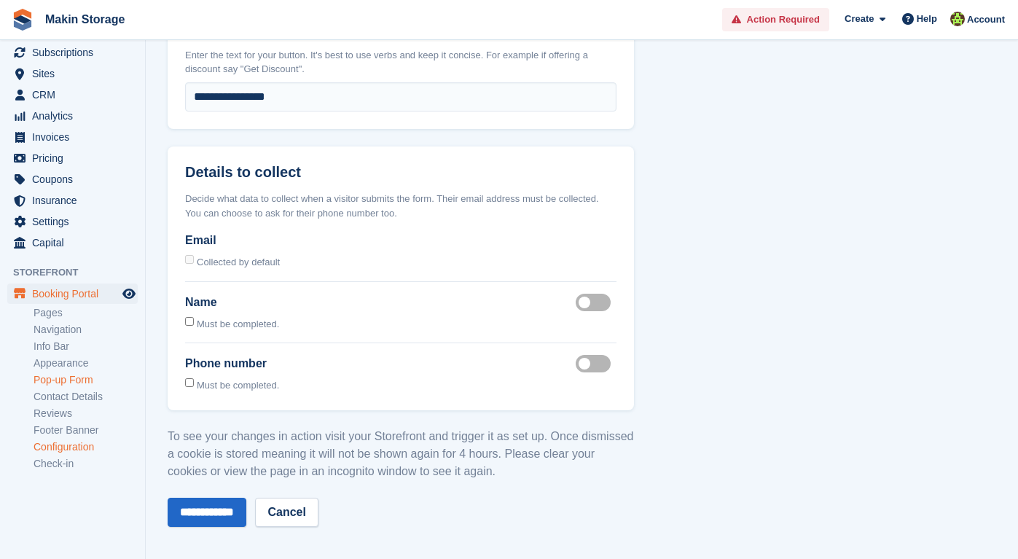
scroll to position [97, 0]
click at [127, 293] on icon "Preview store" at bounding box center [128, 294] width 13 height 12
click at [72, 166] on span "Pricing" at bounding box center [75, 159] width 87 height 20
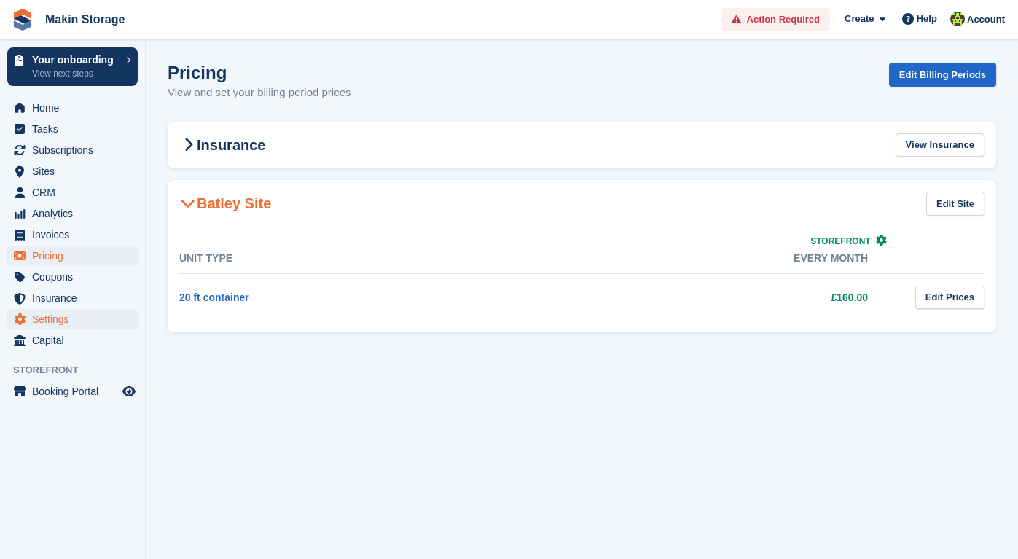
click at [78, 313] on span "Settings" at bounding box center [75, 319] width 87 height 20
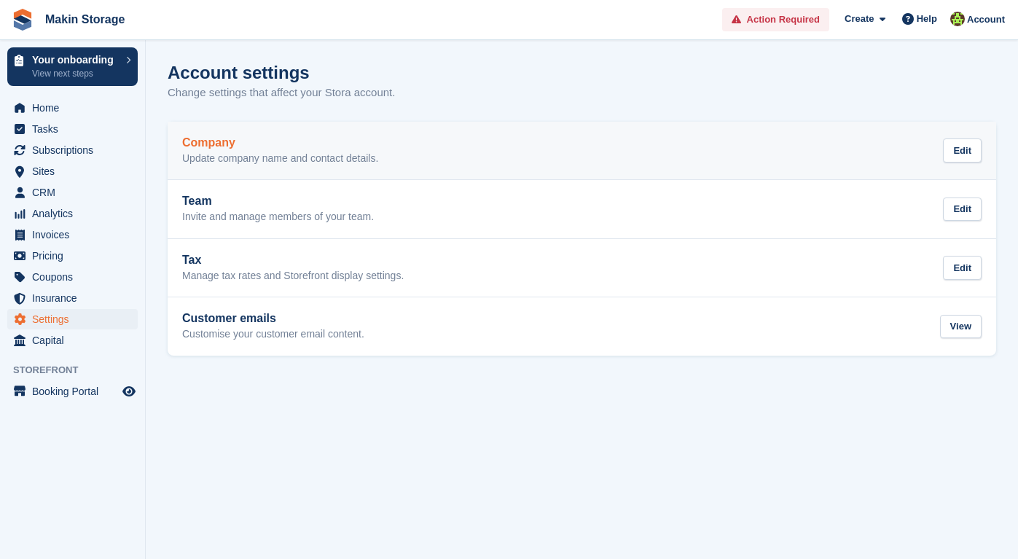
click at [275, 164] on link "Company Update company name and contact details. Edit" at bounding box center [582, 151] width 828 height 58
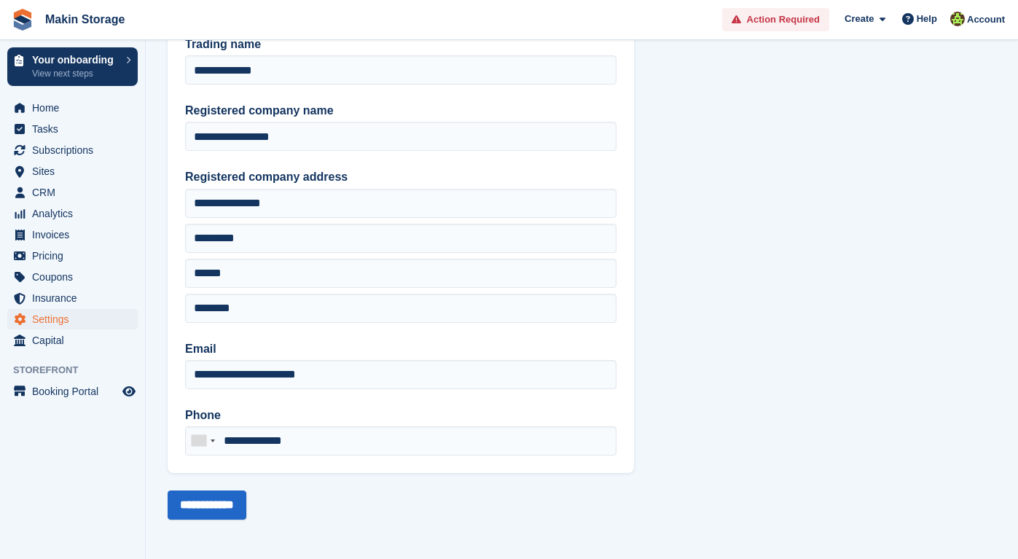
scroll to position [85, 0]
click at [80, 390] on span "Booking Portal" at bounding box center [75, 391] width 87 height 20
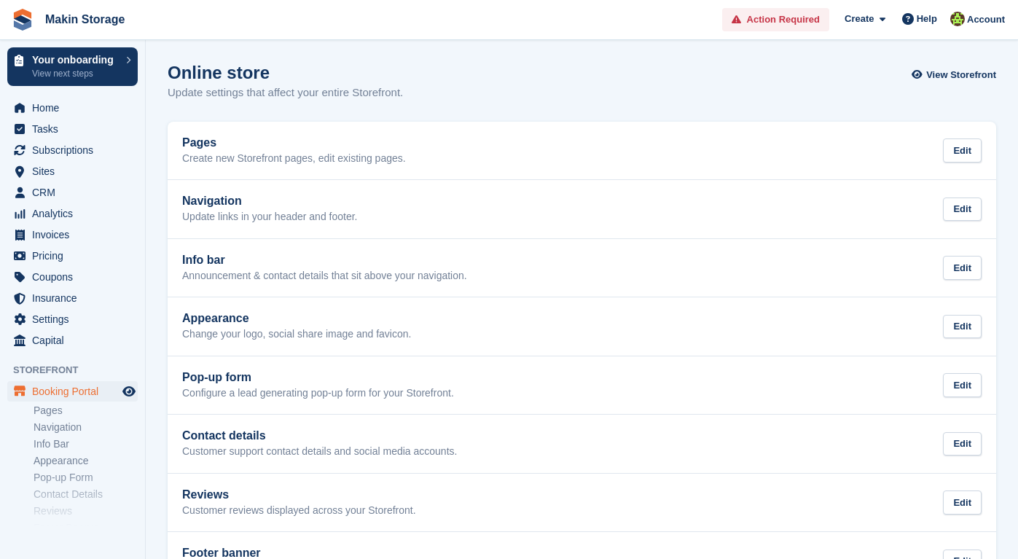
click at [71, 417] on ul "Pages Navigation Info Bar Appearance Pop-up Form Contact Details Reviews Footer…" at bounding box center [89, 486] width 111 height 168
click at [58, 413] on link "Pages" at bounding box center [86, 411] width 104 height 14
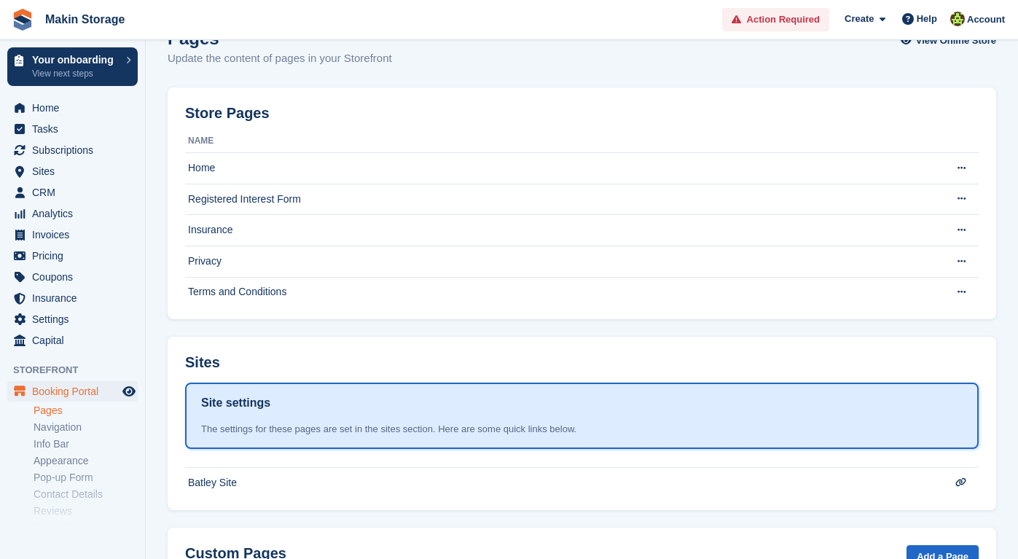
scroll to position [31, 0]
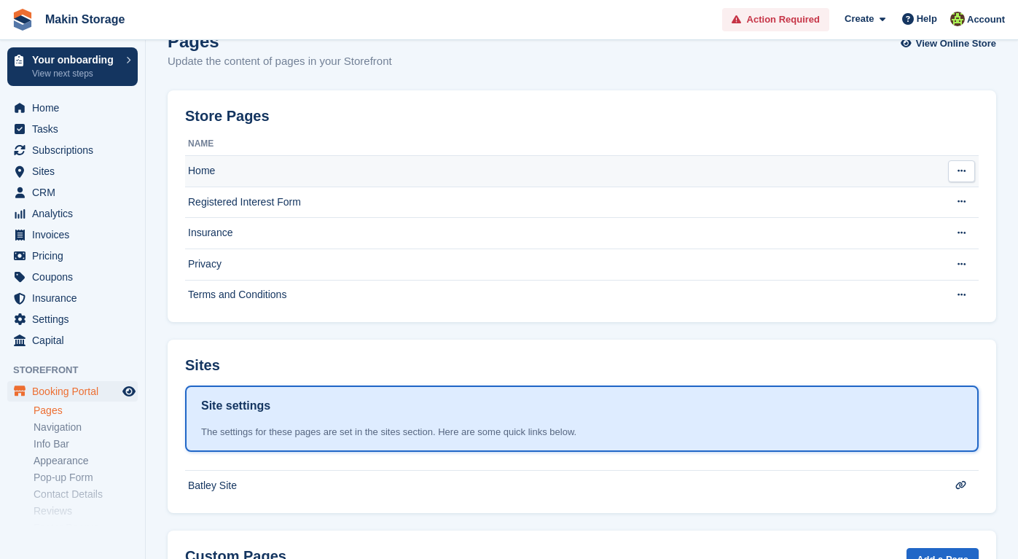
click at [256, 179] on td "Home" at bounding box center [562, 171] width 754 height 31
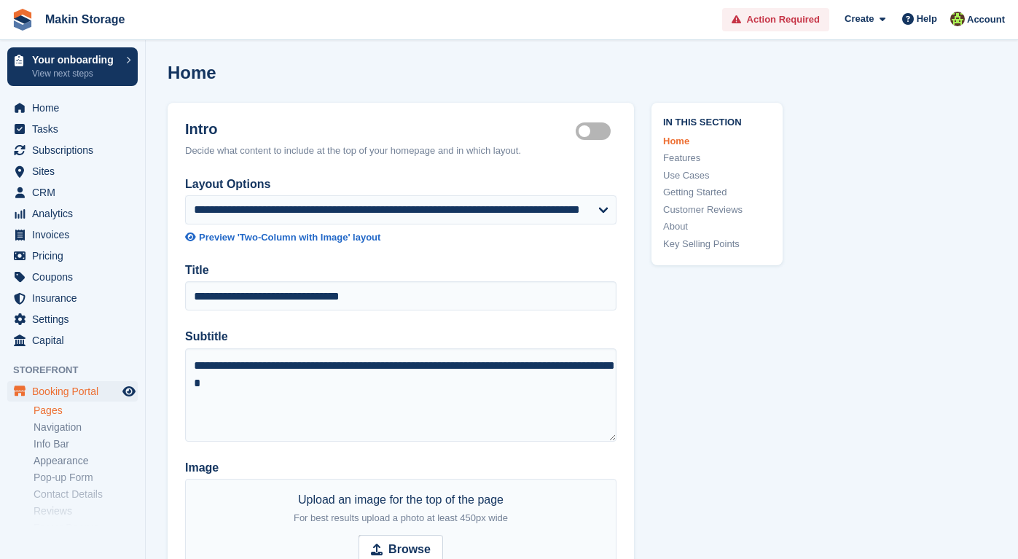
click at [591, 132] on label "Hero section active" at bounding box center [596, 131] width 41 height 2
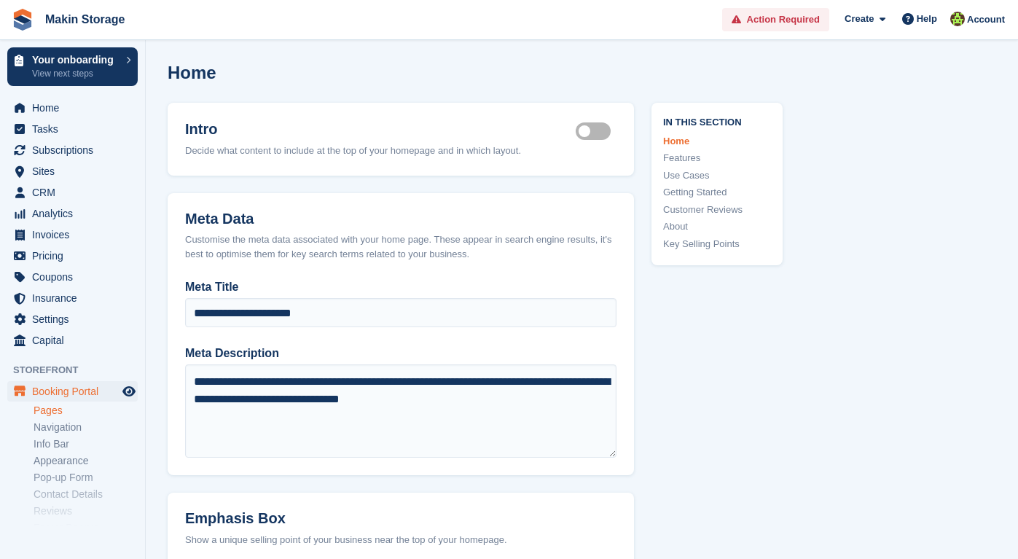
click at [591, 132] on label "Hero section active" at bounding box center [596, 131] width 41 height 2
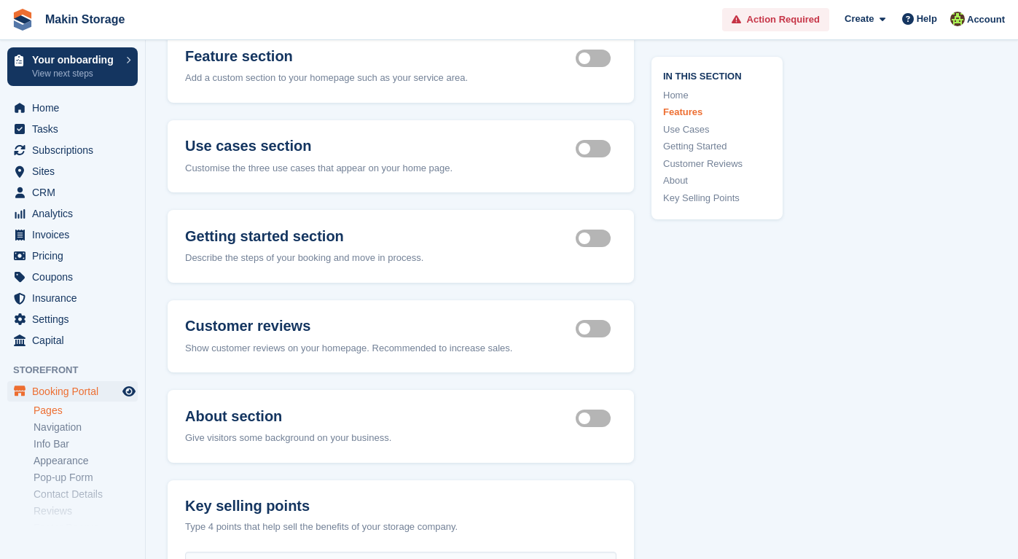
scroll to position [1273, 0]
click at [584, 236] on label "Getting started section active" at bounding box center [596, 237] width 41 height 2
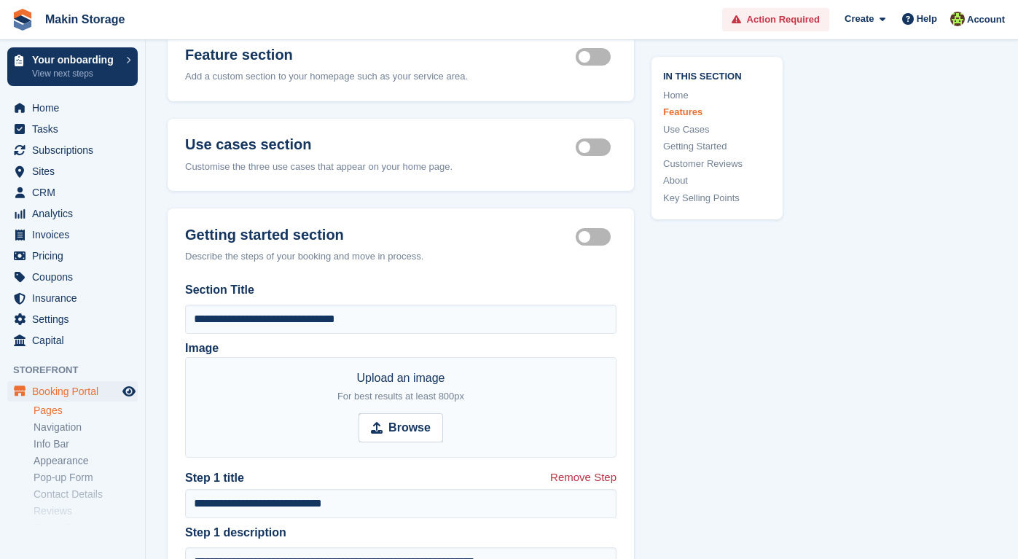
click at [584, 236] on label "Getting started section active" at bounding box center [596, 237] width 41 height 2
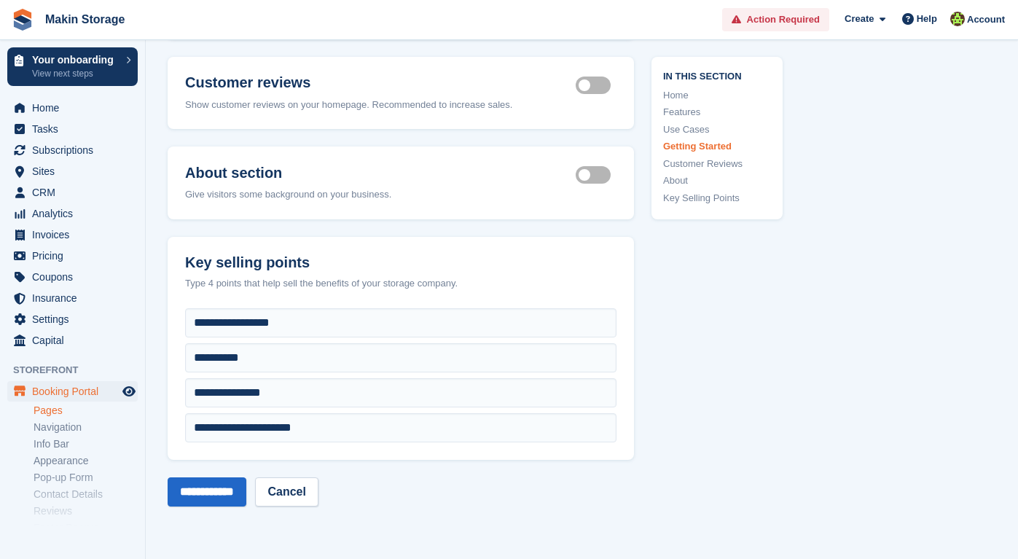
scroll to position [1546, 0]
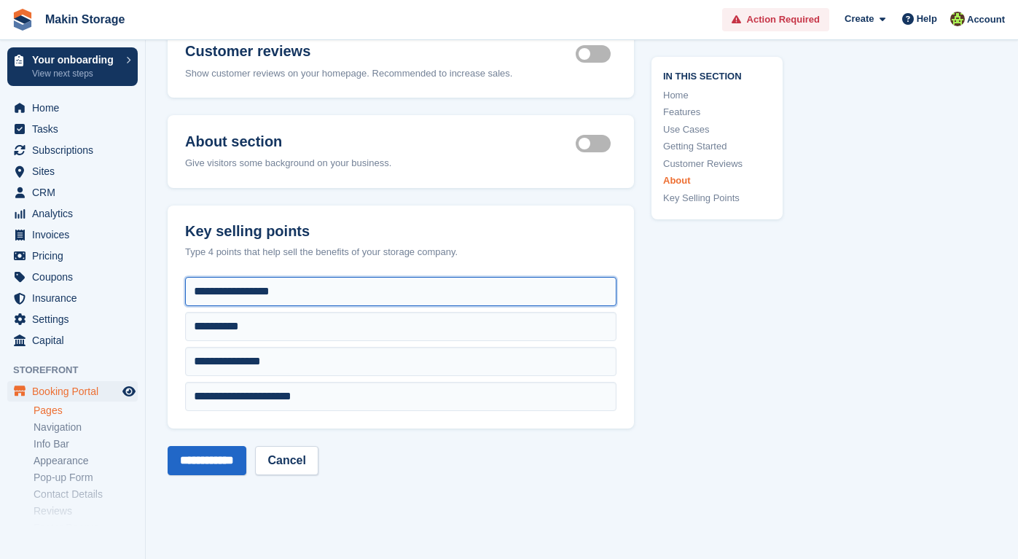
click at [528, 277] on input "**********" at bounding box center [400, 291] width 431 height 29
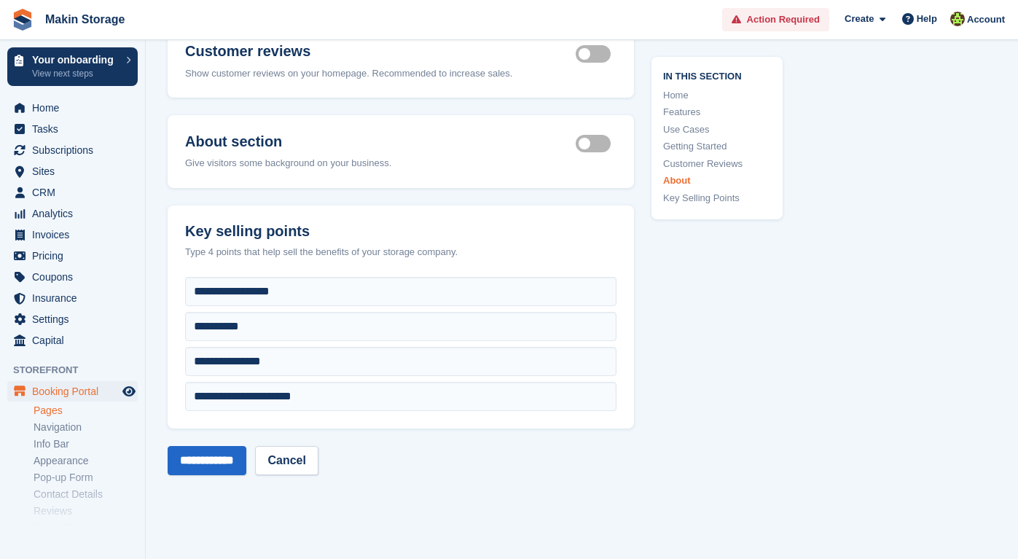
click at [535, 245] on div "Type 4 points that help sell the benefits of your storage company." at bounding box center [400, 252] width 431 height 15
click at [675, 127] on link "Use Cases" at bounding box center [717, 129] width 108 height 15
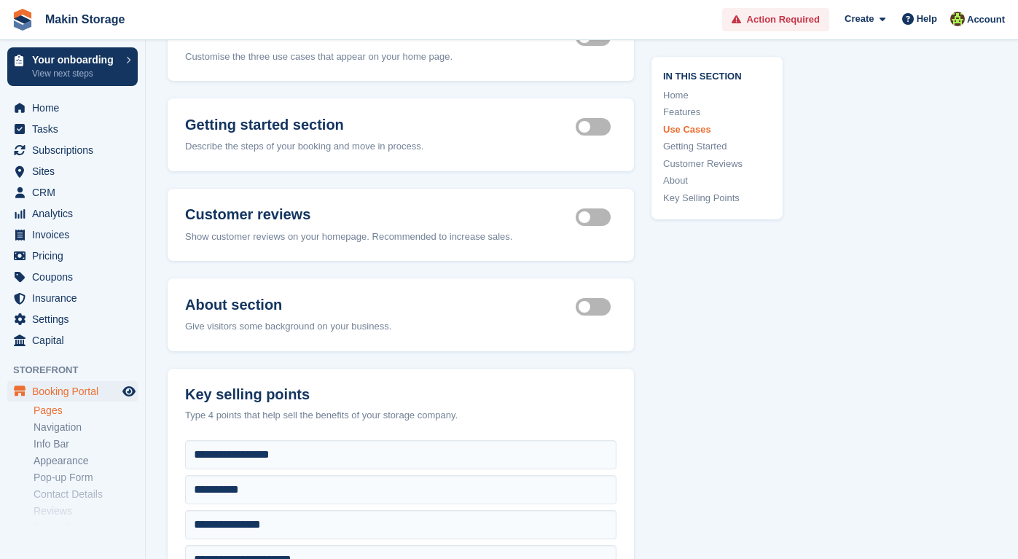
scroll to position [1348, 0]
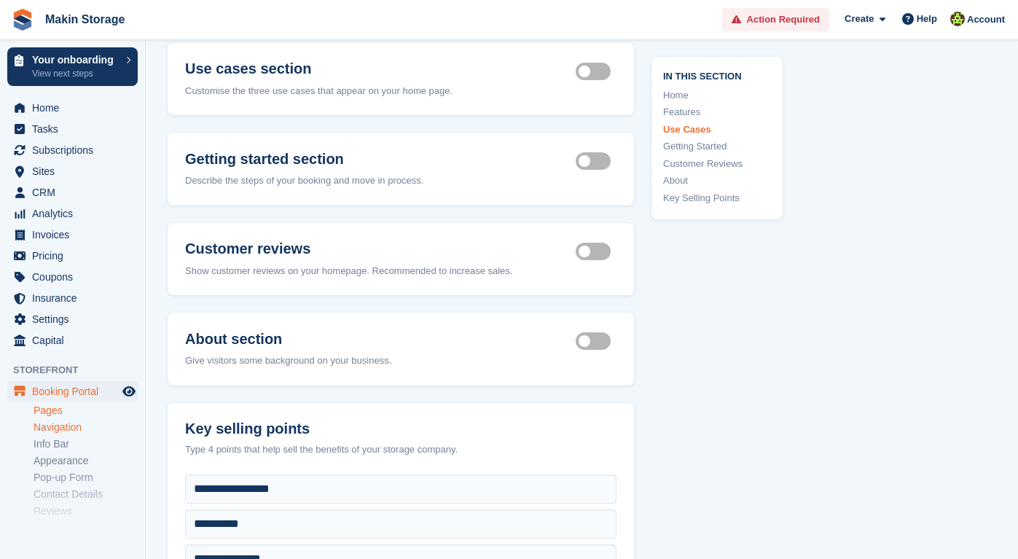
click at [49, 431] on link "Navigation" at bounding box center [86, 427] width 104 height 14
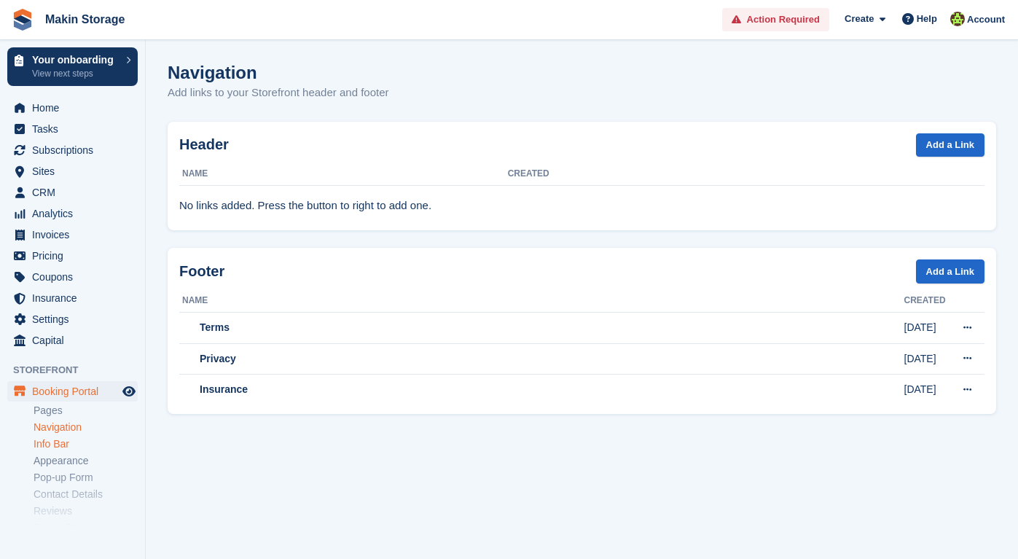
click at [50, 447] on link "Info Bar" at bounding box center [86, 444] width 104 height 14
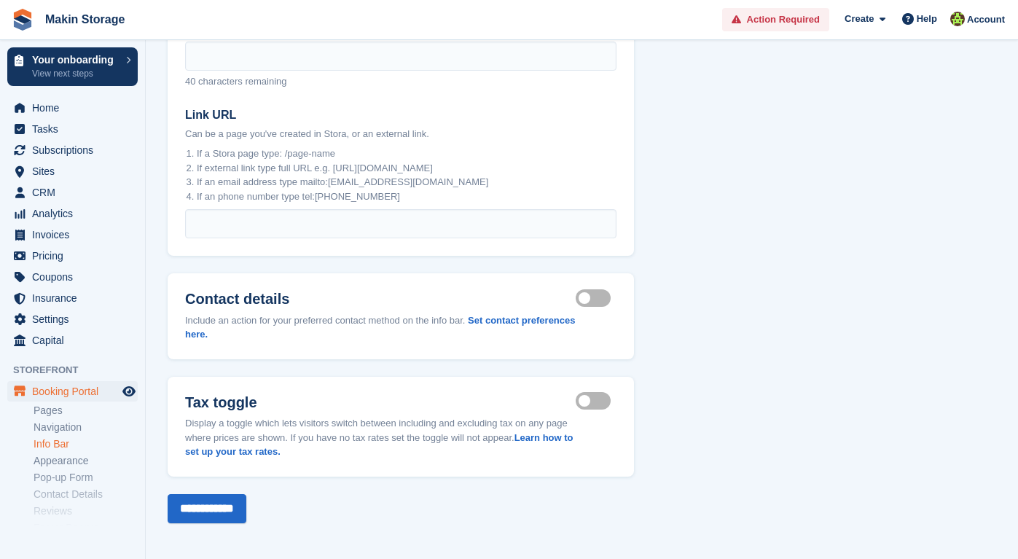
scroll to position [190, 0]
click at [82, 460] on link "Appearance" at bounding box center [86, 461] width 104 height 14
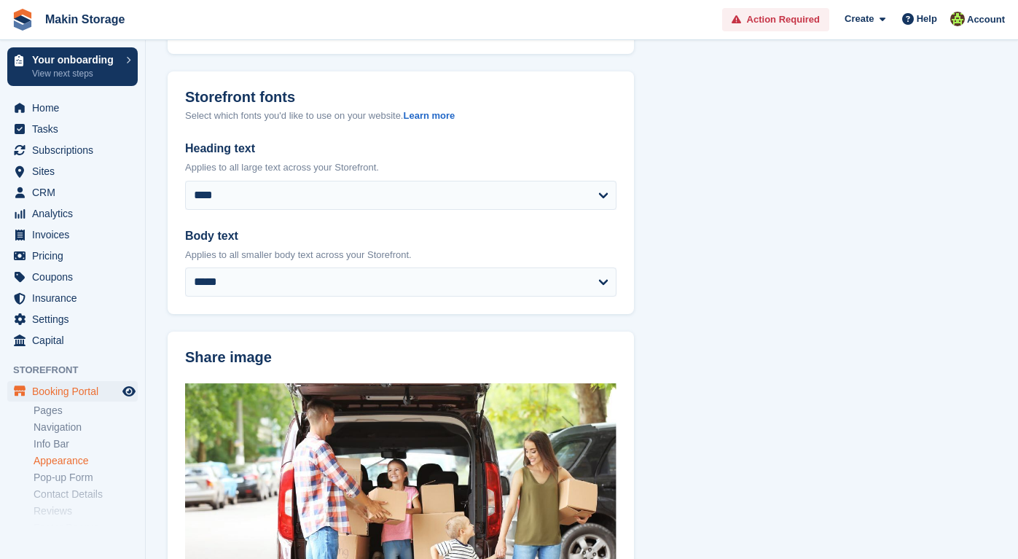
scroll to position [483, 0]
click at [127, 393] on icon "Preview store" at bounding box center [128, 391] width 13 height 12
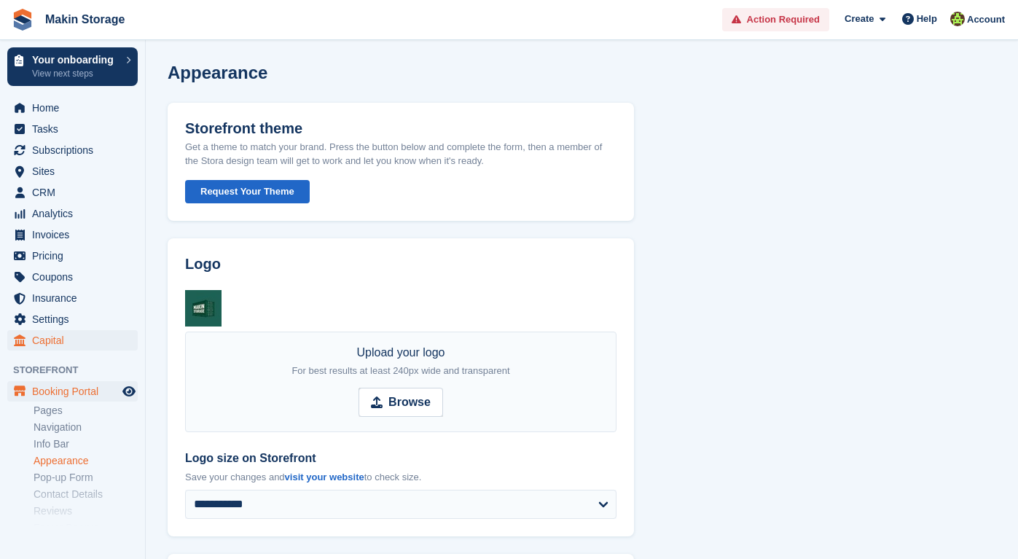
scroll to position [0, 0]
click at [52, 324] on span "Settings" at bounding box center [75, 319] width 87 height 20
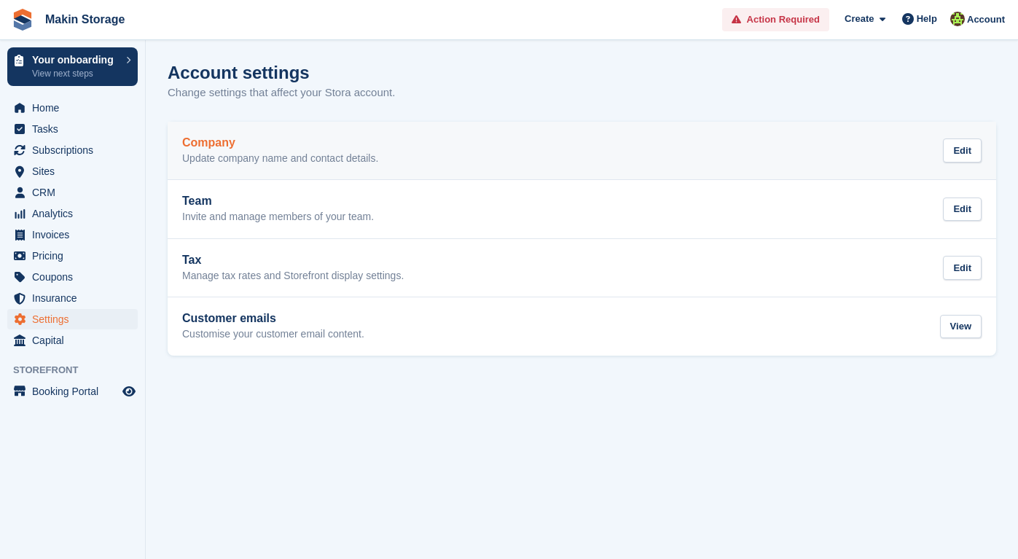
click at [228, 171] on link "Company Update company name and contact details. Edit" at bounding box center [582, 151] width 828 height 58
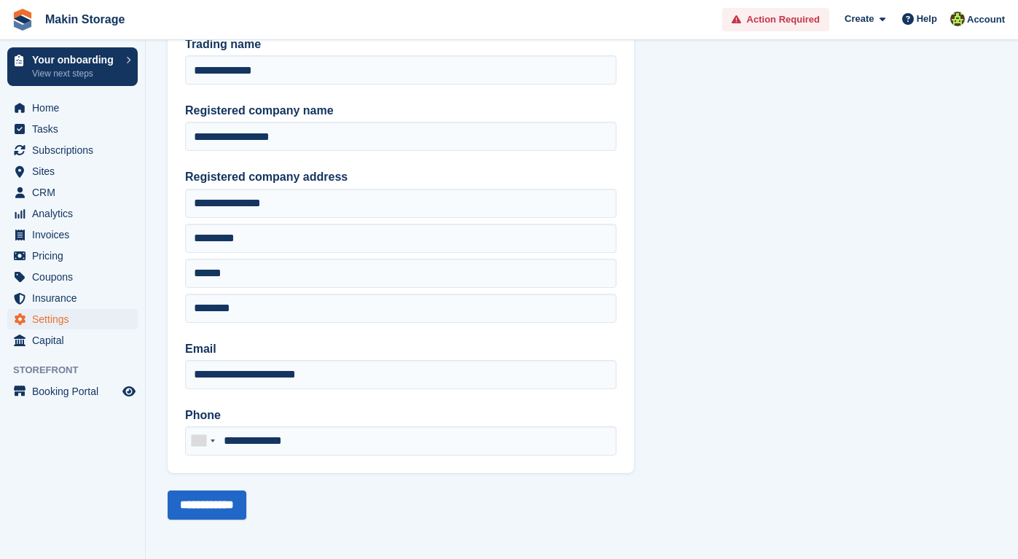
scroll to position [85, 0]
click at [58, 393] on span "Booking Portal" at bounding box center [75, 391] width 87 height 20
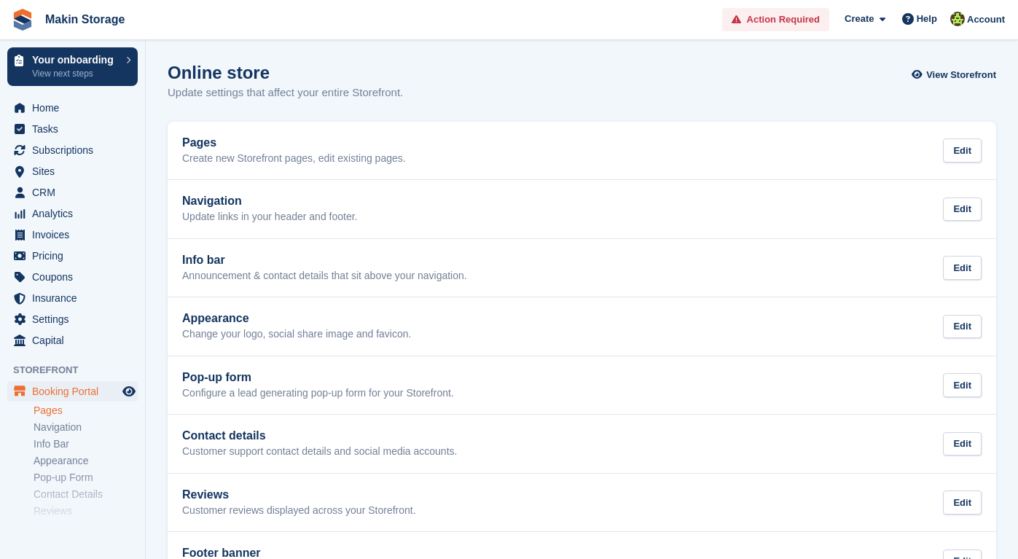
click at [60, 409] on link "Pages" at bounding box center [86, 411] width 104 height 14
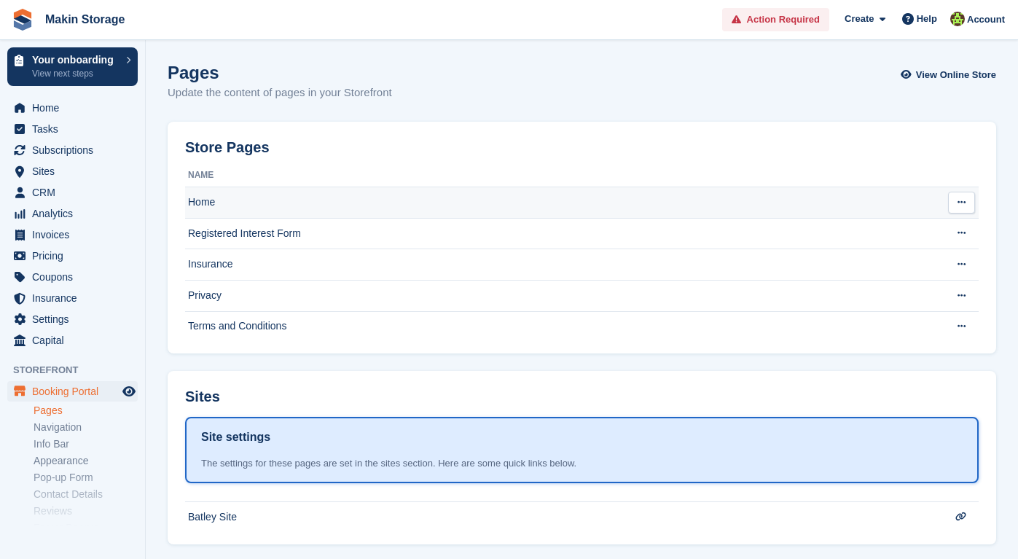
click at [261, 203] on td "Home" at bounding box center [562, 202] width 754 height 31
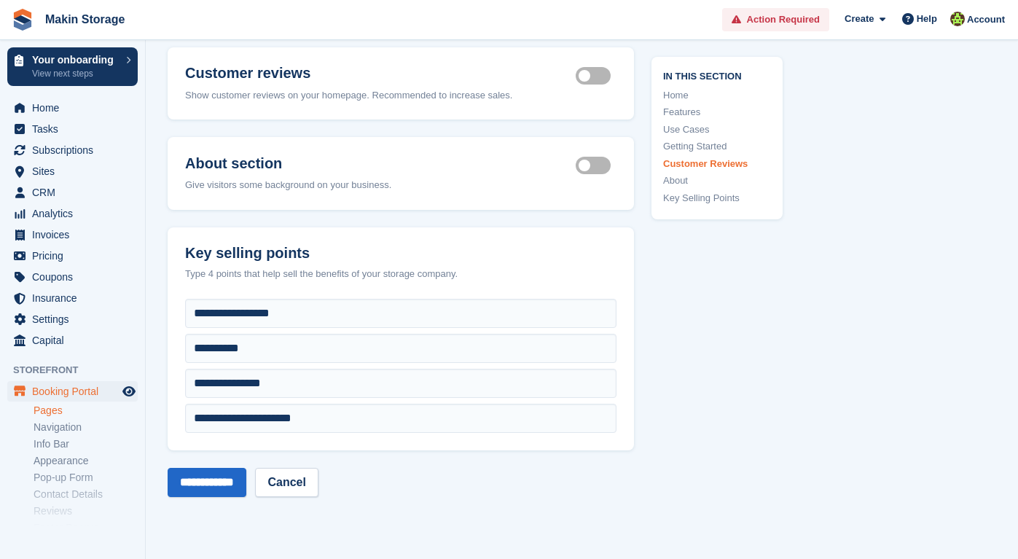
scroll to position [1530, 0]
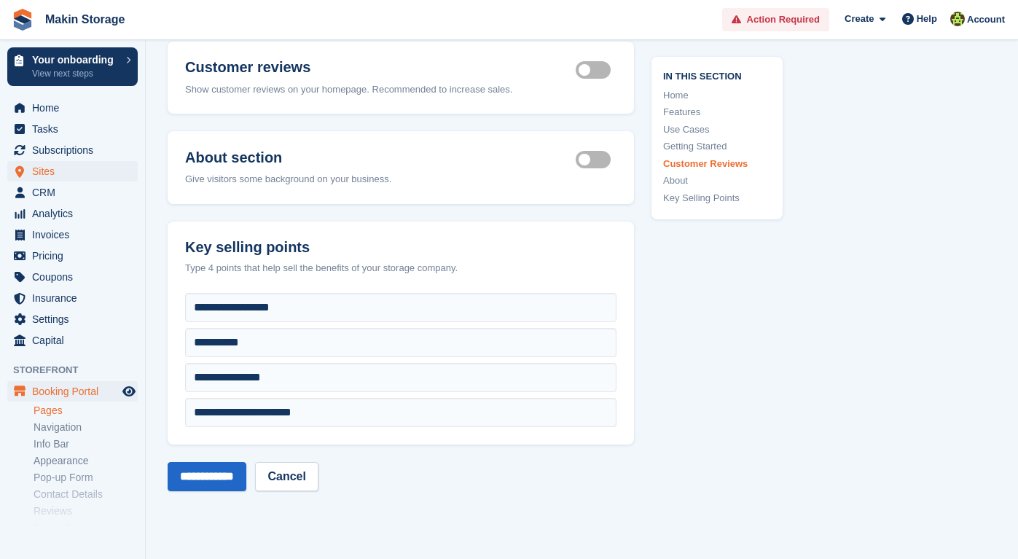
click at [53, 177] on span "Sites" at bounding box center [75, 171] width 87 height 20
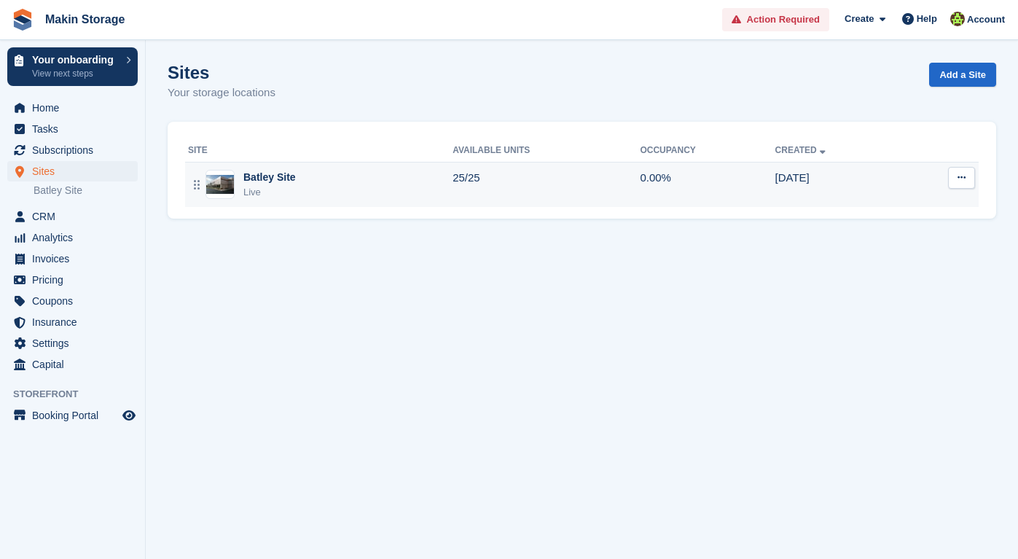
click at [954, 178] on button at bounding box center [961, 178] width 27 height 22
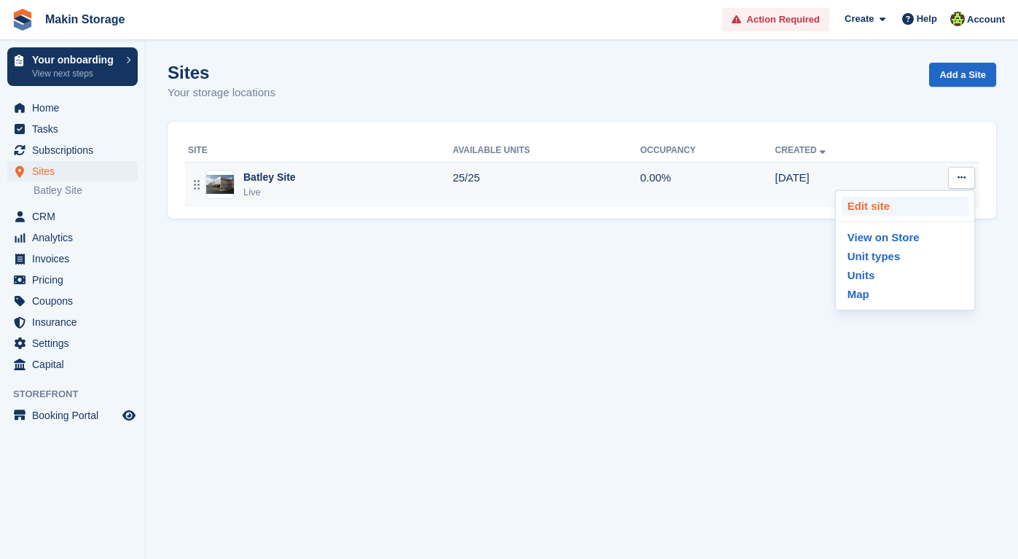
click at [949, 205] on p "Edit site" at bounding box center [904, 206] width 127 height 19
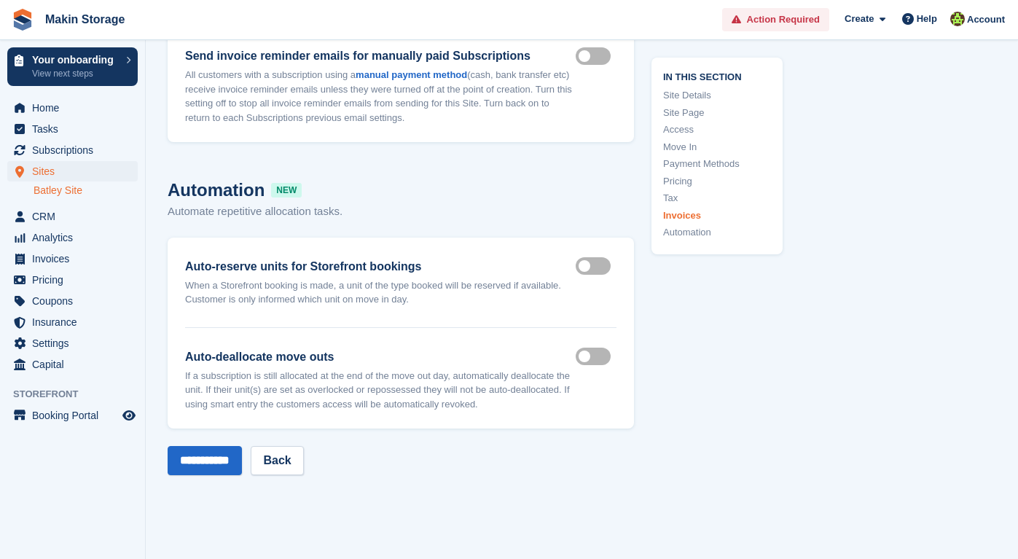
scroll to position [6503, 0]
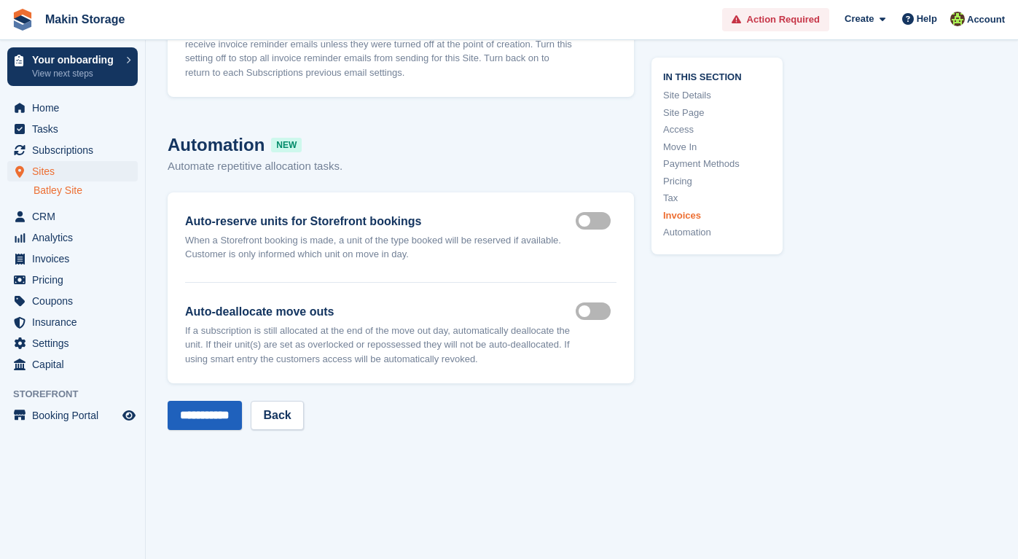
click at [231, 427] on input "**********" at bounding box center [205, 415] width 74 height 29
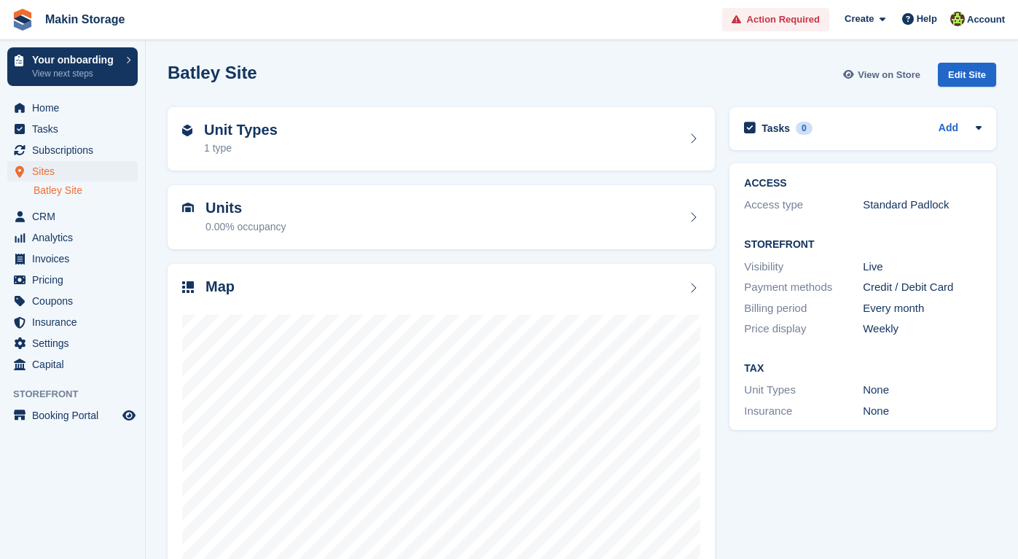
click at [880, 79] on span "View on Store" at bounding box center [888, 75] width 63 height 15
click at [58, 346] on span "Settings" at bounding box center [75, 343] width 87 height 20
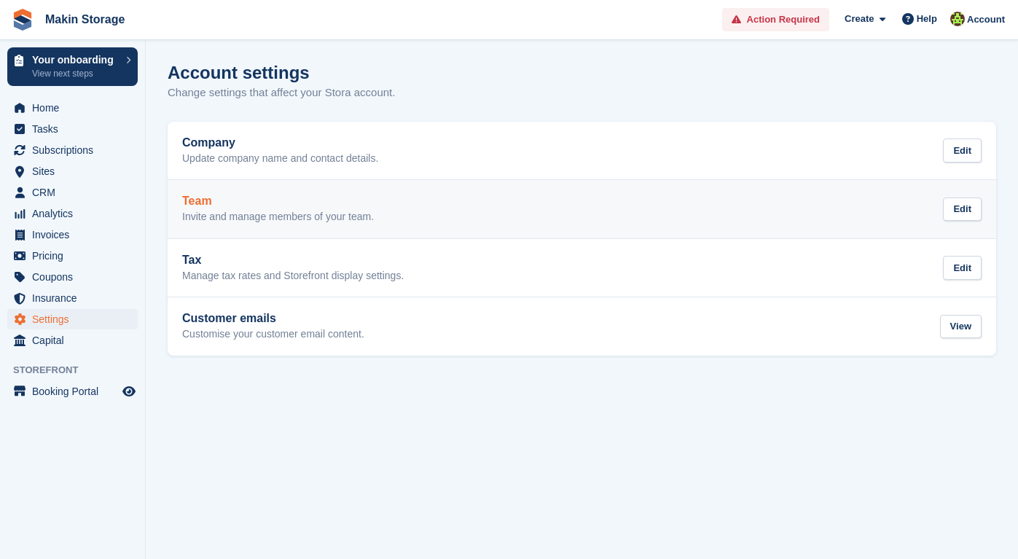
click at [245, 211] on p "Invite and manage members of your team." at bounding box center [278, 217] width 192 height 13
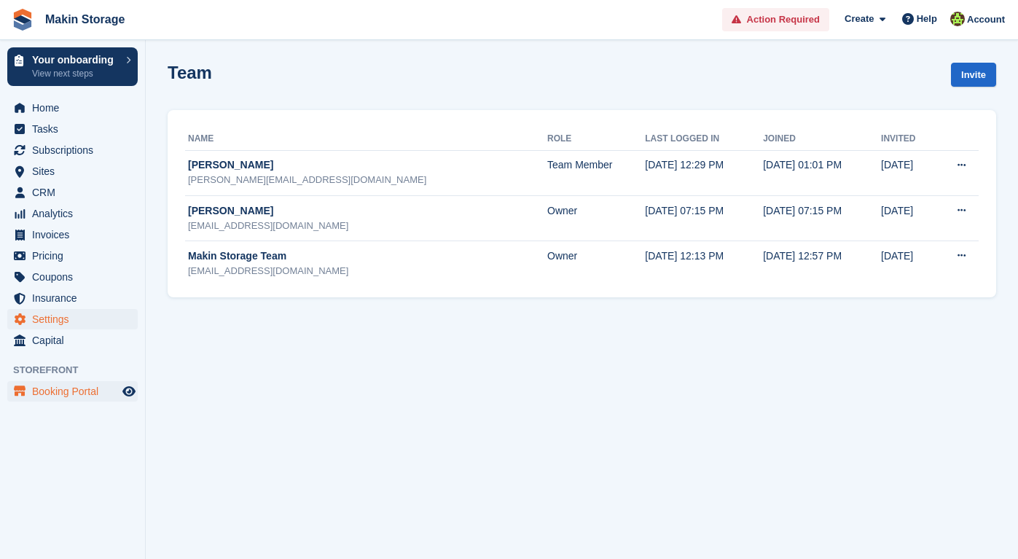
click at [44, 390] on span "Booking Portal" at bounding box center [75, 391] width 87 height 20
